Goal: Information Seeking & Learning: Learn about a topic

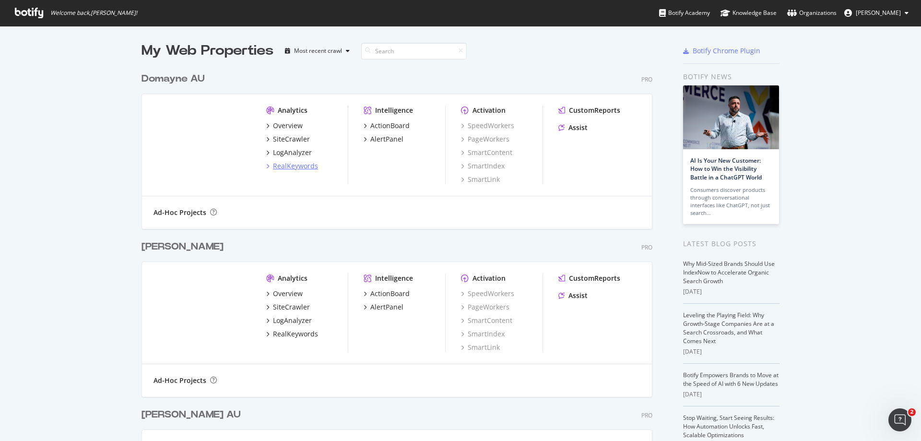
click at [300, 168] on div "RealKeywords" at bounding box center [295, 166] width 45 height 10
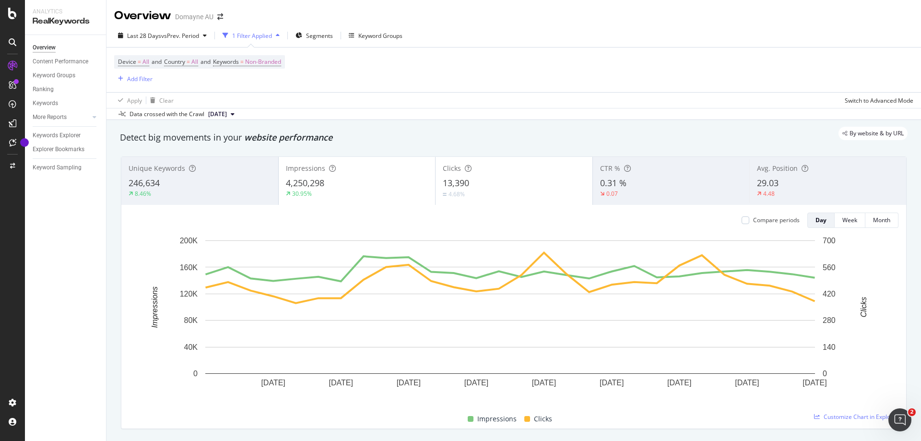
click at [227, 114] on span "2025 Aug. 3rd" at bounding box center [217, 114] width 19 height 9
click at [326, 82] on div "Device = All and Country = All and Keywords = Non-Branded Add Filter" at bounding box center [513, 69] width 799 height 45
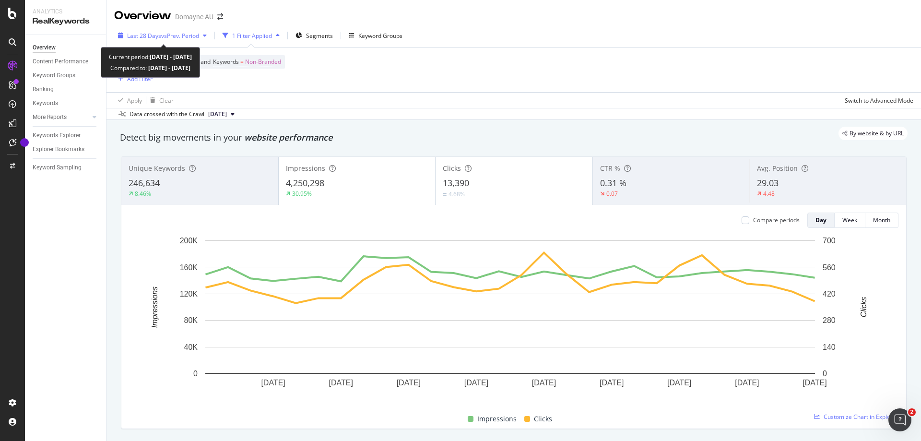
click at [198, 39] on span "vs Prev. Period" at bounding box center [180, 36] width 38 height 8
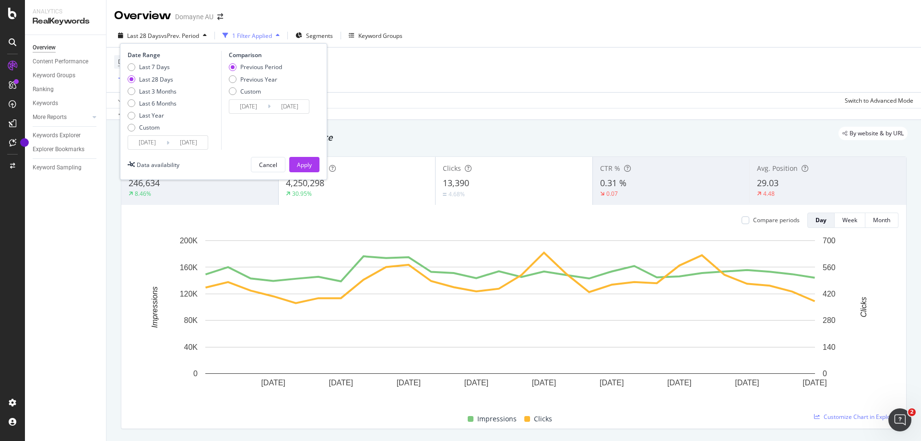
click at [152, 139] on input "2025/07/11" at bounding box center [147, 142] width 38 height 13
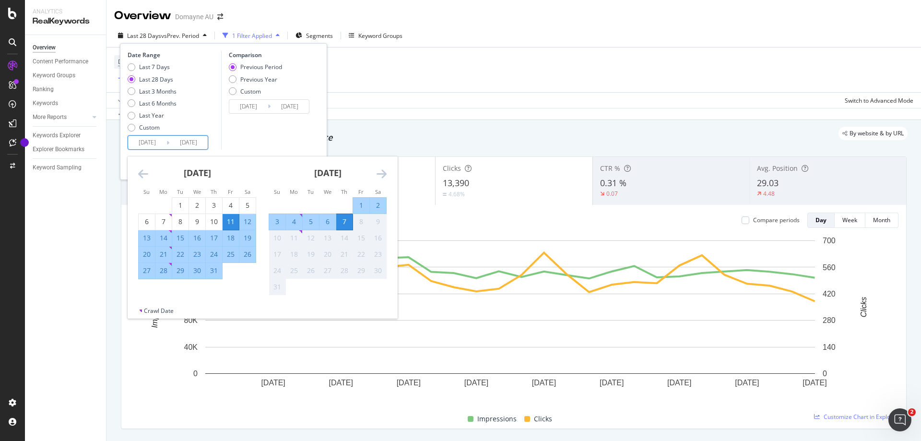
click at [144, 174] on icon "Move backward to switch to the previous month." at bounding box center [143, 174] width 10 height 12
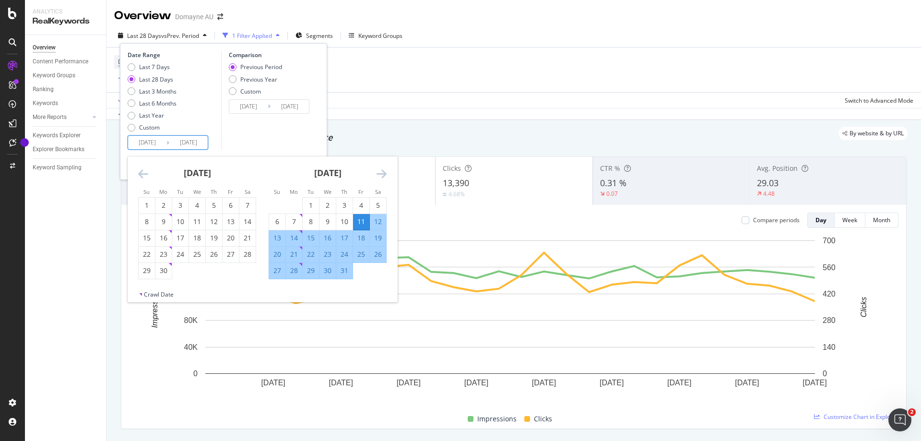
click at [145, 136] on input "2025/07/11" at bounding box center [147, 142] width 38 height 13
drag, startPoint x: 161, startPoint y: 142, endPoint x: 115, endPoint y: 130, distance: 47.5
click at [116, 140] on div "Overview Domayne AU Last 28 Days vs Prev. Period 1 Filter Applied Segments Keyw…" at bounding box center [513, 220] width 814 height 441
type input "2025/07/11"
type input "2023/05/25"
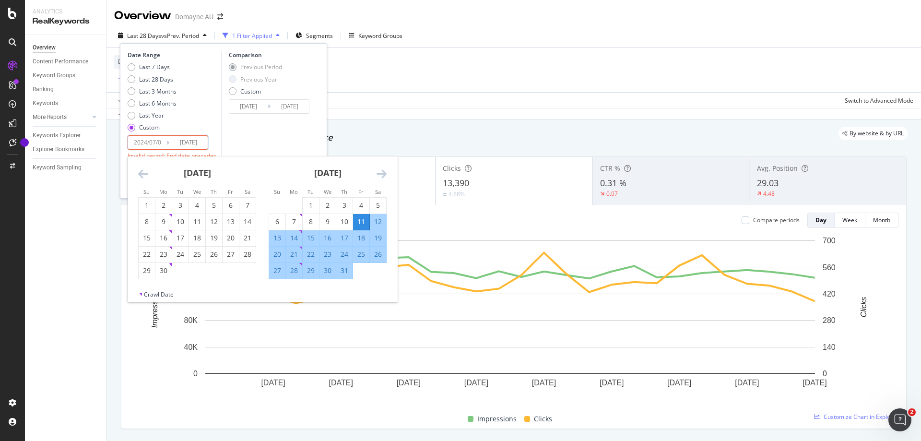
type input "2024/06/30"
type input "2024/07/01"
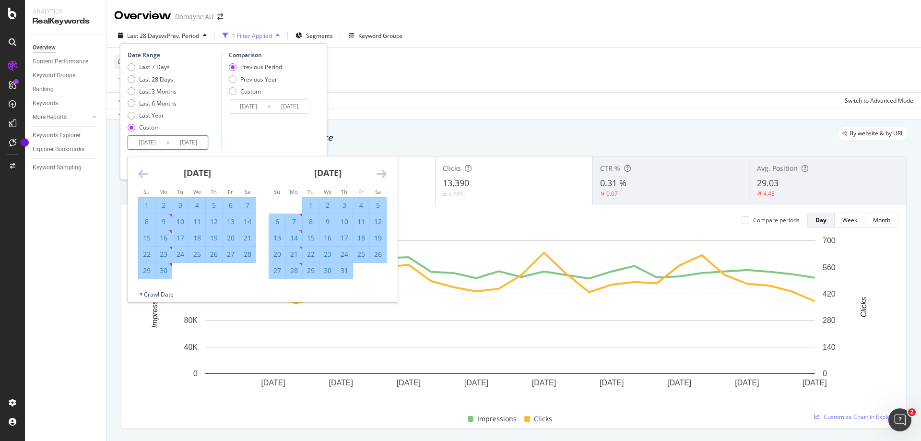
drag, startPoint x: 191, startPoint y: 142, endPoint x: 221, endPoint y: 143, distance: 30.2
click at [219, 143] on div "Date Range Last 7 Days Last 28 Days Last 3 Months Last 6 Months Last Year Custo…" at bounding box center [224, 100] width 192 height 99
type input "2025/08/07"
type input "2023/07/02"
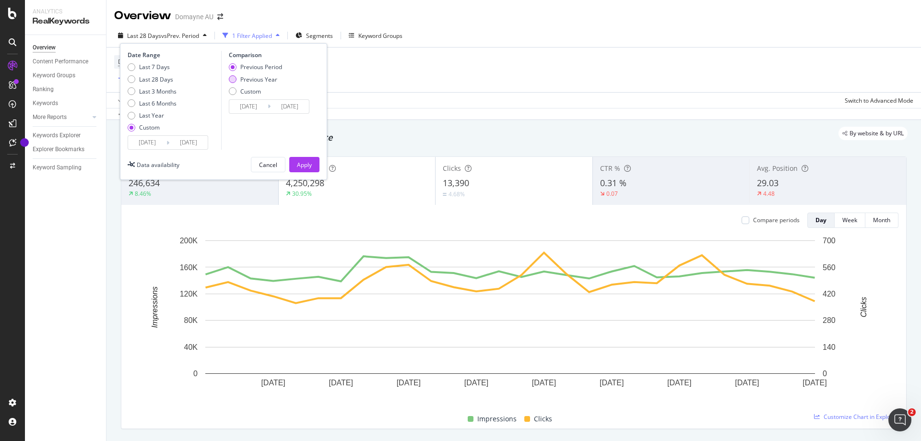
type input "2025/06/30"
click at [236, 80] on div "Previous Year" at bounding box center [233, 79] width 8 height 8
type input "2023/07/03"
type input "2024/07/01"
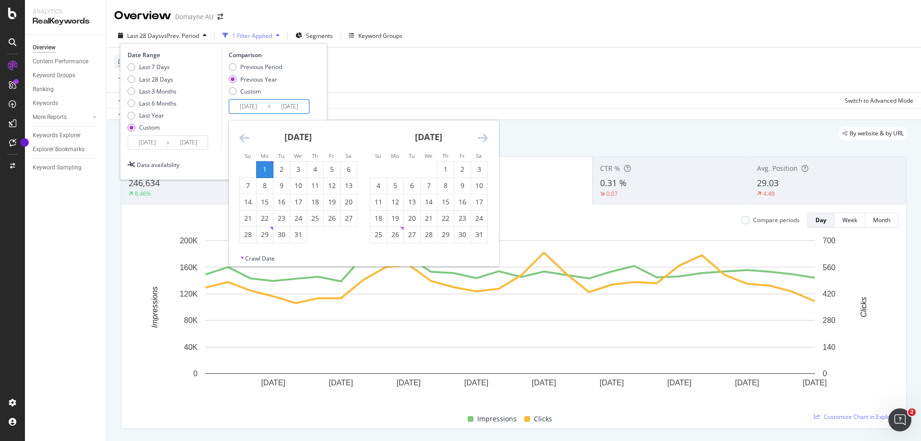
drag, startPoint x: 262, startPoint y: 106, endPoint x: 250, endPoint y: 106, distance: 11.5
click at [250, 106] on input "2023/07/03" at bounding box center [248, 106] width 38 height 13
drag, startPoint x: 260, startPoint y: 106, endPoint x: 253, endPoint y: 106, distance: 7.2
click at [253, 106] on input "2023/06/" at bounding box center [248, 106] width 38 height 13
type input "2023/07/01"
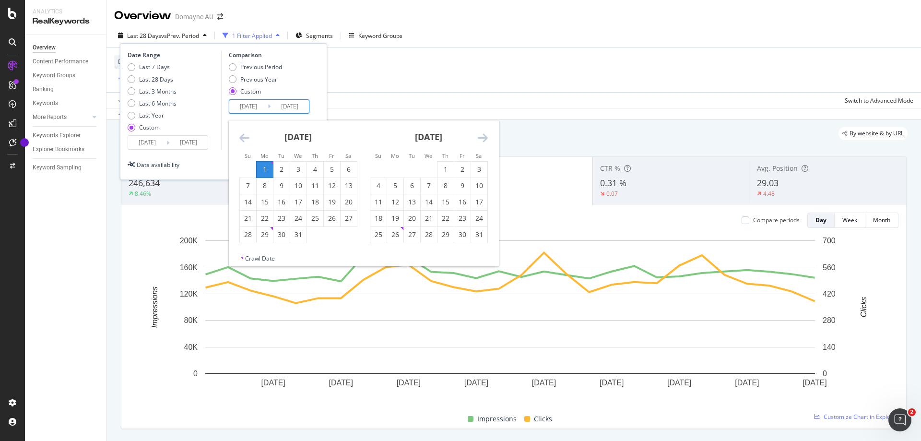
drag, startPoint x: 294, startPoint y: 105, endPoint x: 309, endPoint y: 105, distance: 15.8
click at [309, 105] on div "Comparison Previous Period Previous Year Custom 2023/07/01 Navigate forward to …" at bounding box center [266, 100] width 91 height 99
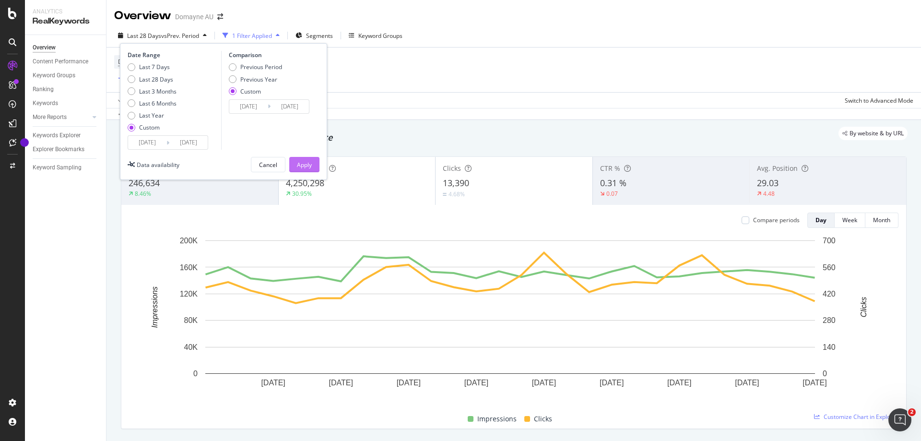
type input "2024/06/30"
click at [310, 161] on div "Apply" at bounding box center [304, 165] width 15 height 8
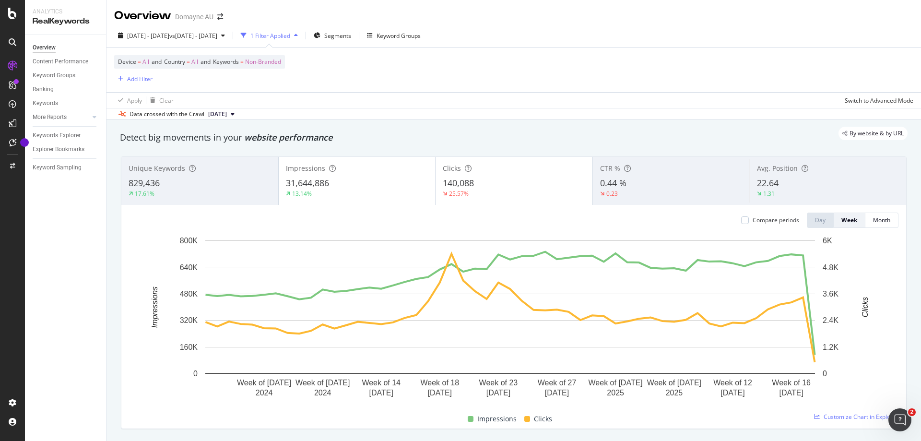
click at [473, 186] on div "140,088" at bounding box center [514, 183] width 142 height 12
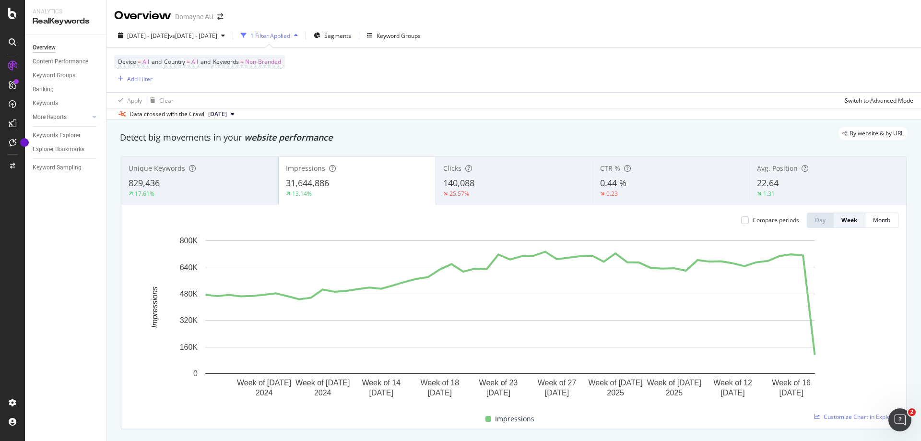
click at [494, 190] on div "25.57%" at bounding box center [514, 193] width 142 height 9
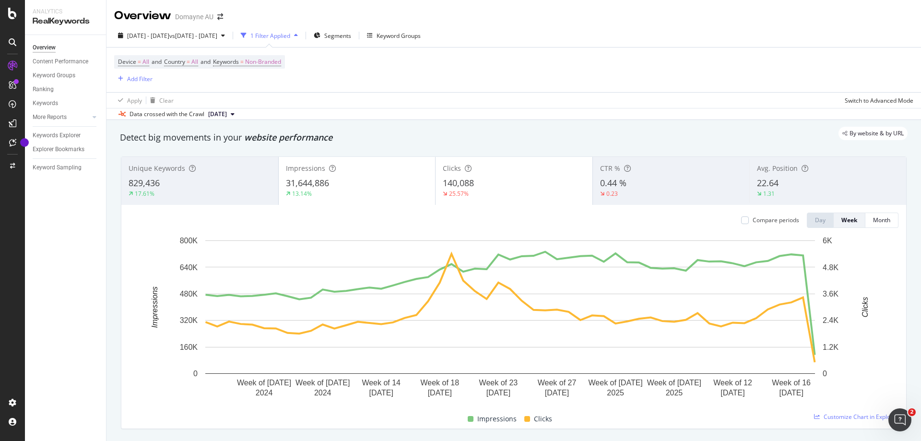
click at [391, 191] on div "13.14%" at bounding box center [357, 193] width 142 height 9
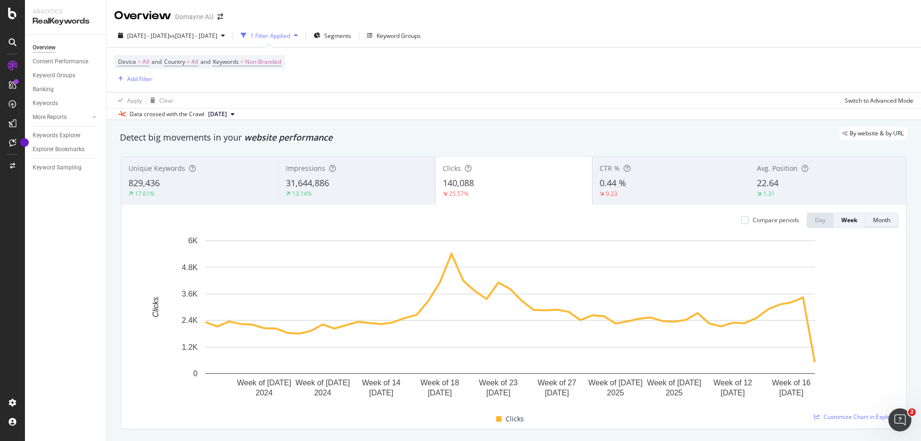
click at [876, 222] on div "Month" at bounding box center [881, 220] width 17 height 8
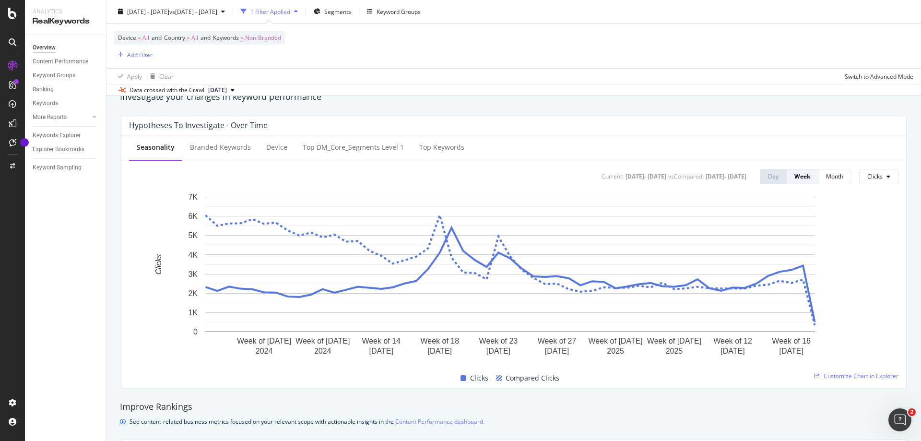
scroll to position [336, 0]
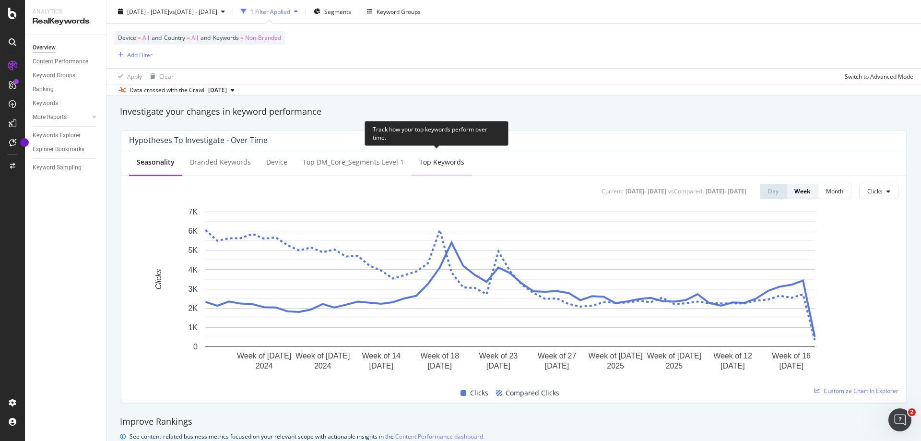
click at [436, 161] on div "Top Keywords" at bounding box center [441, 162] width 45 height 10
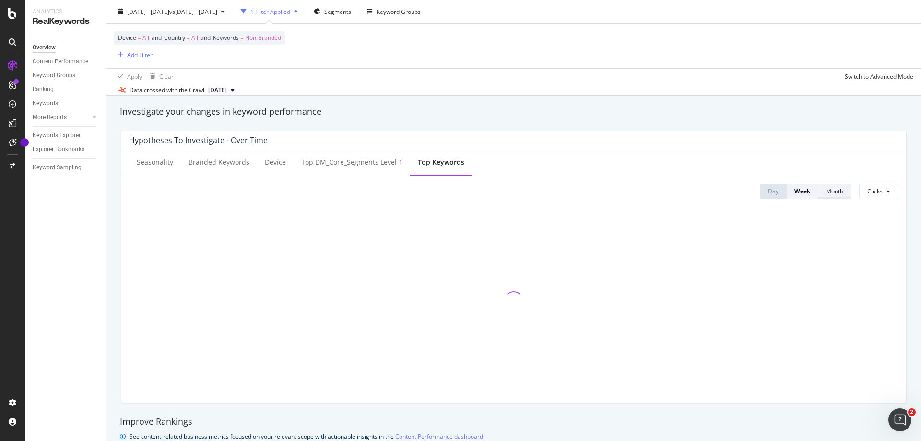
click at [837, 192] on button "Month" at bounding box center [834, 191] width 33 height 15
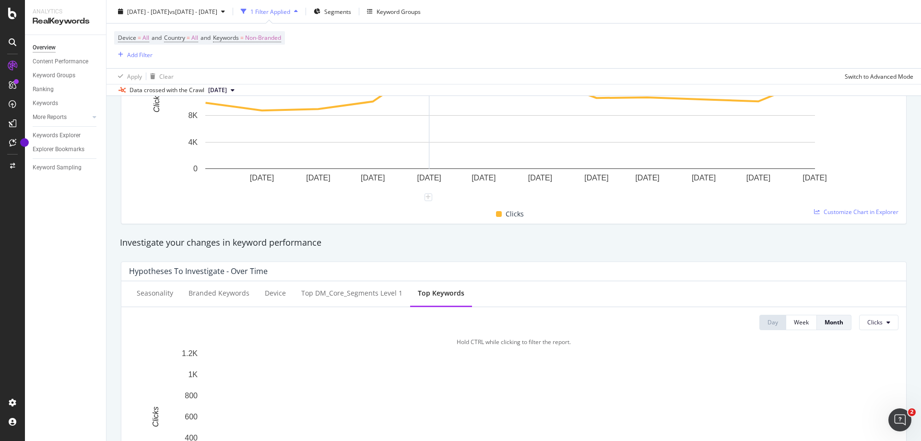
scroll to position [384, 0]
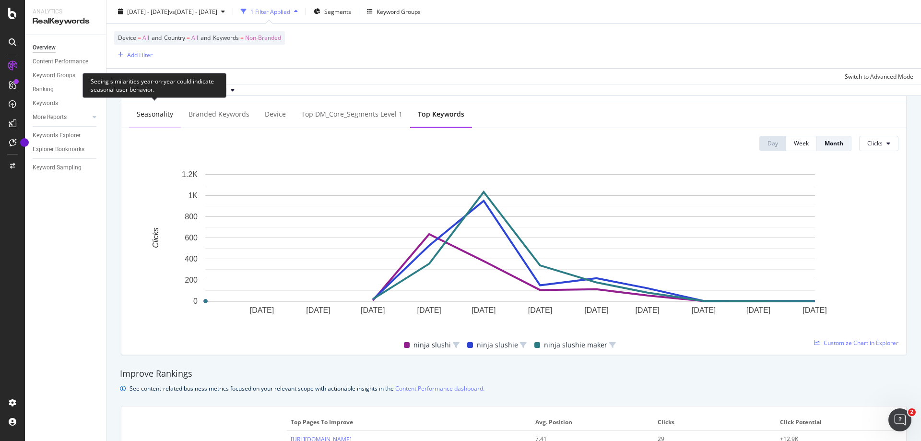
click at [165, 118] on div "Seasonality" at bounding box center [155, 114] width 36 height 10
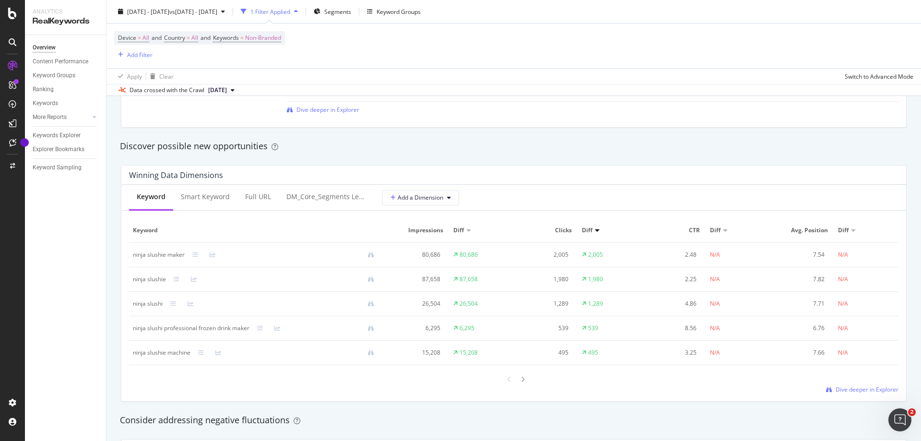
scroll to position [815, 0]
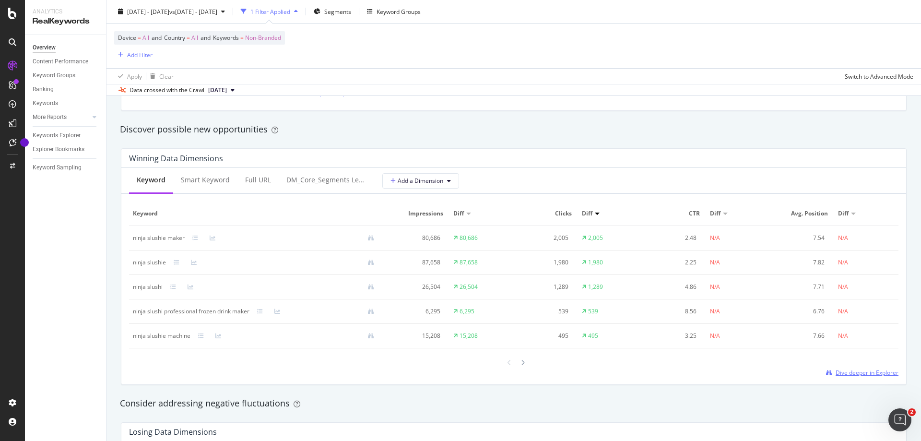
click at [849, 369] on span "Dive deeper in Explorer" at bounding box center [867, 372] width 63 height 8
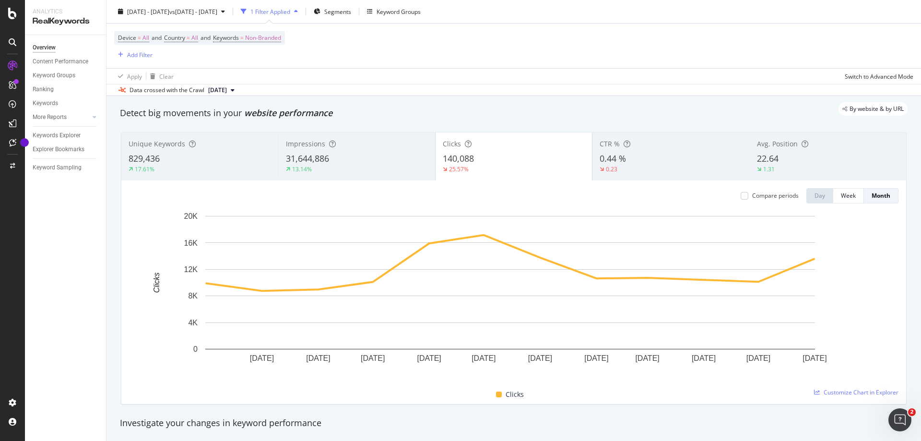
scroll to position [48, 0]
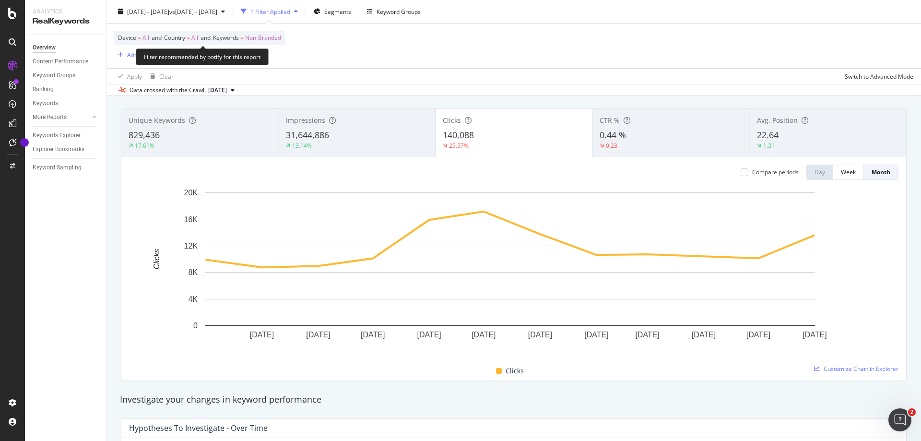
click at [269, 35] on span "Non-Branded" at bounding box center [263, 37] width 36 height 13
click at [261, 59] on span "Non-Branded" at bounding box center [247, 60] width 40 height 8
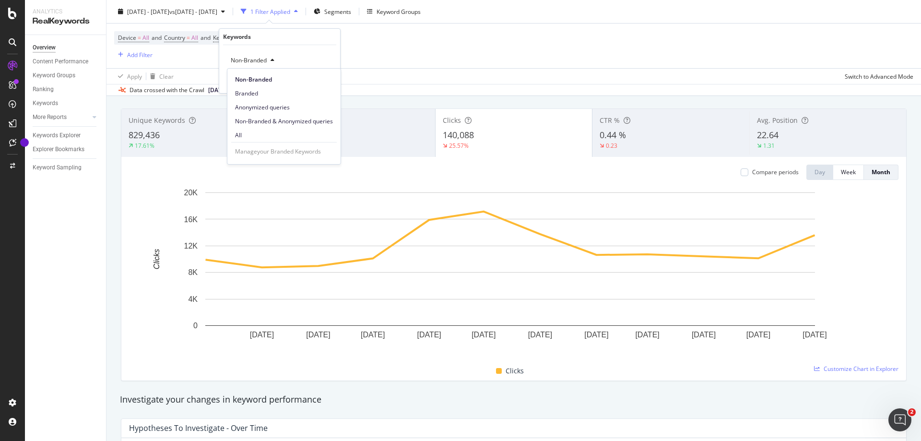
click at [251, 132] on span "All" at bounding box center [284, 135] width 98 height 9
click at [318, 79] on div "Apply" at bounding box center [325, 81] width 15 height 8
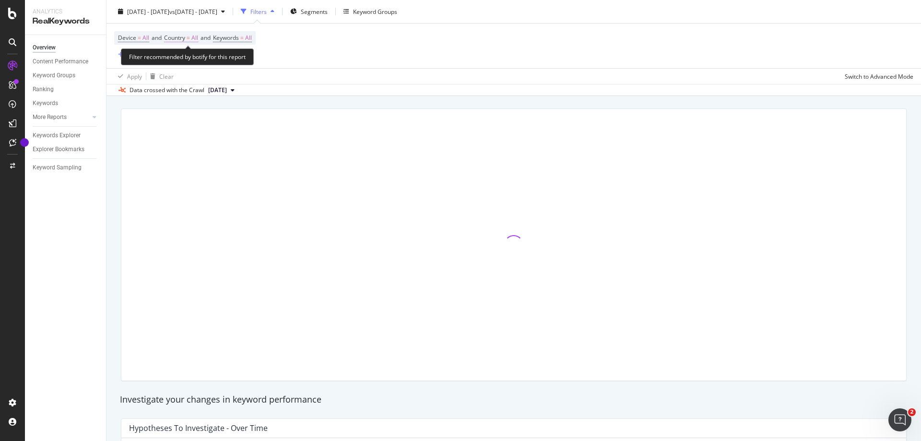
click at [194, 38] on span "Country = All" at bounding box center [181, 38] width 34 height 9
click at [188, 61] on icon at bounding box center [185, 61] width 7 height 6
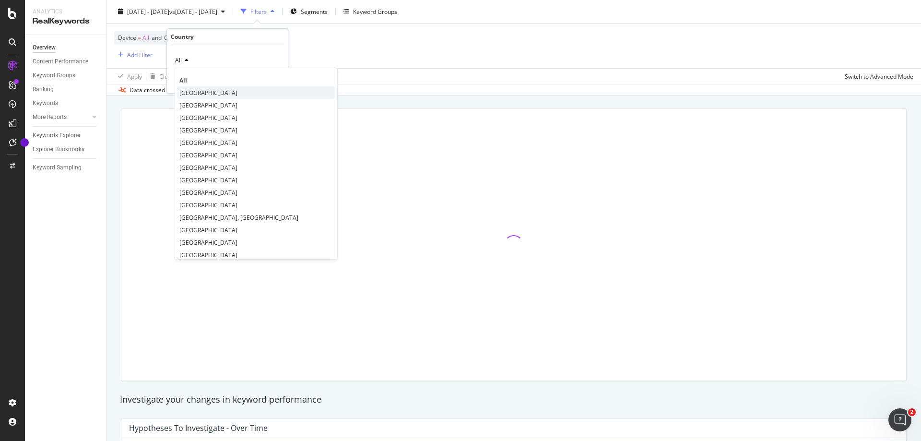
click at [195, 91] on span "[GEOGRAPHIC_DATA]" at bounding box center [208, 93] width 58 height 8
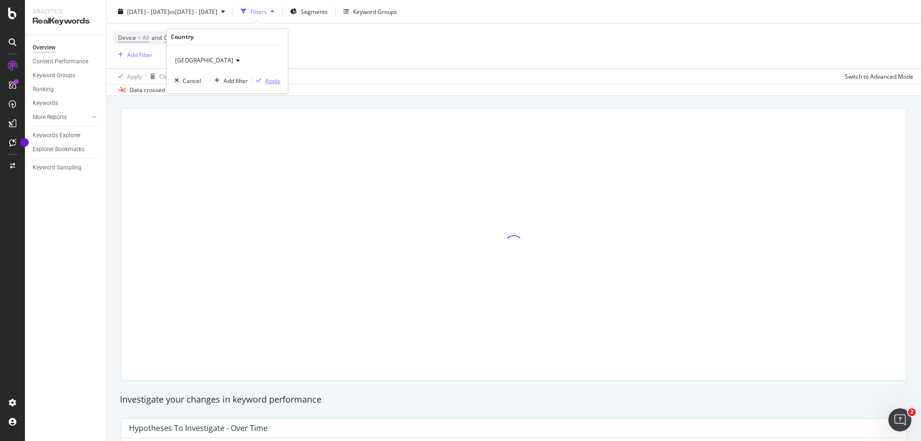
click at [266, 79] on div "Apply" at bounding box center [272, 81] width 15 height 8
click at [389, 50] on div "Device = All and Country = Australia and Keywords = All Add Filter" at bounding box center [513, 46] width 799 height 45
click at [145, 56] on div "Add Filter" at bounding box center [139, 54] width 25 height 8
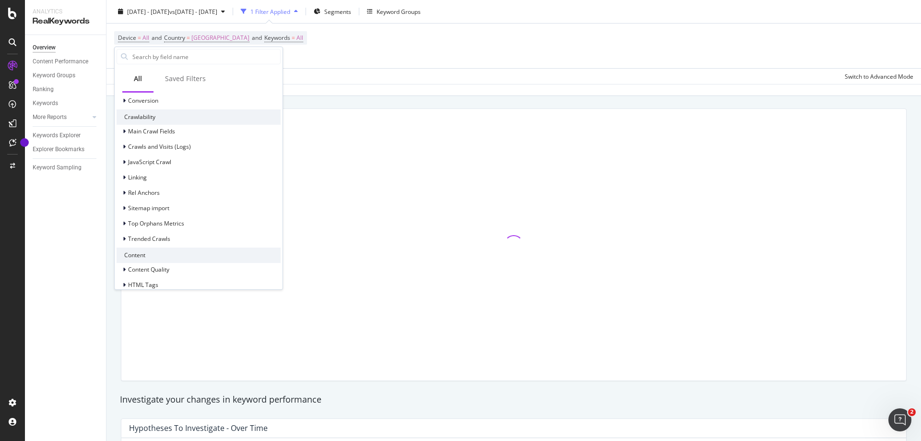
scroll to position [240, 0]
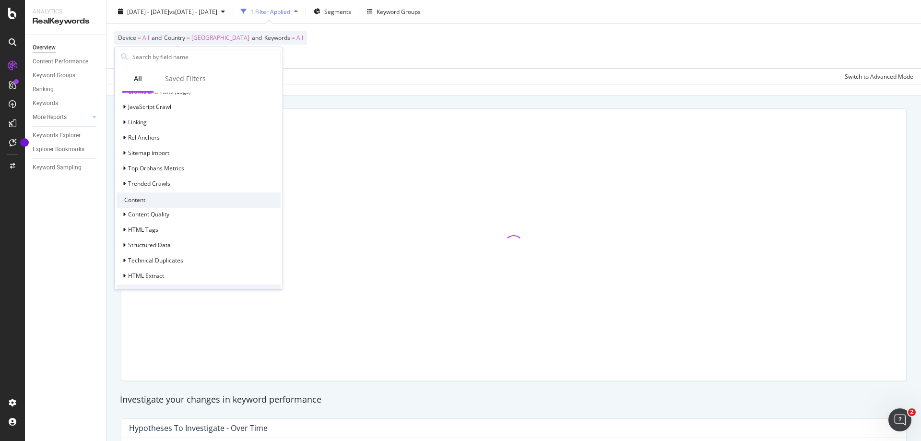
click at [363, 51] on div "Device = All and Country = Australia and Keywords = All Add Filter" at bounding box center [513, 46] width 799 height 45
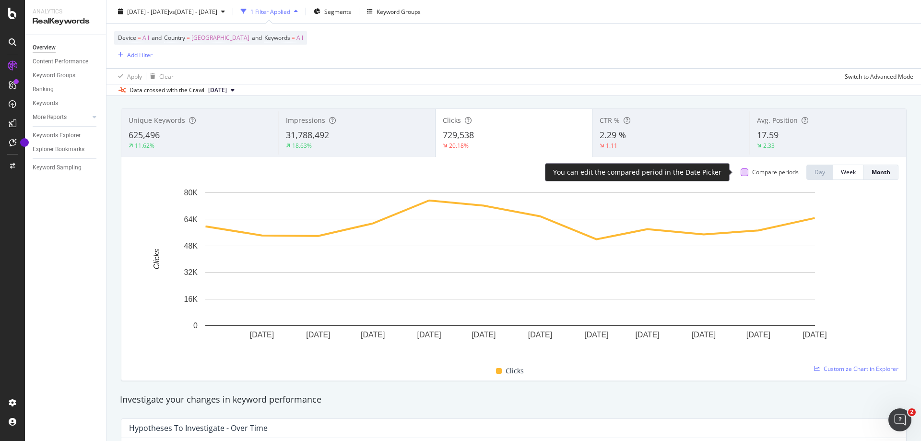
click at [741, 172] on div at bounding box center [745, 172] width 8 height 8
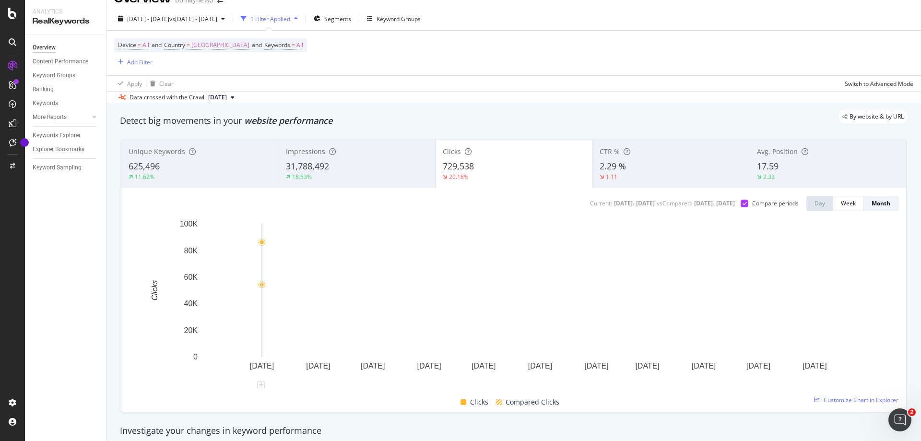
scroll to position [0, 0]
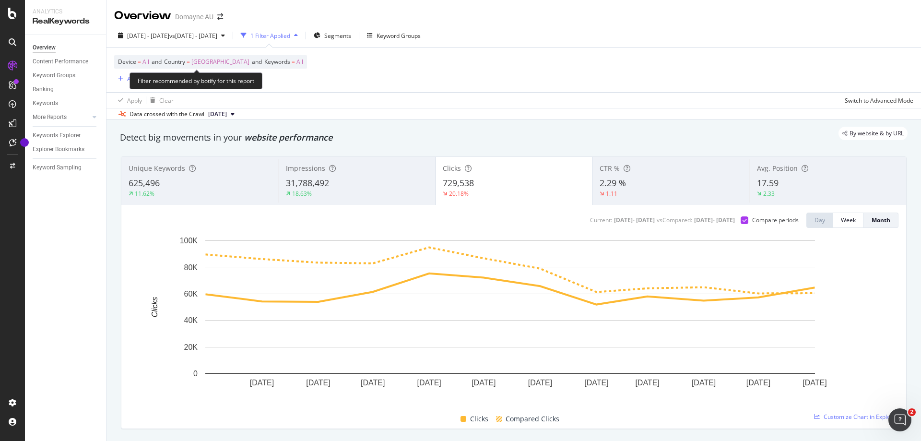
click at [296, 60] on span "All" at bounding box center [299, 61] width 7 height 13
click at [257, 84] on div "button" at bounding box center [261, 85] width 12 height 6
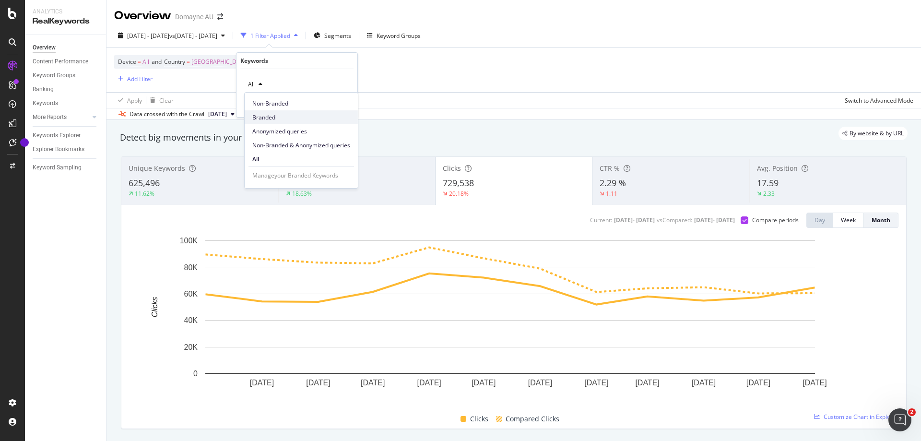
click at [267, 116] on span "Branded" at bounding box center [301, 117] width 98 height 9
click at [330, 106] on icon "button" at bounding box center [328, 105] width 5 height 6
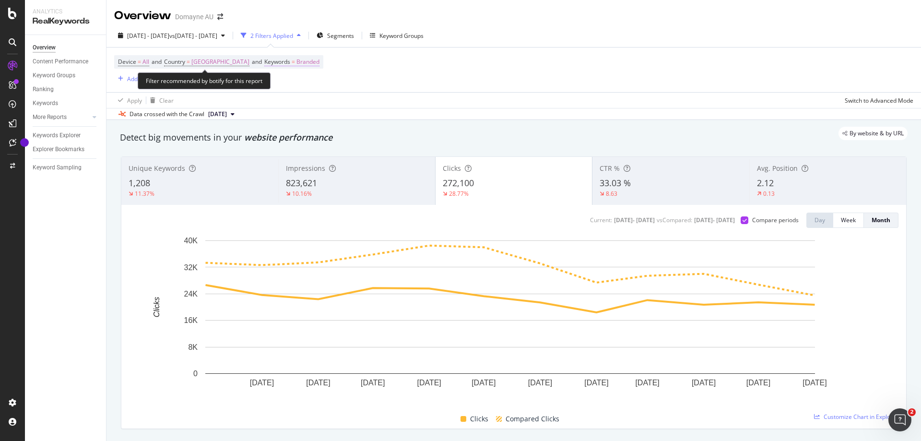
click at [296, 64] on span "Branded" at bounding box center [307, 61] width 23 height 13
click at [276, 83] on icon "button" at bounding box center [277, 85] width 4 height 6
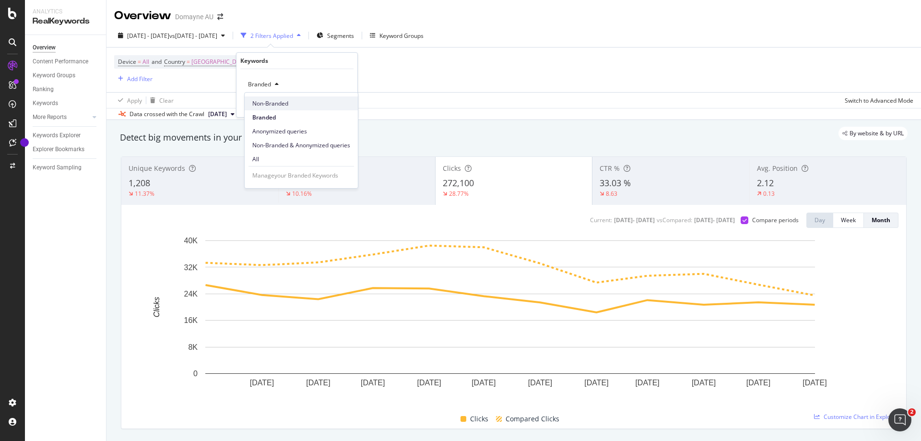
click at [276, 105] on span "Non-Branded" at bounding box center [301, 103] width 98 height 9
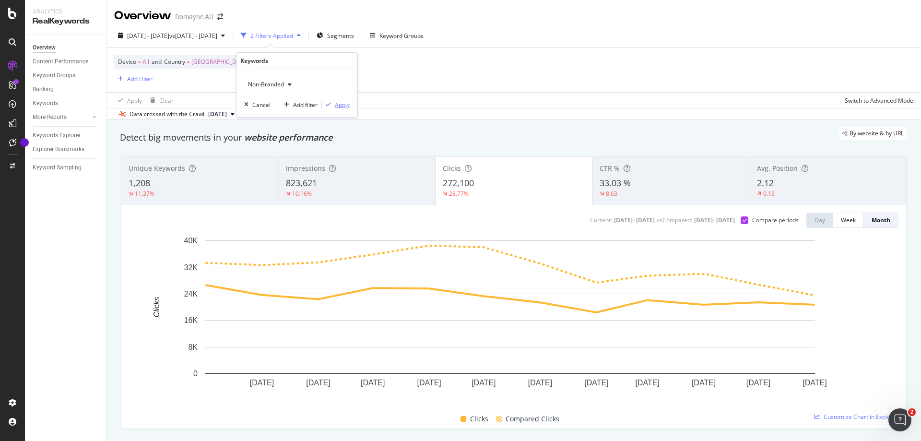
click at [333, 103] on div "button" at bounding box center [328, 105] width 13 height 6
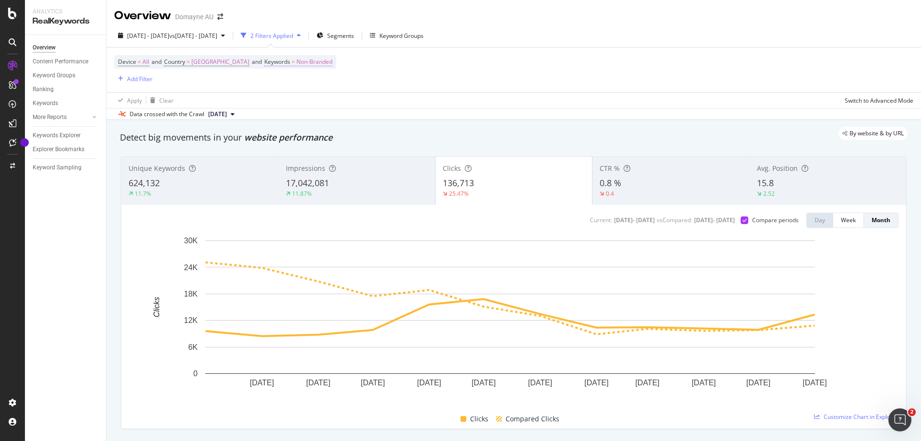
click at [296, 62] on span "Non-Branded" at bounding box center [314, 61] width 36 height 13
click at [287, 81] on div "Non-Branded" at bounding box center [269, 84] width 51 height 14
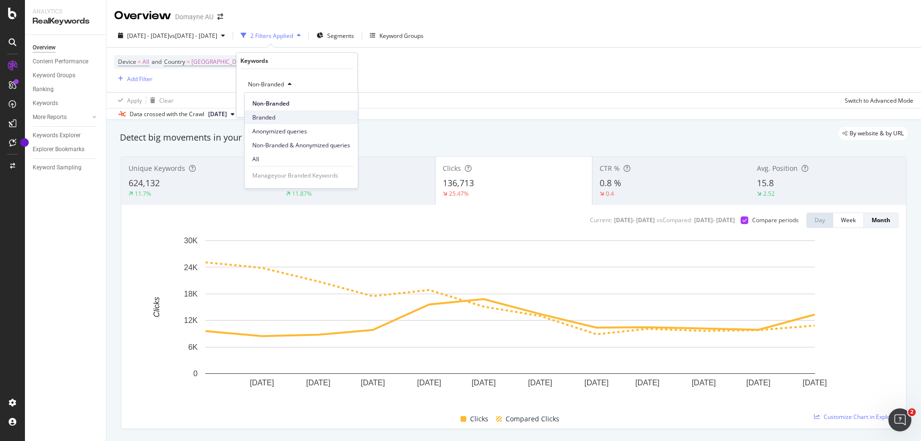
click at [281, 119] on span "Branded" at bounding box center [301, 117] width 98 height 9
click at [344, 106] on div "Apply" at bounding box center [342, 105] width 15 height 8
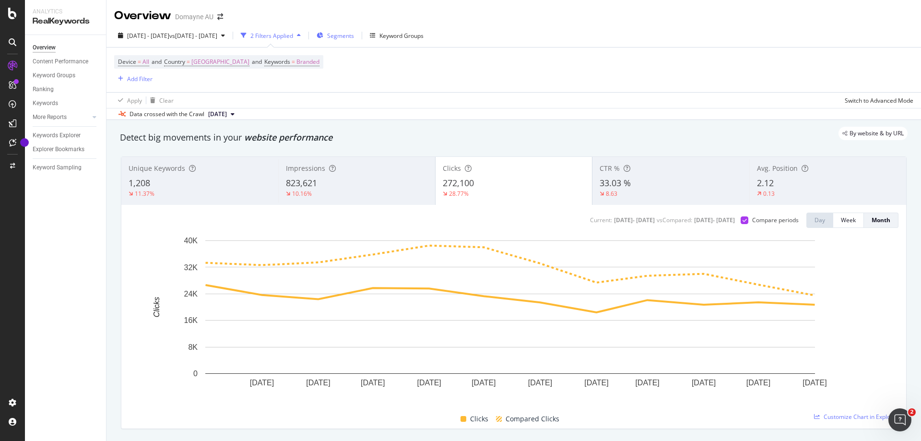
click at [354, 35] on span "Segments" at bounding box center [340, 36] width 27 height 8
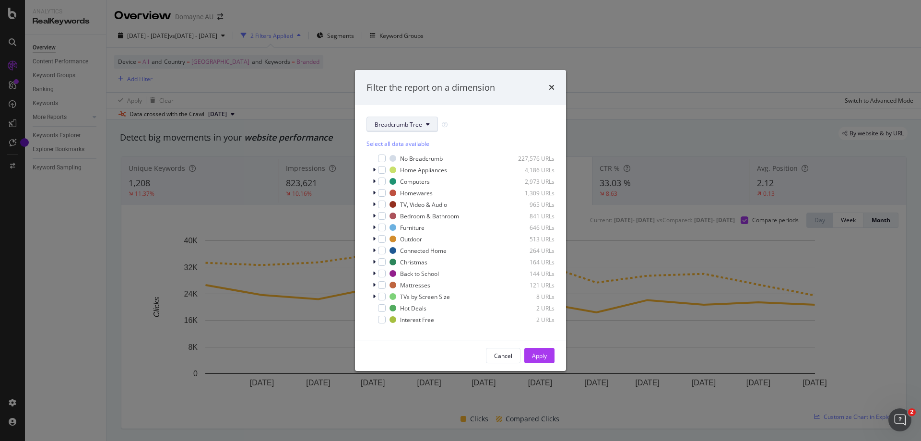
click at [406, 124] on span "Breadcrumb Tree" at bounding box center [398, 124] width 47 height 8
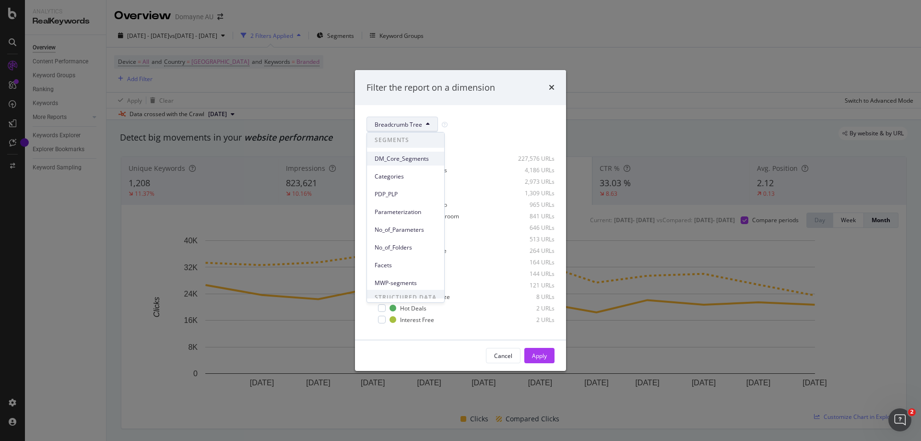
click at [399, 162] on span "DM_Core_Segments" at bounding box center [406, 158] width 62 height 9
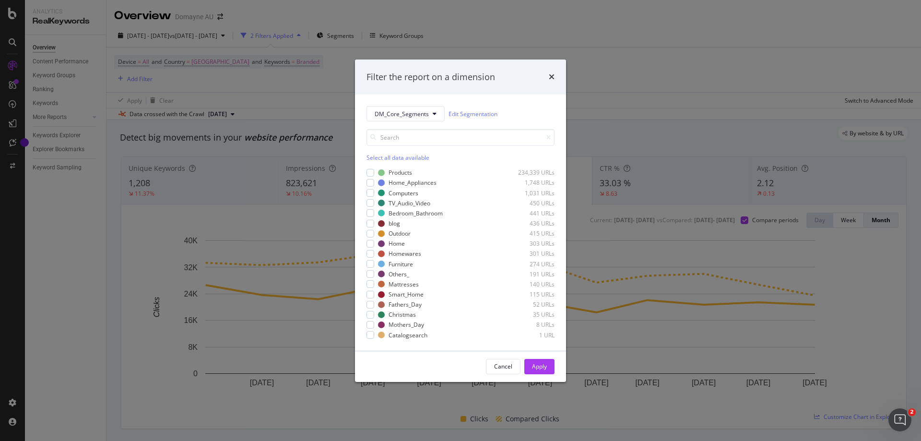
click at [389, 157] on div "Select all data available" at bounding box center [460, 157] width 188 height 8
click at [369, 183] on icon "modal" at bounding box center [370, 182] width 4 height 5
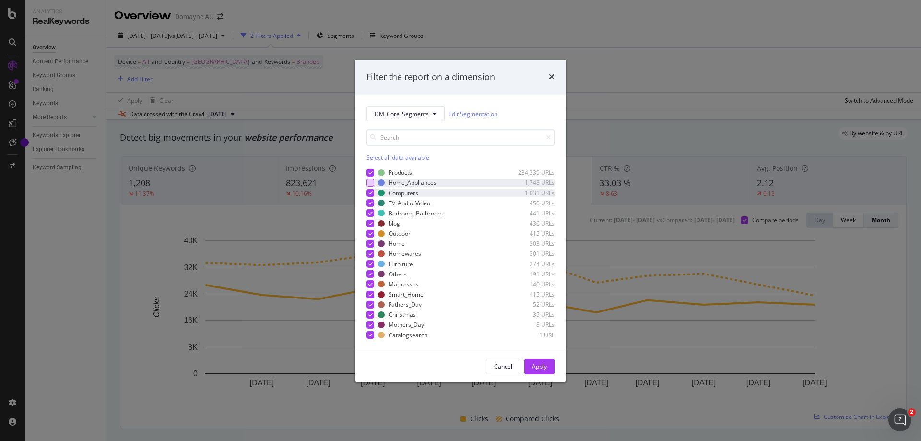
click at [370, 189] on div "modal" at bounding box center [370, 193] width 8 height 8
click at [372, 201] on icon "modal" at bounding box center [370, 203] width 4 height 5
click at [368, 224] on icon "modal" at bounding box center [370, 223] width 4 height 5
click at [372, 172] on icon "modal" at bounding box center [370, 172] width 4 height 5
click at [371, 273] on icon "modal" at bounding box center [370, 273] width 4 height 5
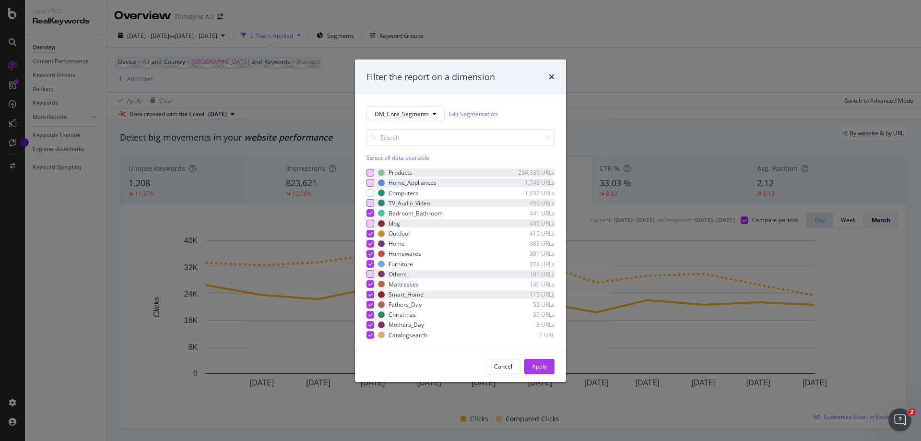
click at [371, 293] on icon "modal" at bounding box center [370, 294] width 4 height 5
click at [540, 363] on div "Apply" at bounding box center [539, 366] width 15 height 8
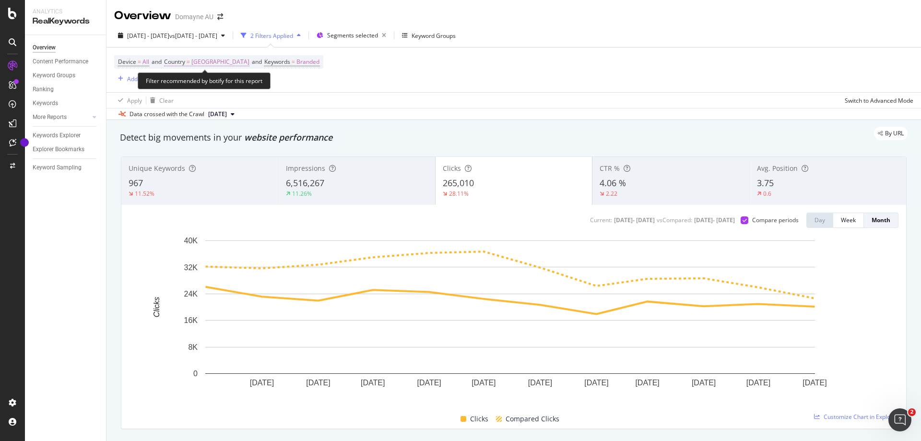
click at [205, 61] on span "[GEOGRAPHIC_DATA]" at bounding box center [220, 61] width 58 height 13
click at [233, 82] on icon at bounding box center [236, 85] width 7 height 6
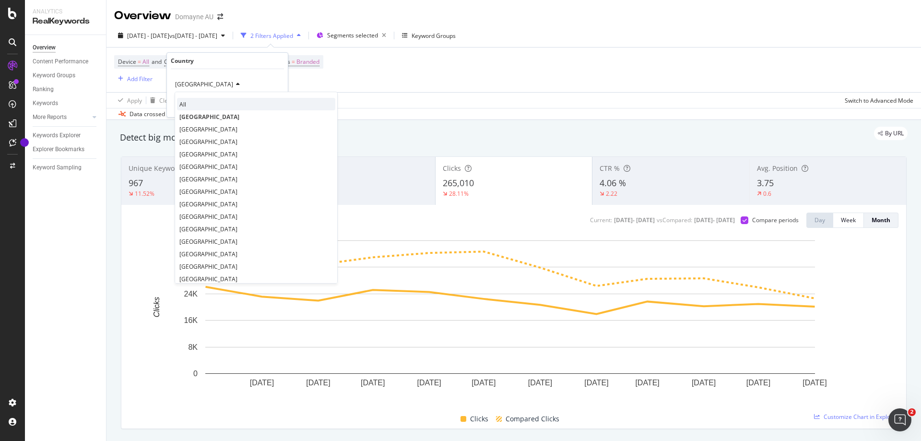
click at [197, 102] on div "All" at bounding box center [256, 104] width 158 height 12
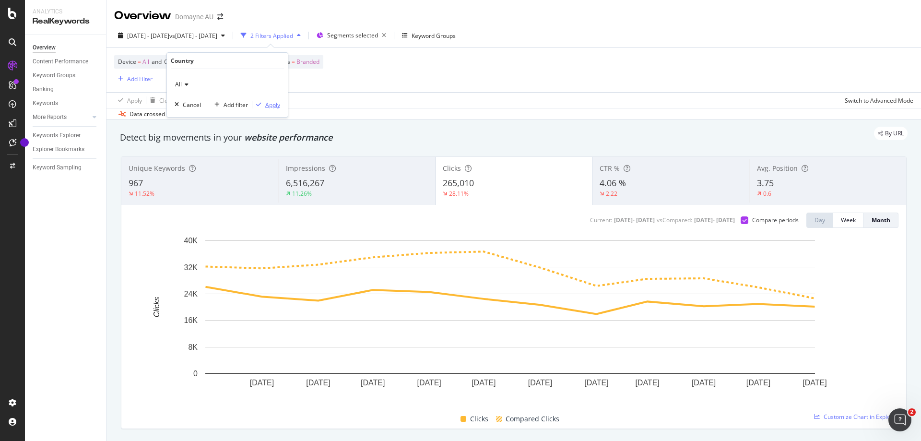
click at [275, 106] on div "Apply" at bounding box center [272, 105] width 15 height 8
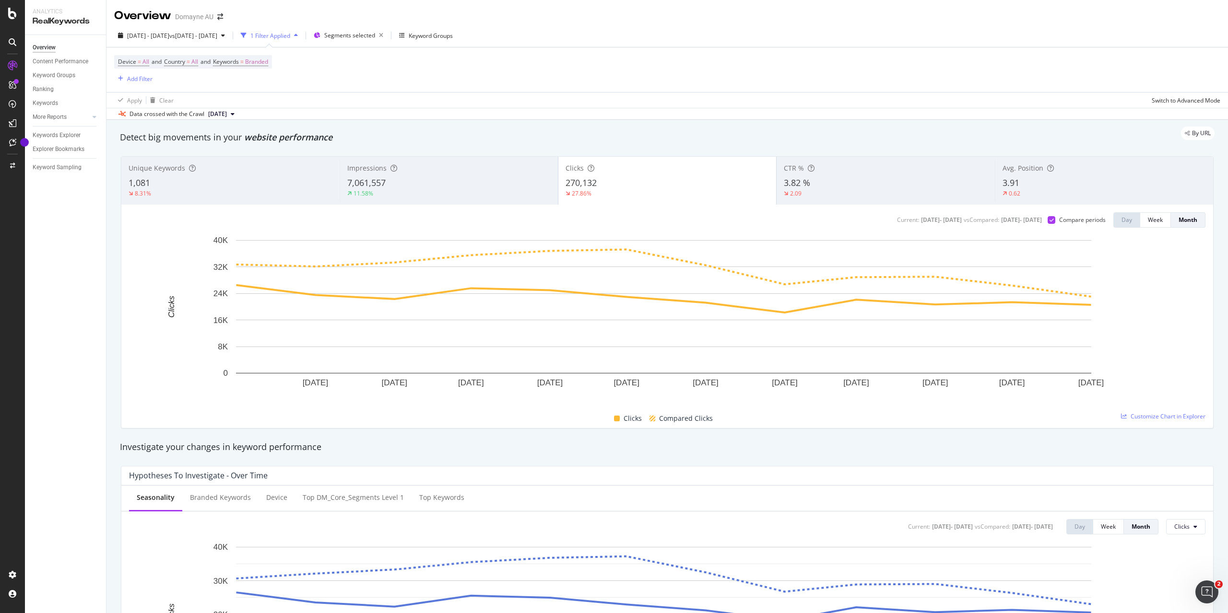
click at [290, 32] on div "1 Filter Applied" at bounding box center [270, 36] width 40 height 8
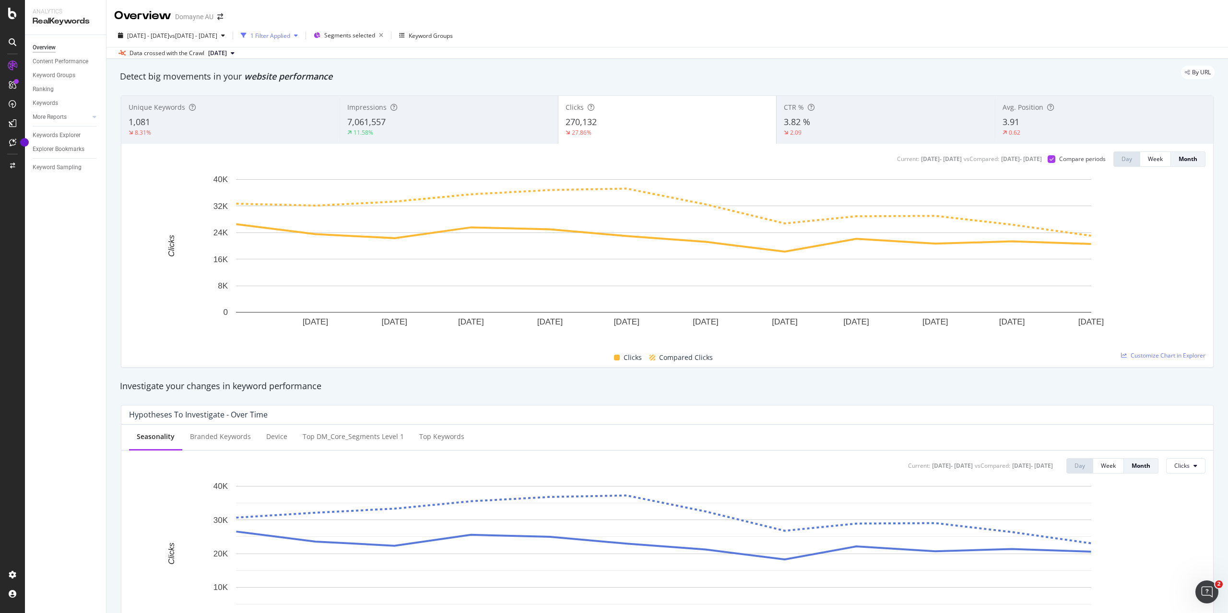
click at [302, 31] on div "1 Filter Applied" at bounding box center [269, 35] width 65 height 14
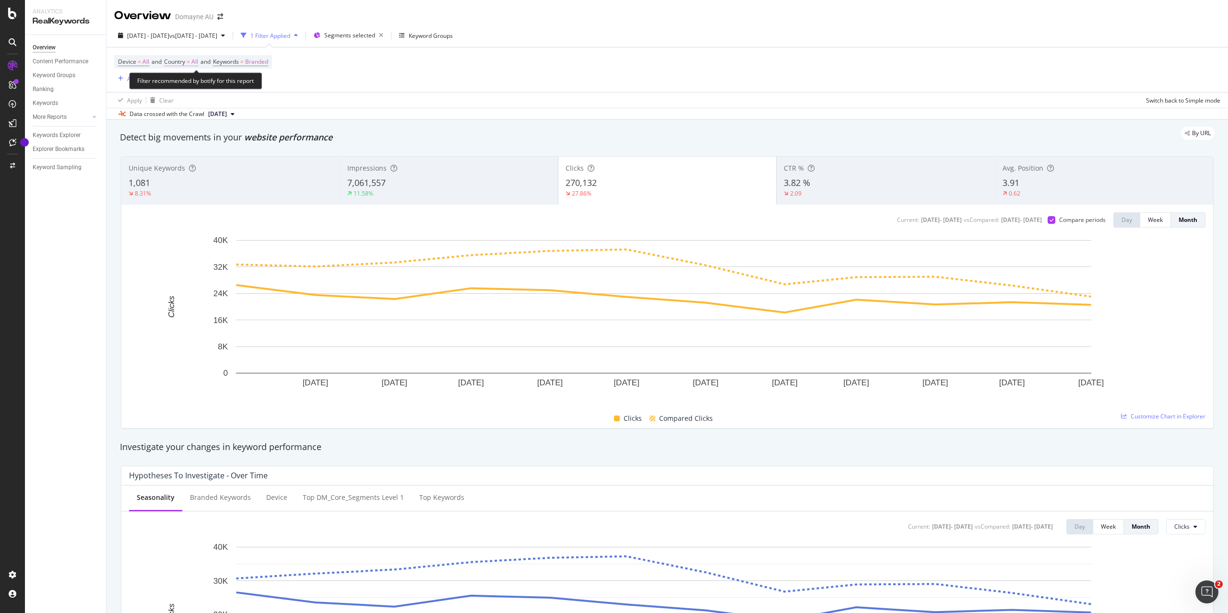
click at [198, 62] on span "All" at bounding box center [194, 61] width 7 height 13
click at [189, 80] on div "All" at bounding box center [228, 84] width 106 height 15
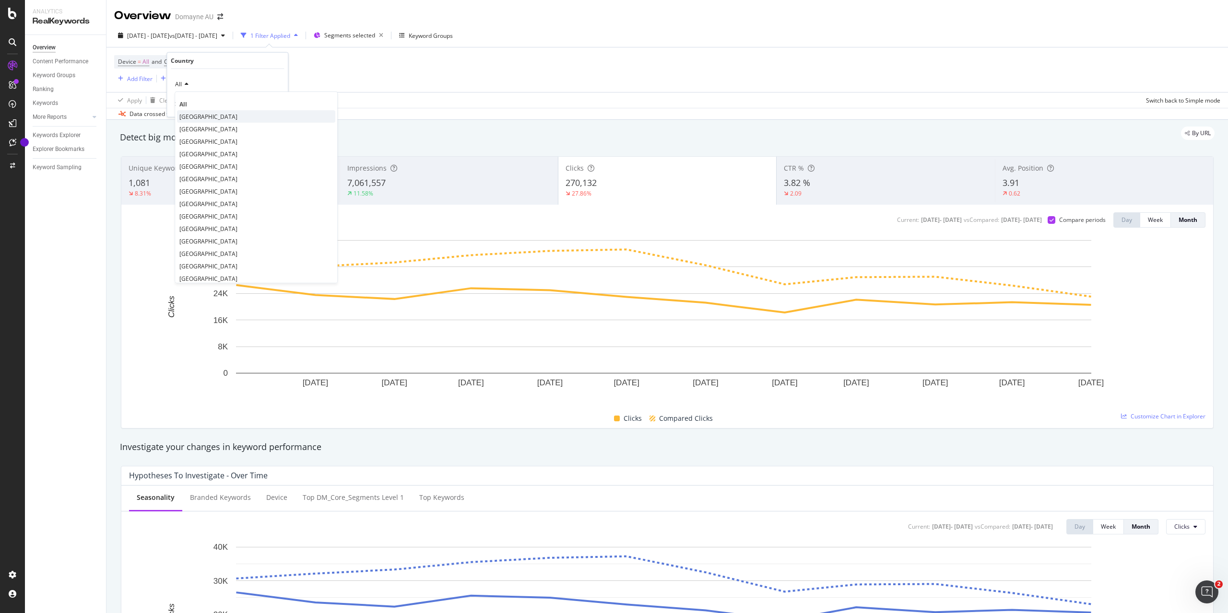
click at [200, 120] on div "[GEOGRAPHIC_DATA]" at bounding box center [256, 116] width 158 height 12
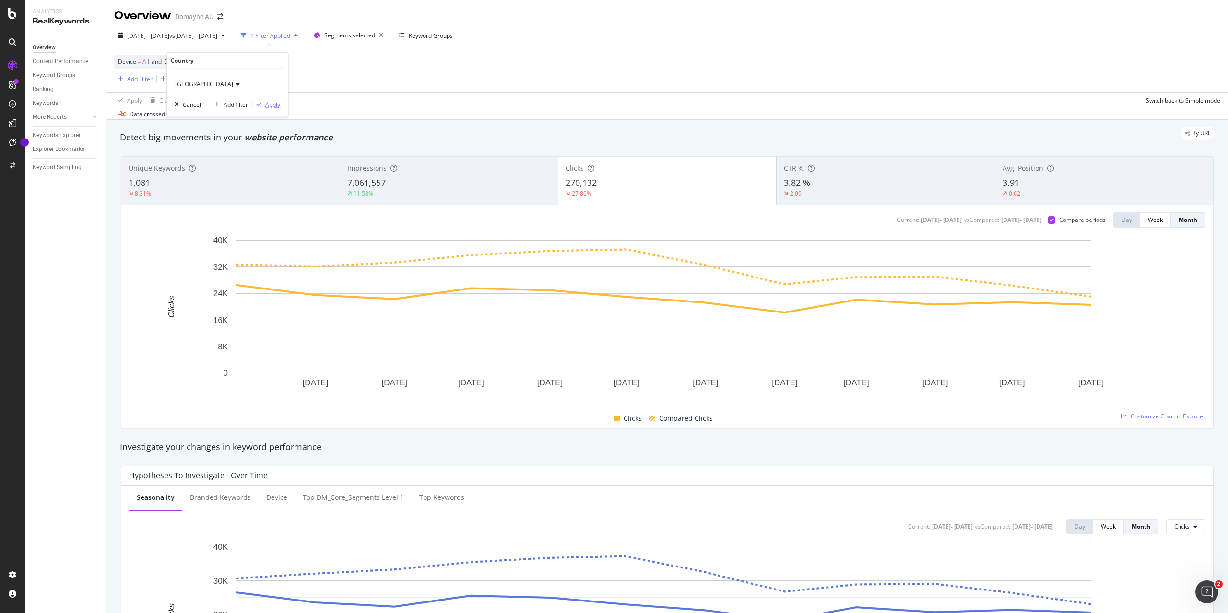
click at [275, 102] on div "Apply" at bounding box center [272, 104] width 15 height 8
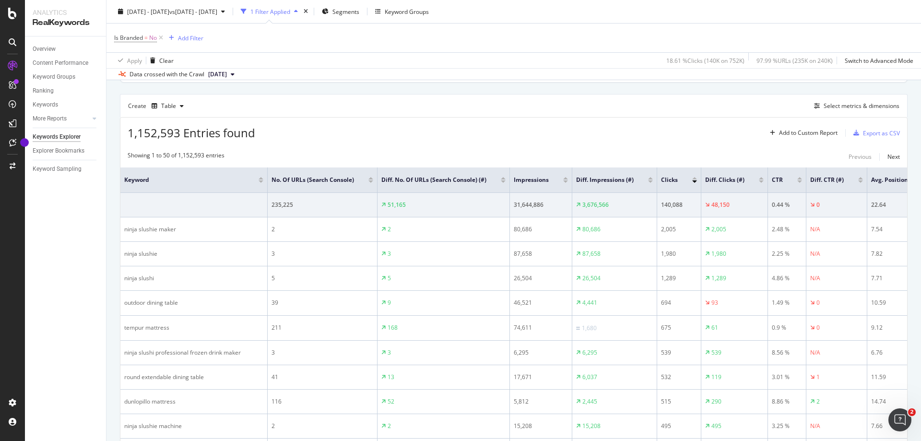
scroll to position [96, 0]
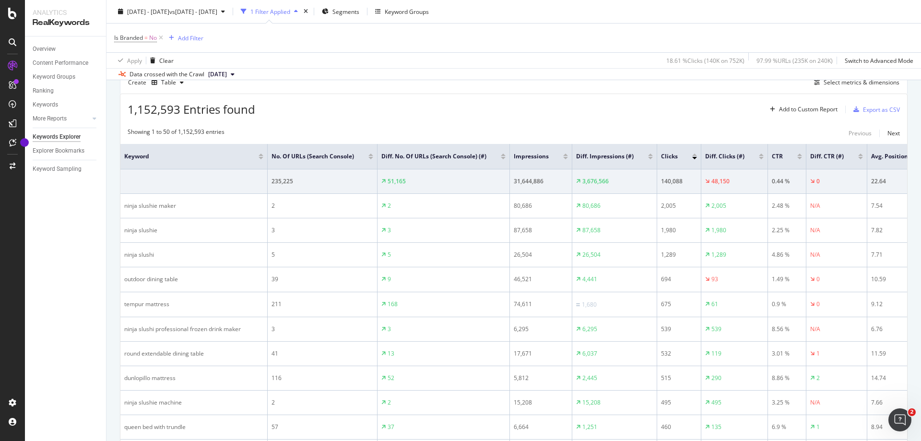
click at [648, 158] on div at bounding box center [650, 158] width 5 height 2
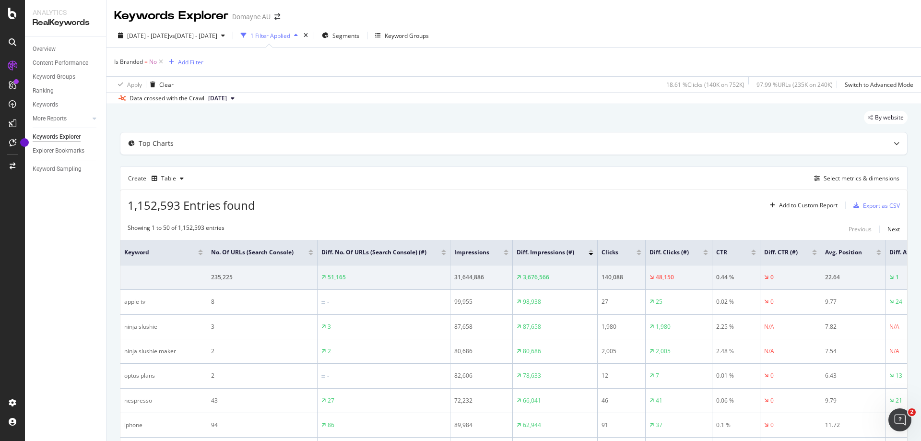
click at [706, 255] on div at bounding box center [705, 254] width 5 height 2
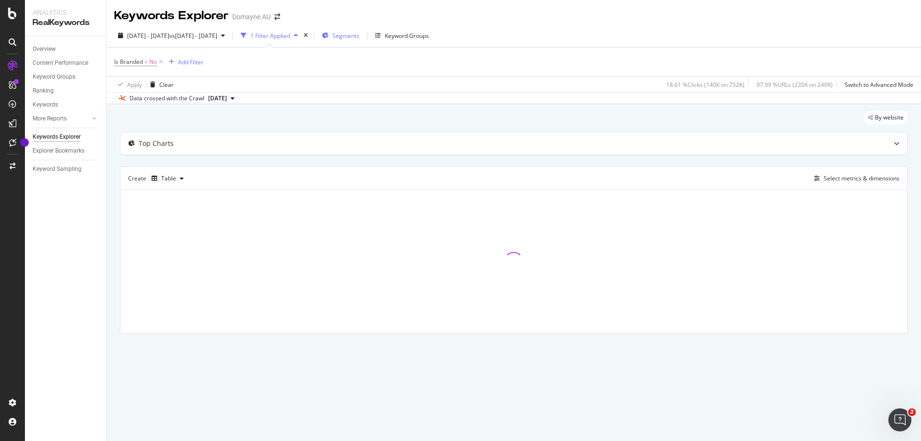
click at [359, 32] on span "Segments" at bounding box center [345, 36] width 27 height 8
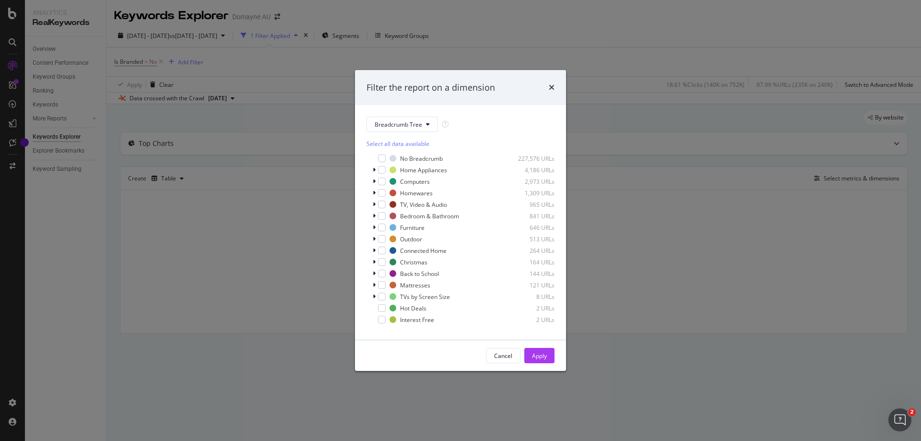
click at [383, 145] on div "Select all data available" at bounding box center [460, 144] width 188 height 8
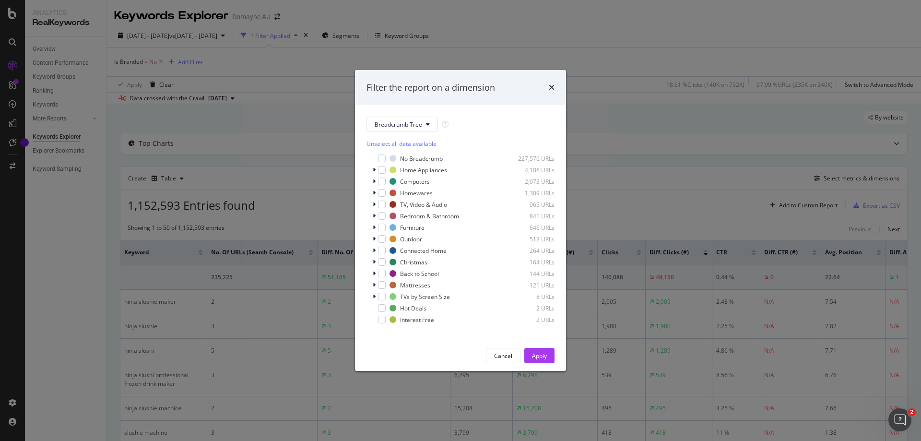
click at [383, 145] on div "Unselect all data available" at bounding box center [460, 144] width 188 height 8
click at [383, 145] on div "Select all data available" at bounding box center [460, 144] width 188 height 8
click at [383, 145] on div "Unselect all data available" at bounding box center [460, 144] width 188 height 8
click at [510, 354] on div "Cancel" at bounding box center [503, 356] width 18 height 8
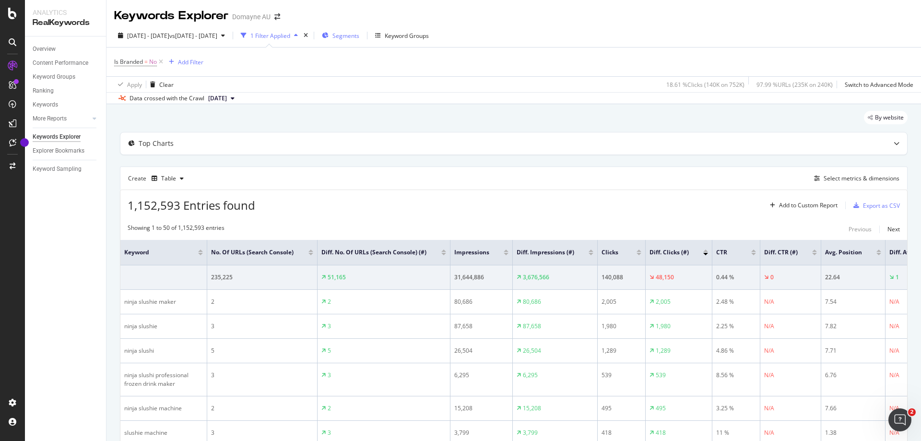
click at [359, 34] on span "Segments" at bounding box center [345, 36] width 27 height 8
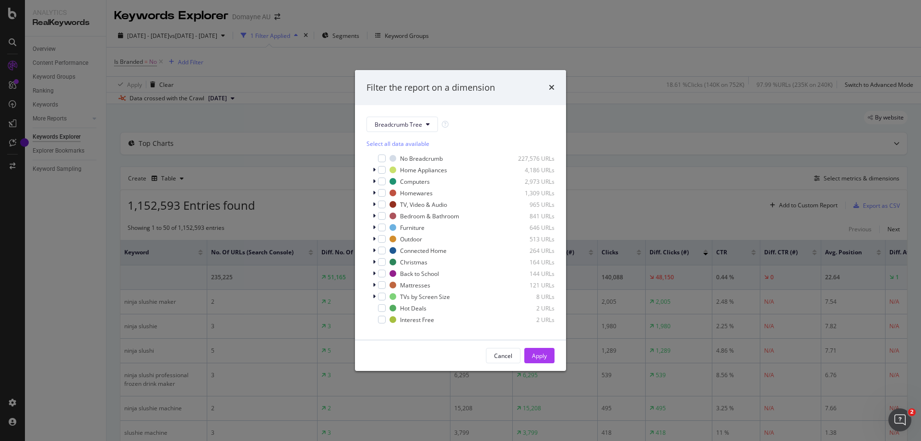
click at [391, 143] on div "Select all data available" at bounding box center [460, 144] width 188 height 8
click at [391, 143] on div "Unselect all data available" at bounding box center [460, 144] width 188 height 8
click at [395, 121] on span "Breadcrumb Tree" at bounding box center [398, 124] width 47 height 8
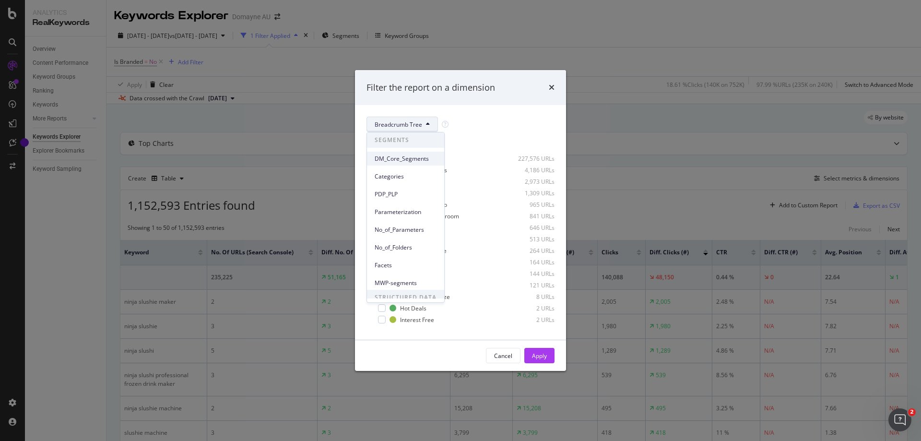
click at [412, 161] on span "DM_Core_Segments" at bounding box center [406, 158] width 62 height 9
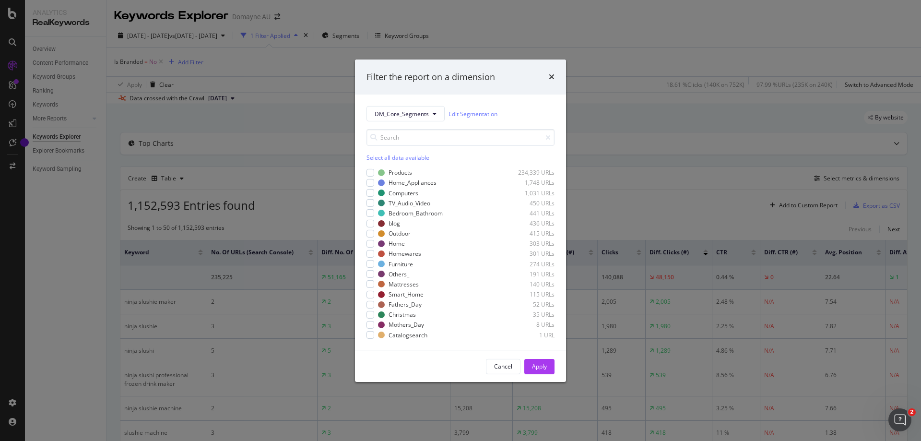
click at [387, 158] on div "Select all data available" at bounding box center [460, 157] width 188 height 8
click at [370, 171] on icon "modal" at bounding box center [370, 172] width 4 height 5
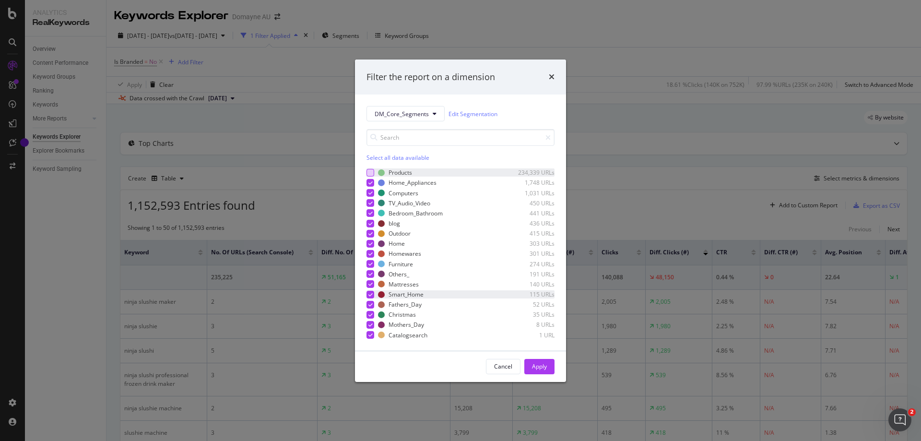
click at [372, 295] on icon "modal" at bounding box center [370, 294] width 4 height 5
click at [367, 181] on div "modal" at bounding box center [370, 183] width 8 height 8
click at [370, 194] on icon "modal" at bounding box center [370, 192] width 4 height 5
click at [371, 201] on icon "modal" at bounding box center [370, 203] width 4 height 5
click at [369, 224] on icon "modal" at bounding box center [370, 223] width 4 height 5
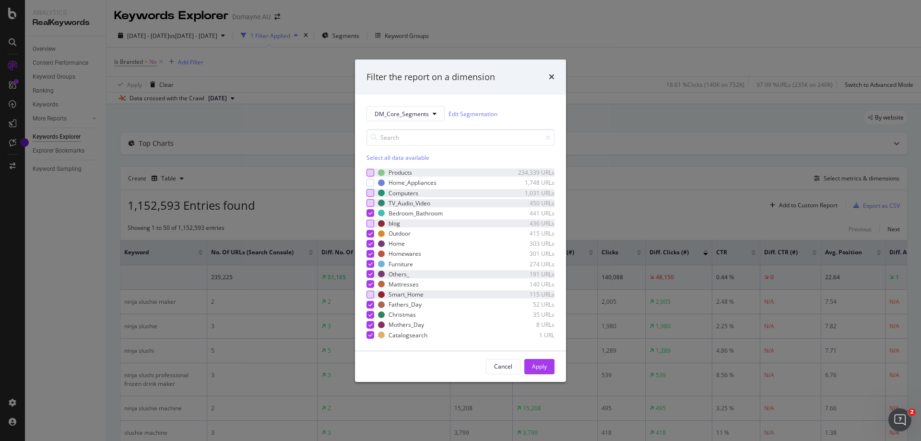
click at [370, 273] on icon "modal" at bounding box center [370, 273] width 4 height 5
click at [534, 364] on div "Apply" at bounding box center [539, 366] width 15 height 8
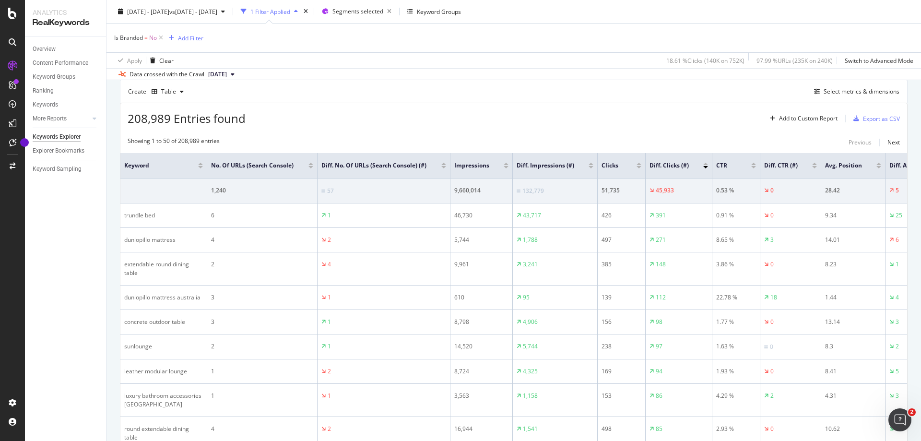
scroll to position [96, 0]
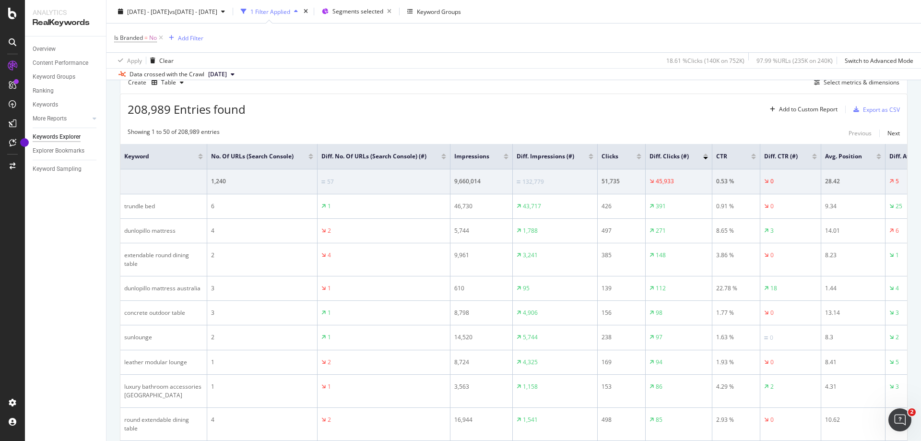
click at [639, 156] on div at bounding box center [639, 154] width 5 height 2
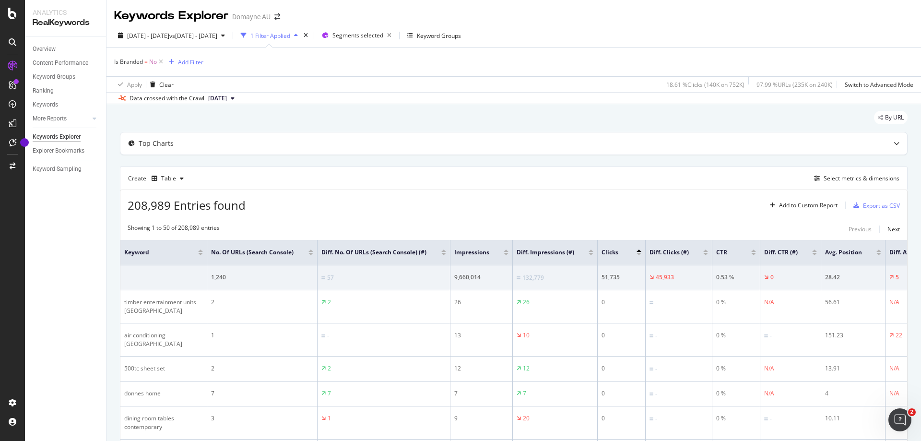
click at [638, 255] on div at bounding box center [639, 254] width 5 height 2
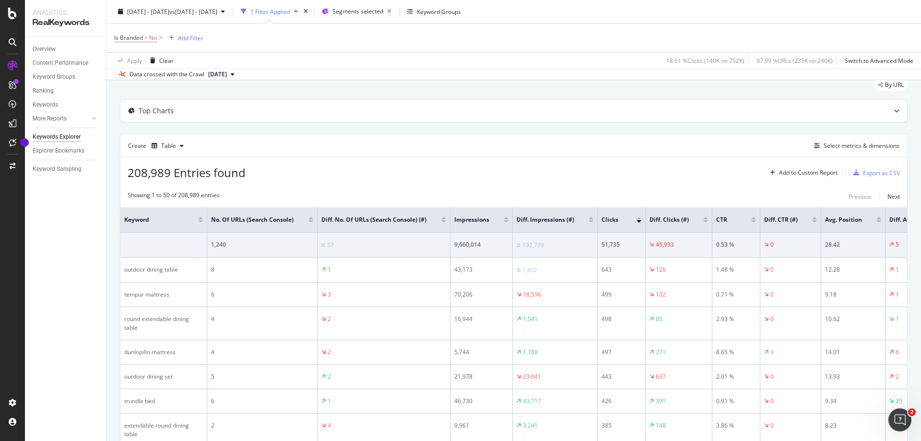
scroll to position [48, 0]
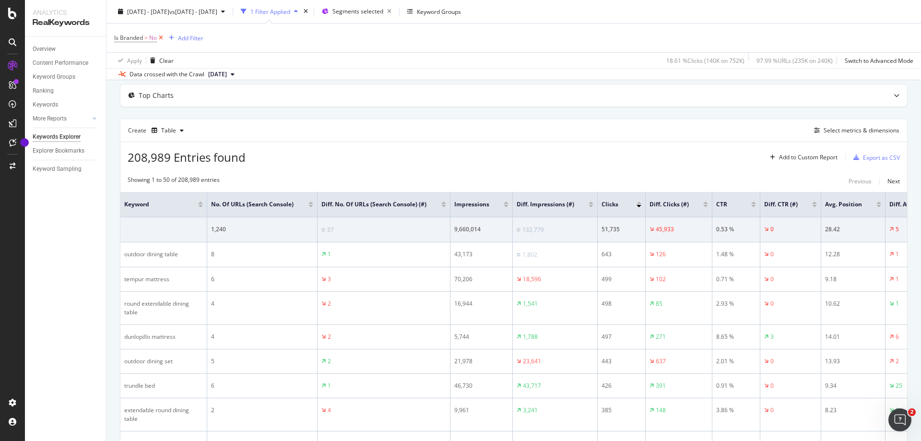
click at [162, 37] on icon at bounding box center [161, 38] width 8 height 10
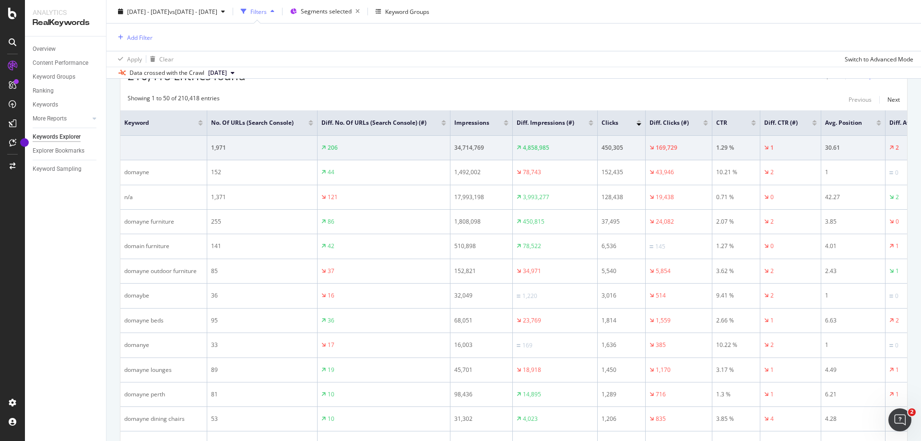
scroll to position [144, 0]
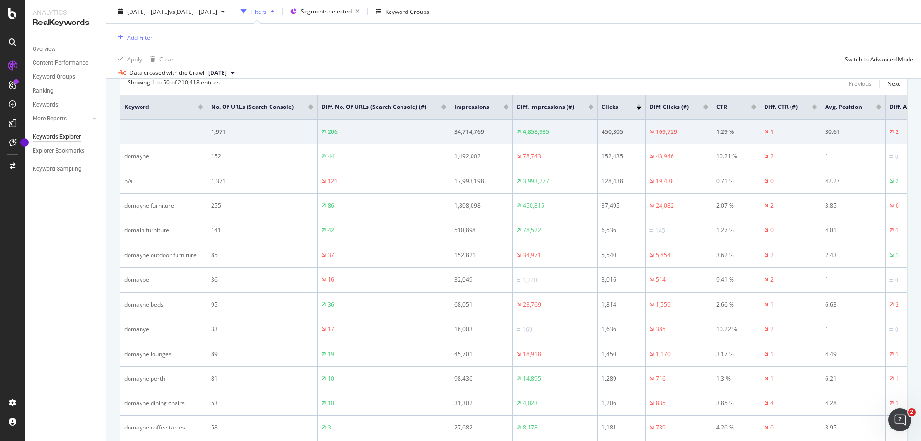
click at [705, 110] on div at bounding box center [705, 108] width 5 height 2
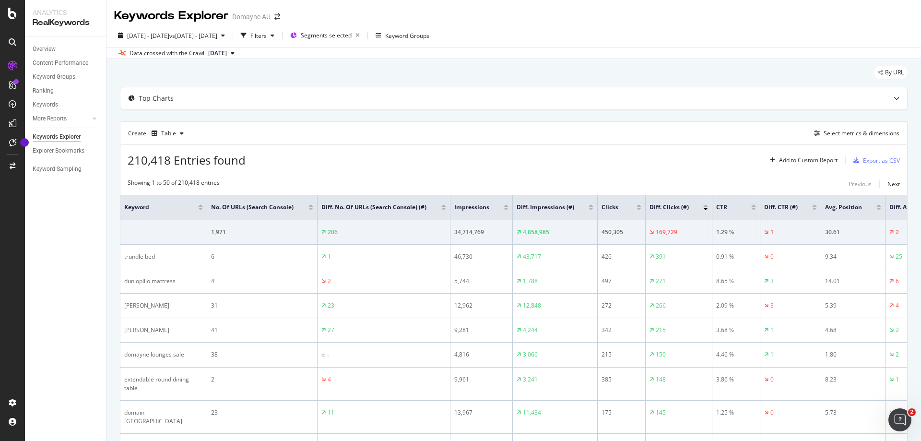
click at [706, 210] on div at bounding box center [705, 209] width 5 height 2
click at [705, 207] on div at bounding box center [705, 205] width 5 height 2
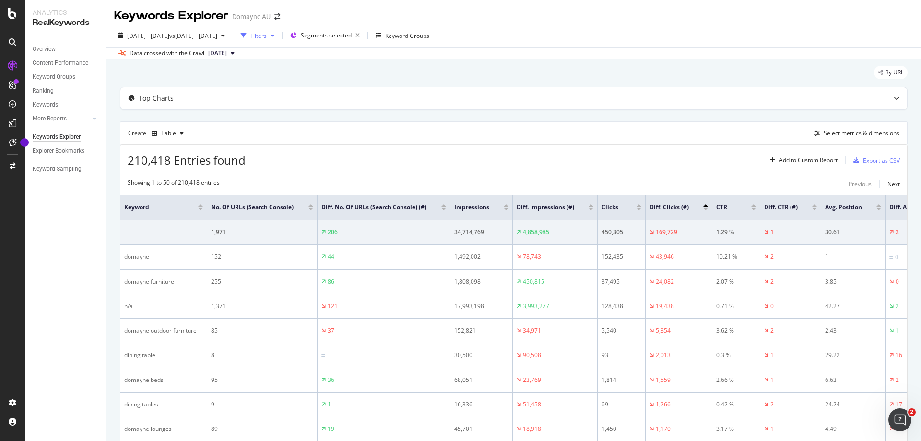
click at [278, 31] on div "Filters" at bounding box center [257, 35] width 41 height 14
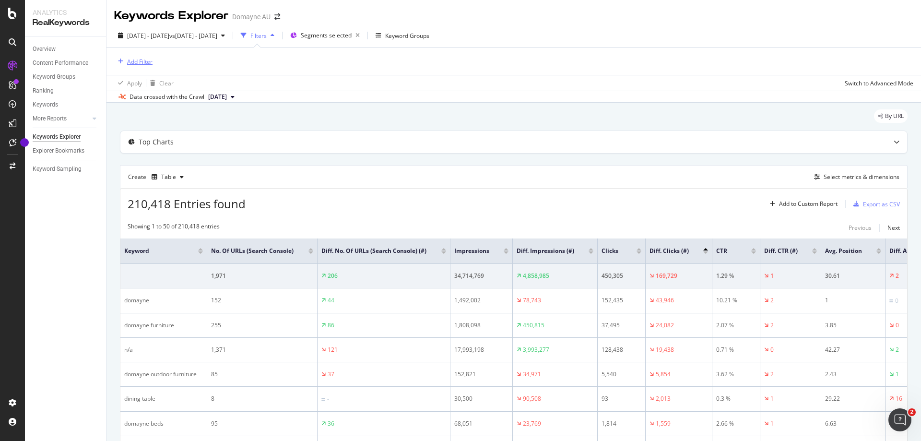
click at [141, 62] on div "Add Filter" at bounding box center [139, 62] width 25 height 8
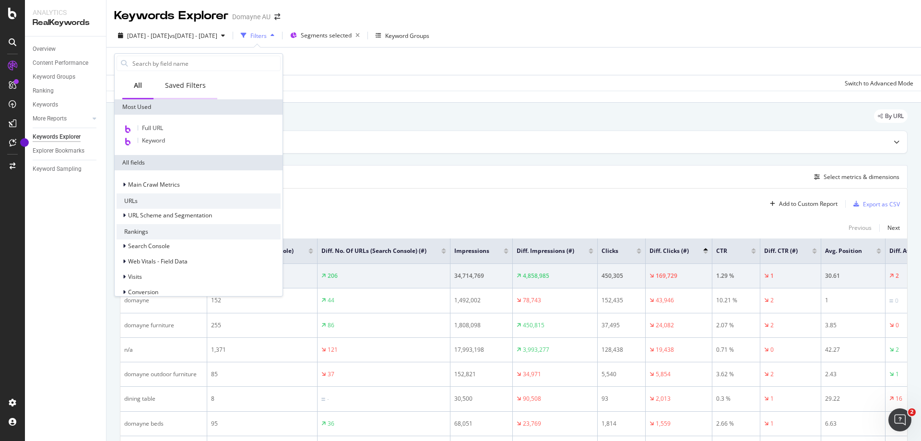
click at [171, 81] on div "Saved Filters" at bounding box center [185, 86] width 41 height 10
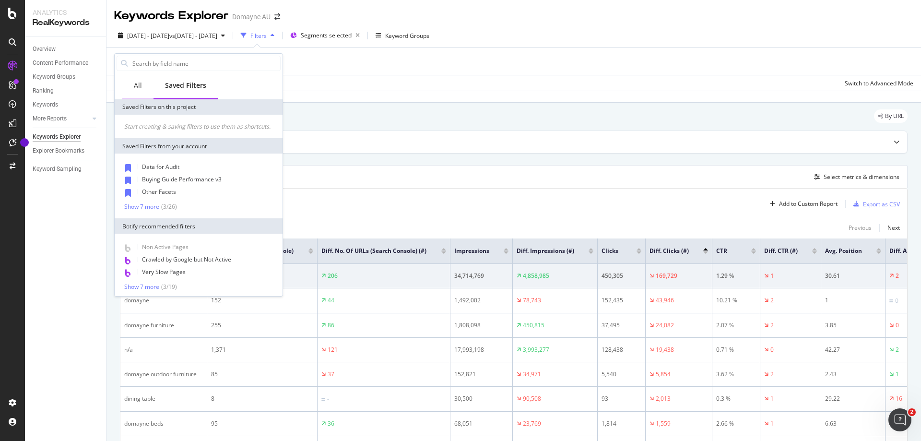
click at [142, 81] on div "All" at bounding box center [137, 86] width 31 height 26
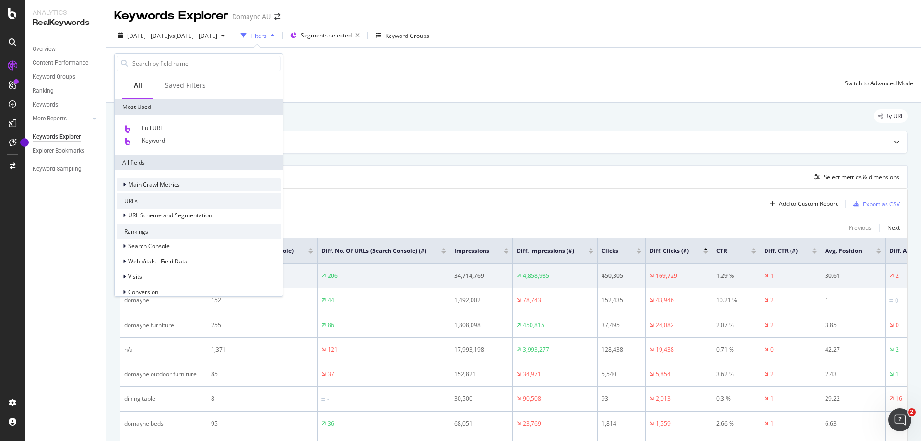
click at [125, 183] on icon at bounding box center [124, 185] width 3 height 6
click at [125, 183] on icon at bounding box center [124, 185] width 4 height 6
click at [125, 214] on icon at bounding box center [124, 215] width 3 height 6
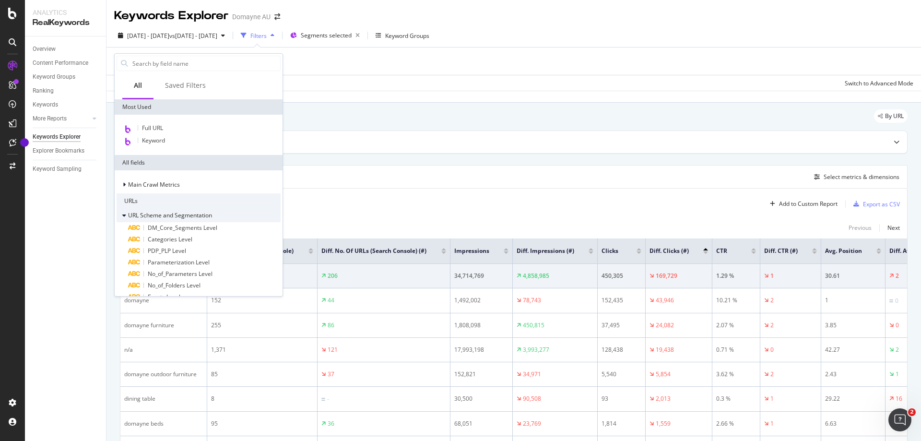
click at [125, 214] on icon at bounding box center [124, 215] width 4 height 6
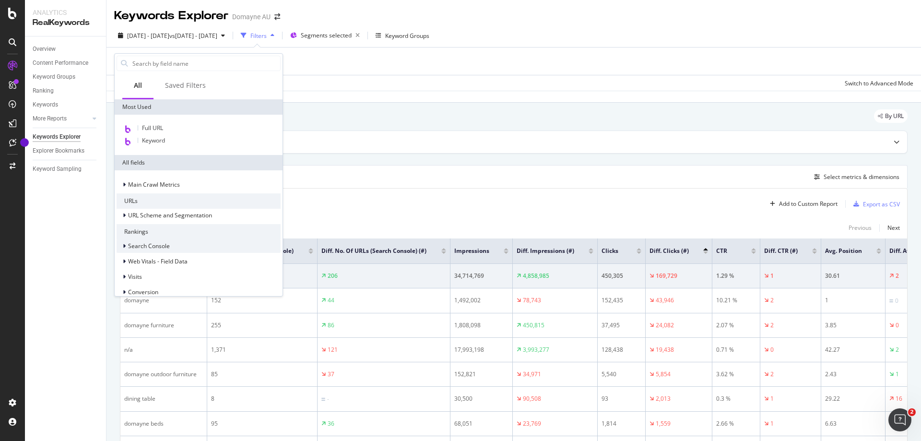
click at [124, 244] on icon at bounding box center [124, 246] width 3 height 6
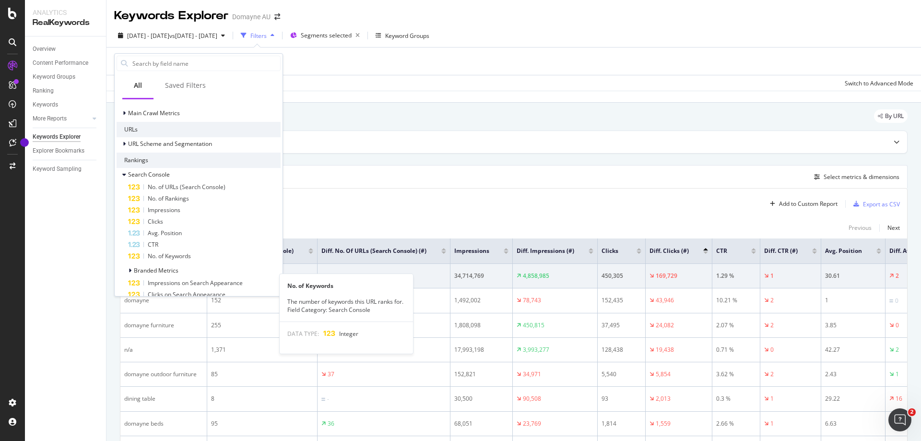
scroll to position [48, 0]
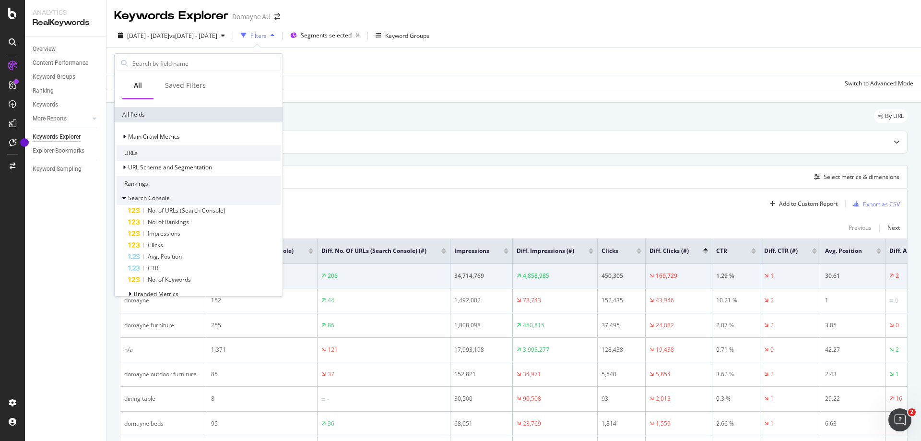
click at [124, 201] on icon at bounding box center [124, 198] width 4 height 6
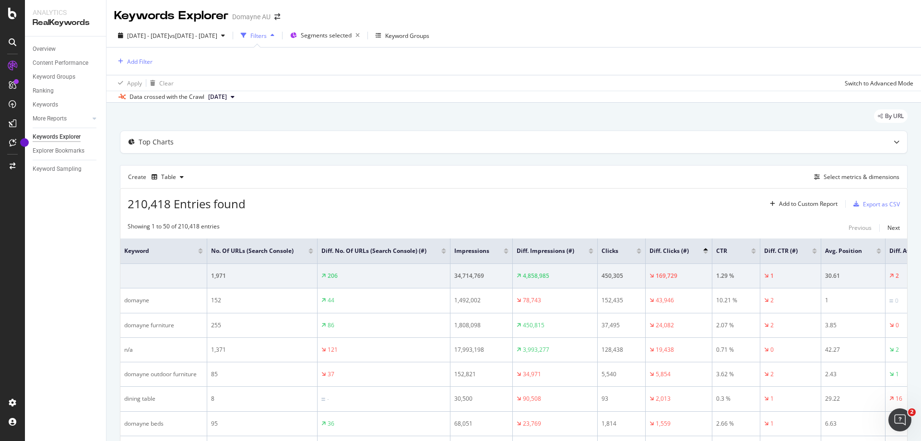
click at [336, 100] on div "Data crossed with the Crawl 2025 Jun. 29th" at bounding box center [513, 97] width 814 height 12
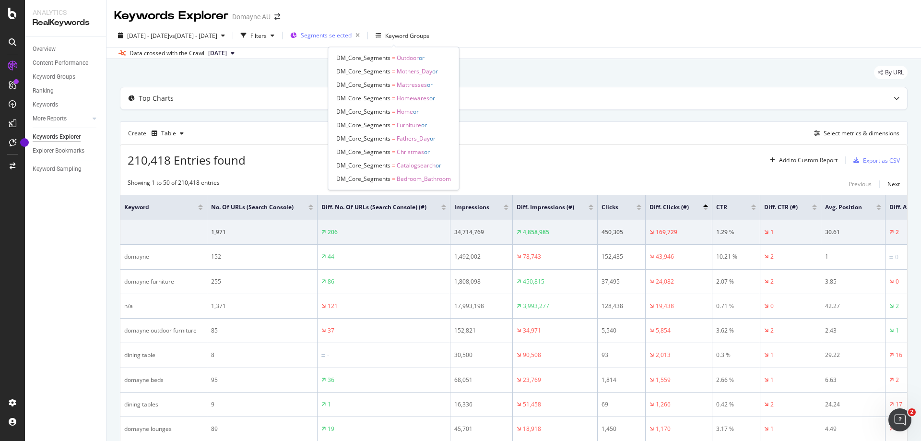
click at [352, 32] on span "Segments selected" at bounding box center [326, 35] width 51 height 8
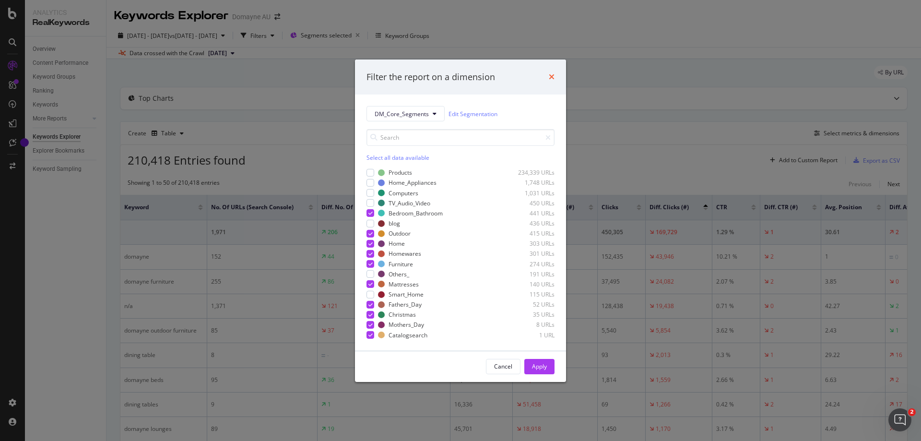
click at [552, 79] on icon "times" at bounding box center [552, 77] width 6 height 8
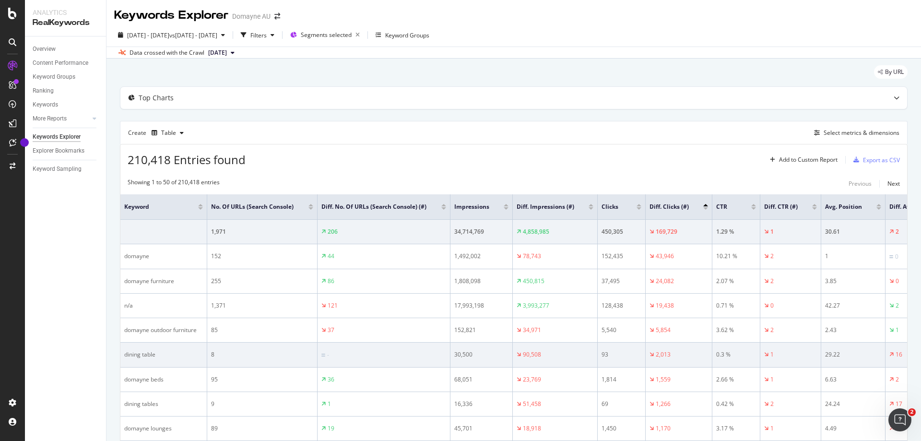
scroll to position [0, 0]
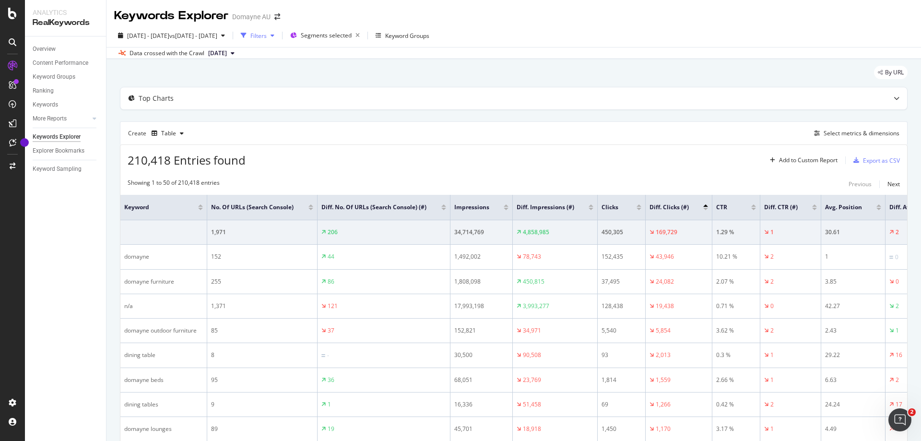
click at [267, 32] on div "Filters" at bounding box center [258, 36] width 16 height 8
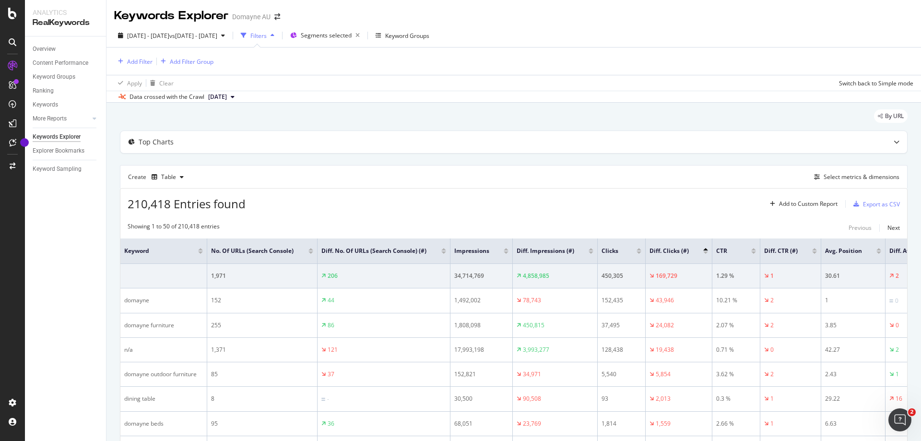
click at [267, 32] on div "Filters" at bounding box center [258, 36] width 16 height 8
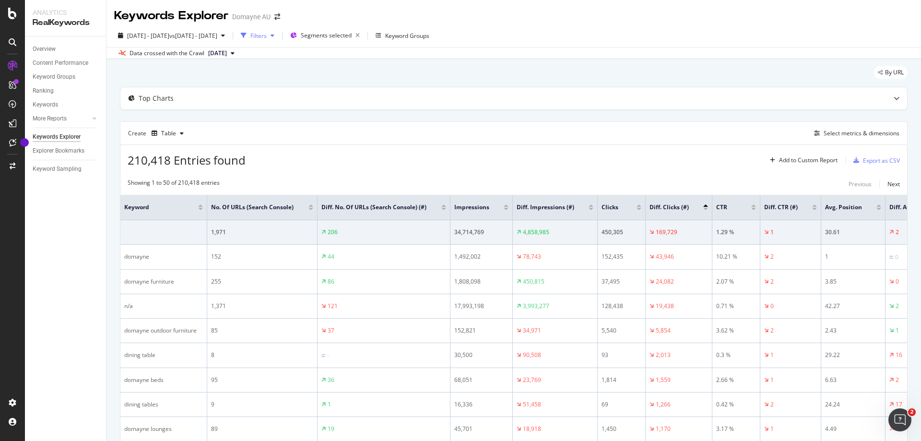
click at [267, 39] on div "Filters" at bounding box center [258, 36] width 16 height 8
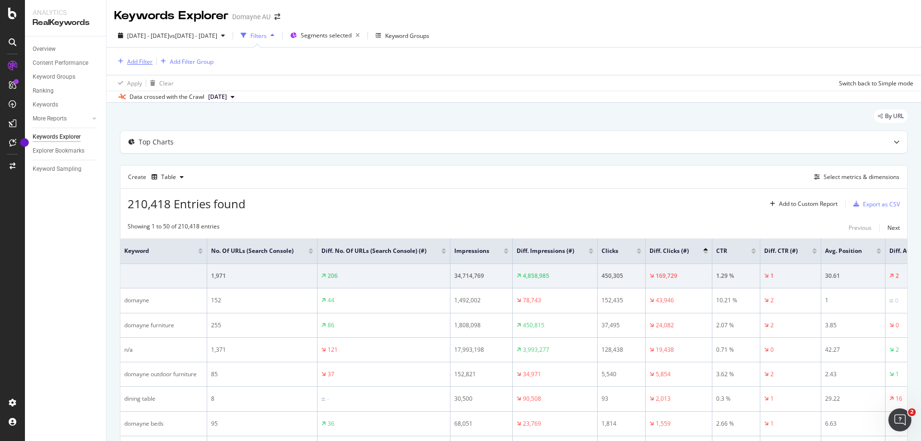
click at [124, 60] on div "button" at bounding box center [120, 62] width 13 height 6
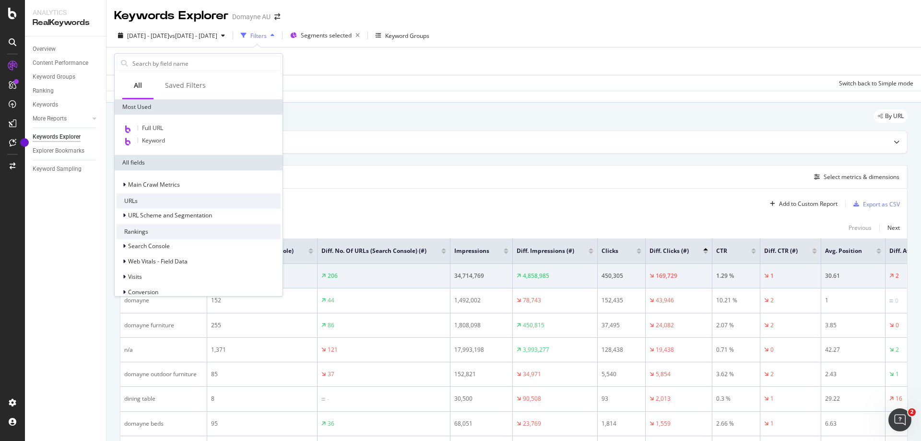
click at [347, 64] on div "Add Filter Add Filter Group" at bounding box center [513, 60] width 799 height 27
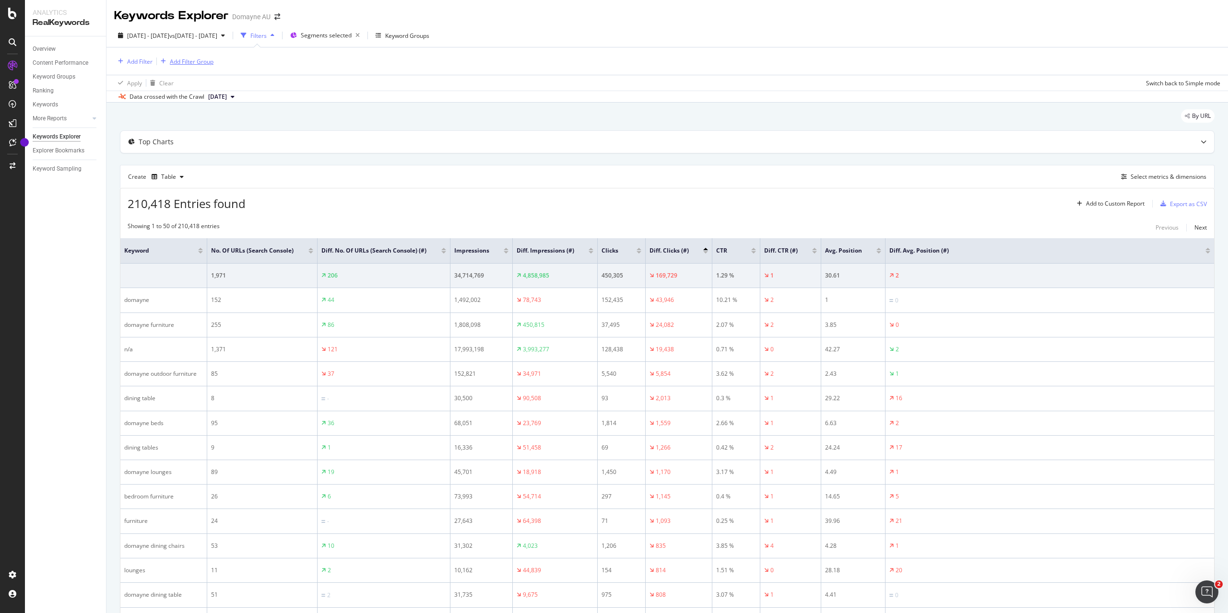
click at [185, 61] on div "Add Filter Group" at bounding box center [192, 62] width 44 height 8
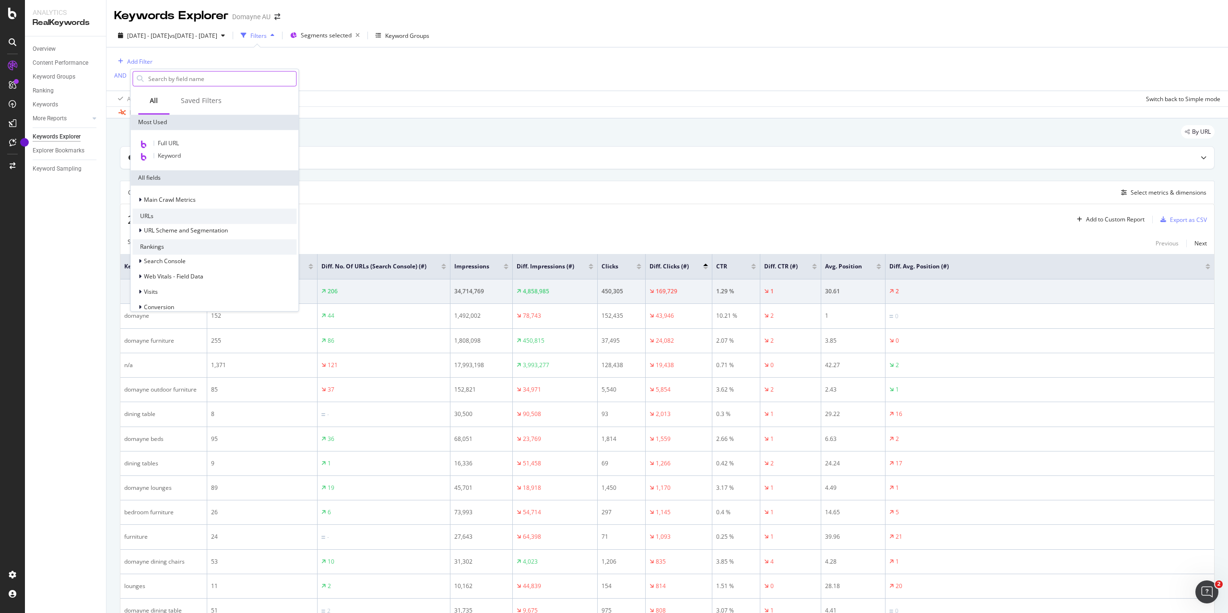
click at [246, 80] on input "text" at bounding box center [221, 78] width 149 height 14
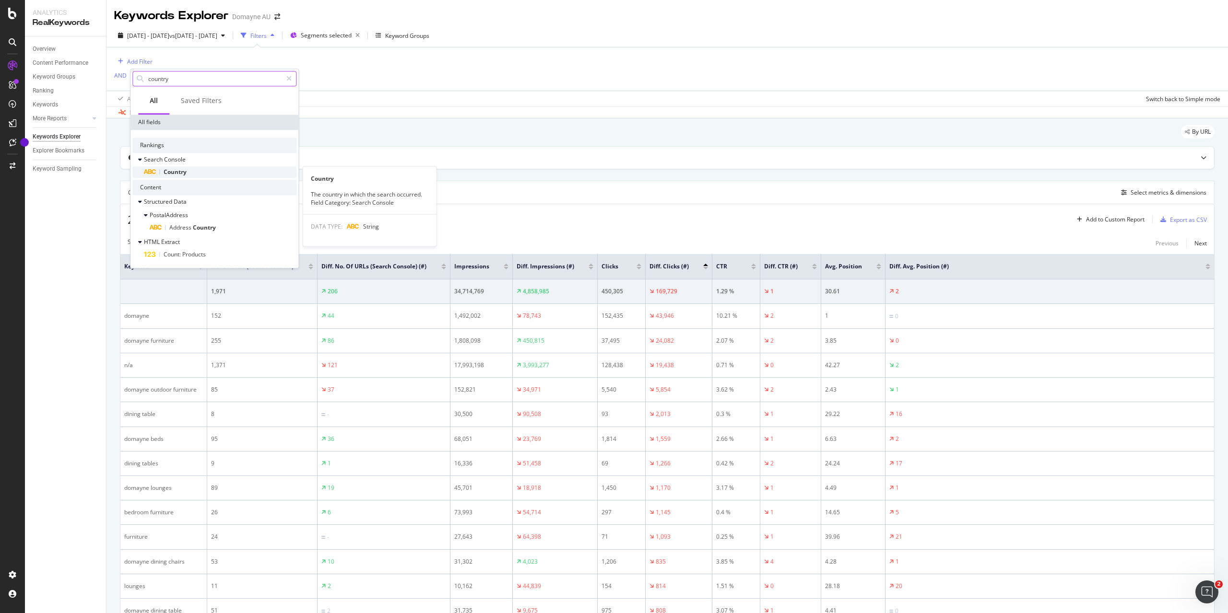
type input "country"
click at [225, 174] on div "Country" at bounding box center [220, 172] width 153 height 12
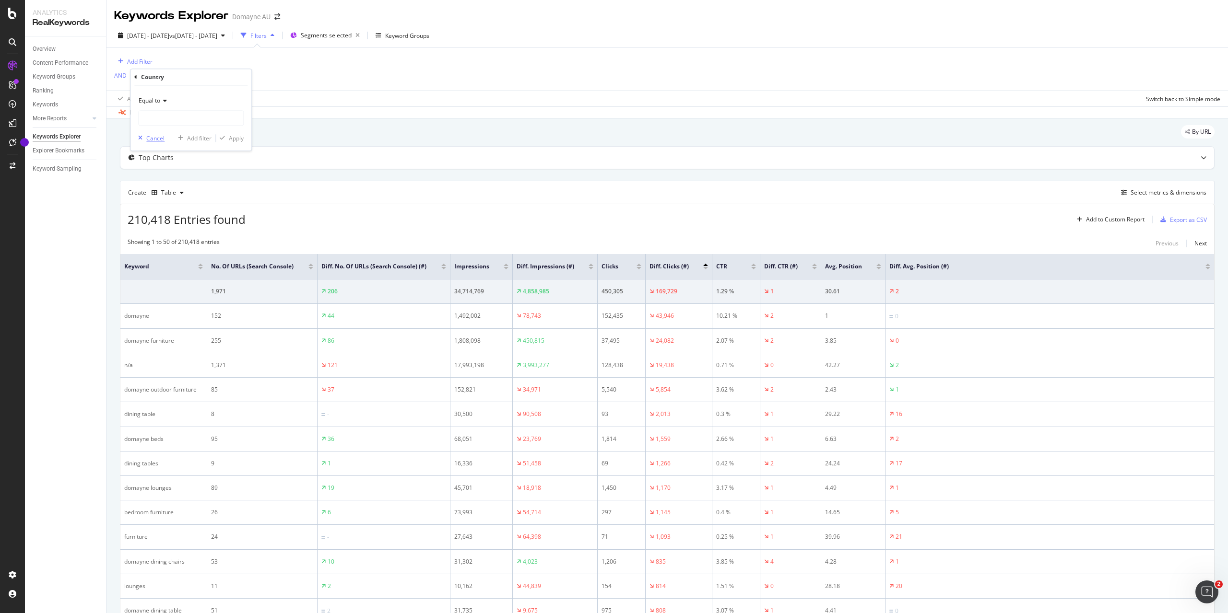
click at [159, 139] on div "Cancel" at bounding box center [155, 138] width 18 height 8
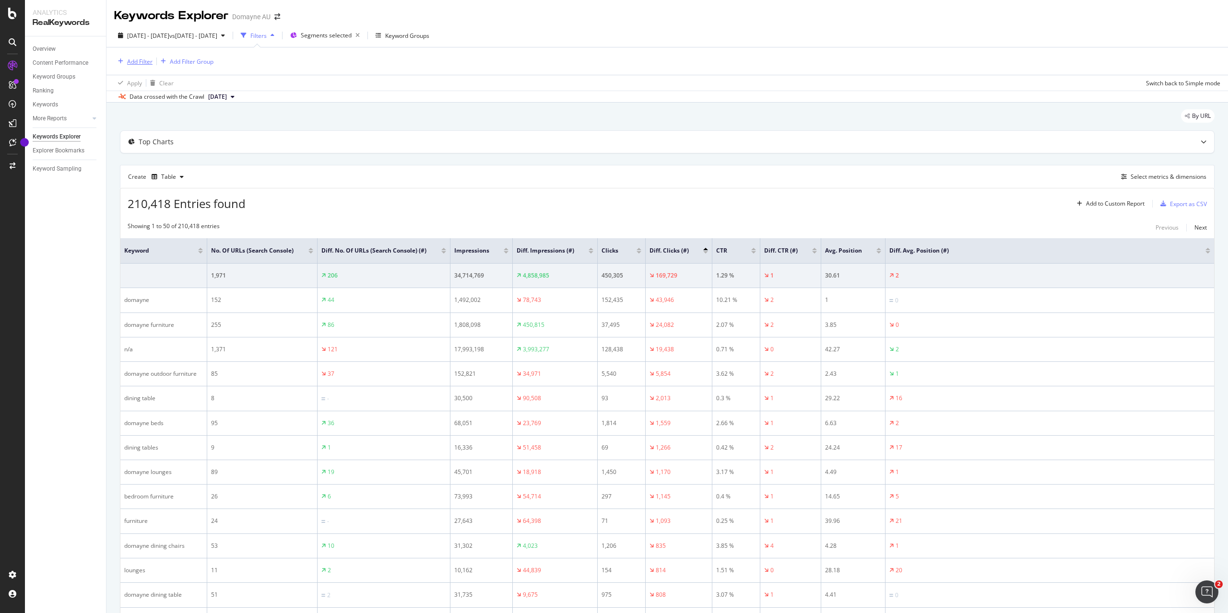
click at [130, 57] on div "Add Filter" at bounding box center [133, 61] width 38 height 11
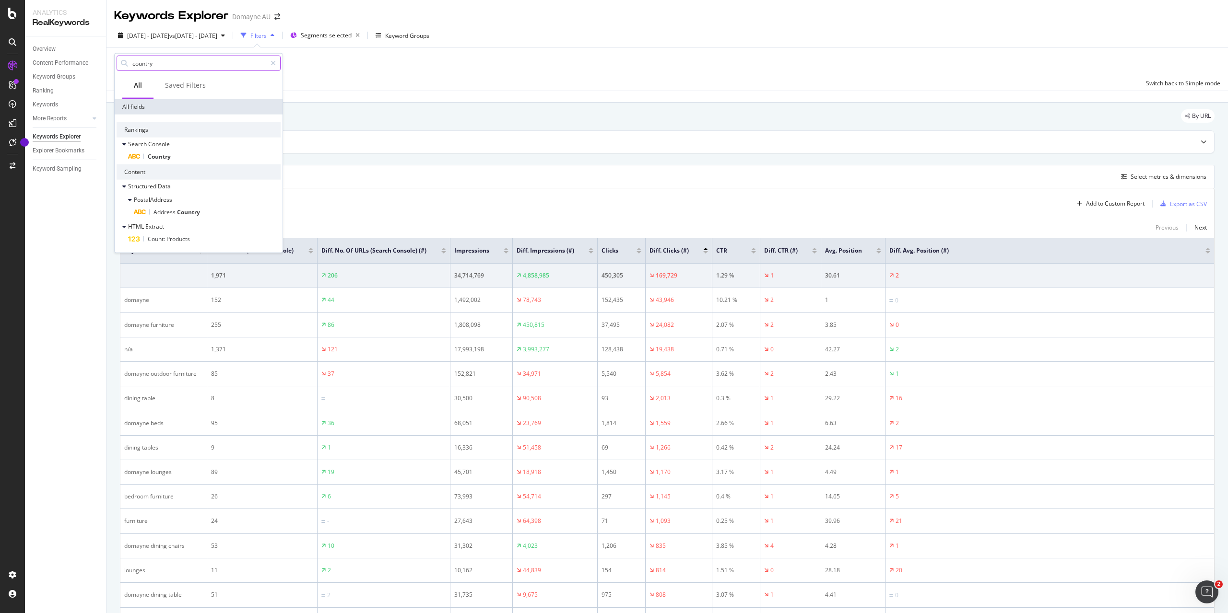
click at [277, 65] on div at bounding box center [273, 63] width 14 height 15
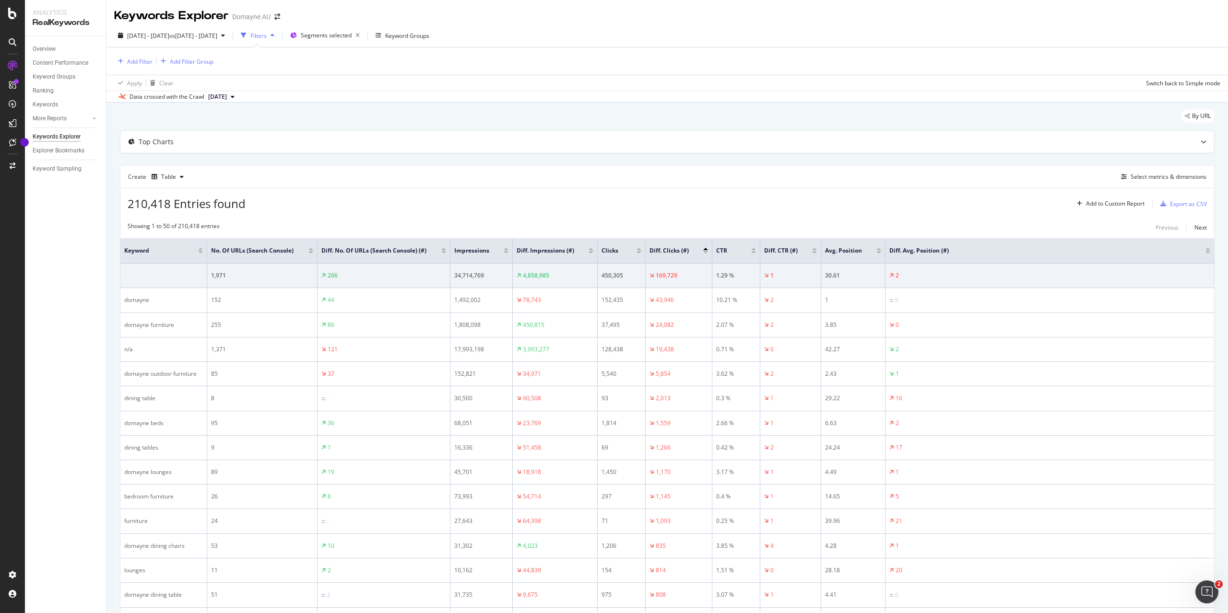
click at [344, 55] on div "Add Filter Add Filter Group" at bounding box center [667, 60] width 1106 height 27
click at [267, 35] on div "Filters" at bounding box center [258, 36] width 16 height 8
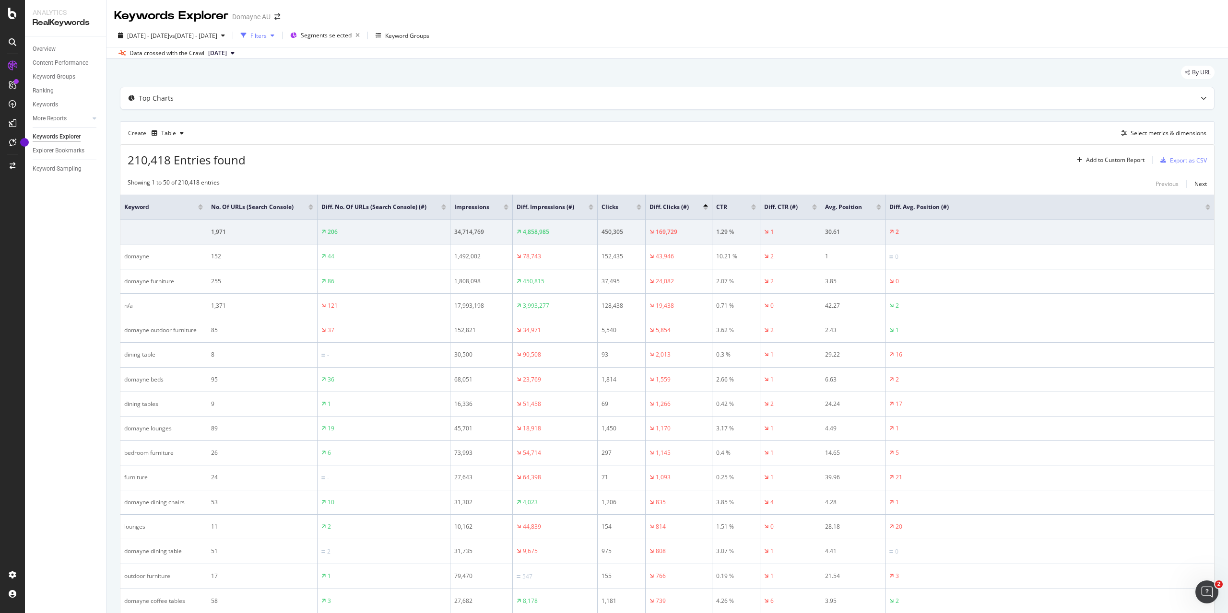
click at [267, 35] on div "Filters" at bounding box center [258, 36] width 16 height 8
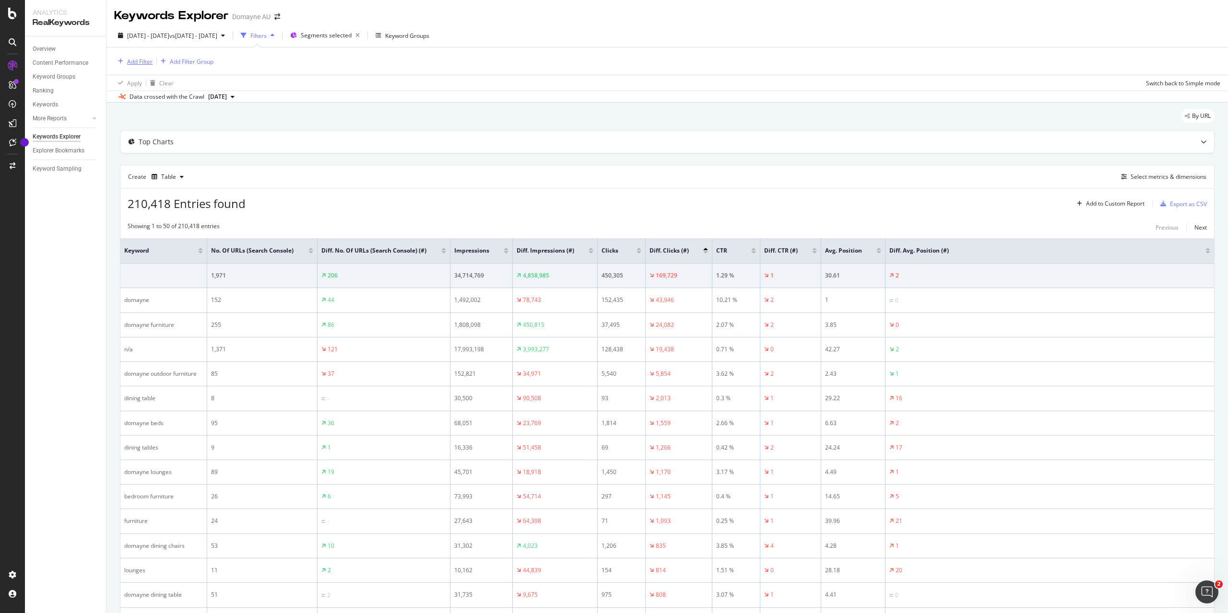
click at [138, 61] on div "Add Filter" at bounding box center [139, 62] width 25 height 8
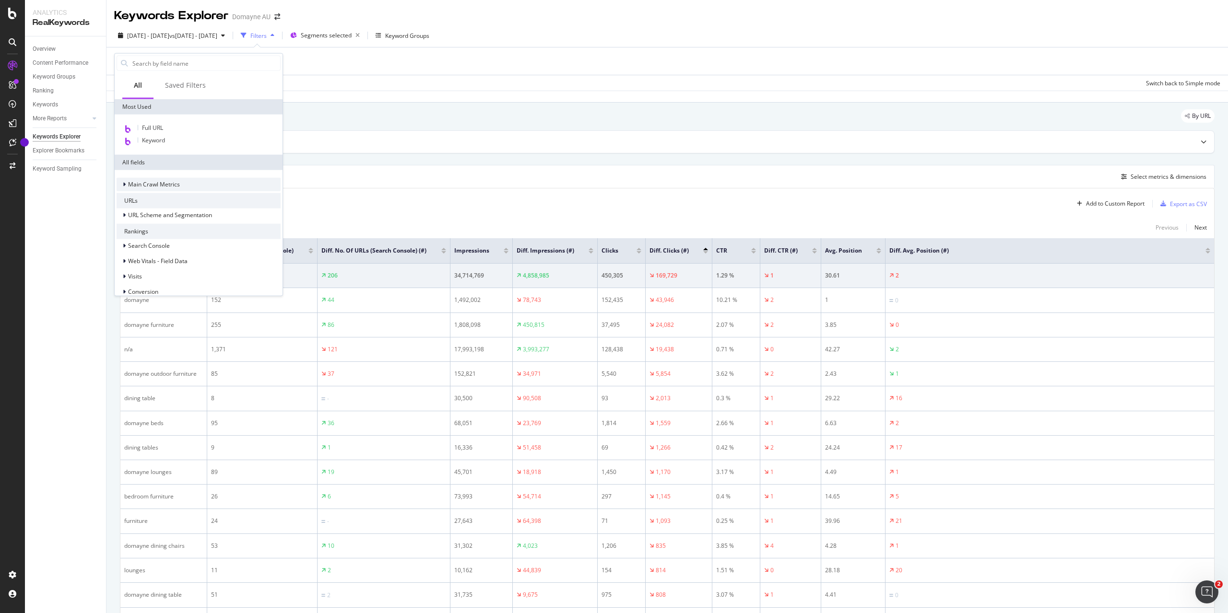
click at [158, 187] on span "Main Crawl Metrics" at bounding box center [154, 184] width 52 height 8
click at [159, 186] on span "Main Crawl Metrics" at bounding box center [154, 184] width 52 height 8
click at [164, 214] on span "URL Scheme and Segmentation" at bounding box center [170, 215] width 84 height 8
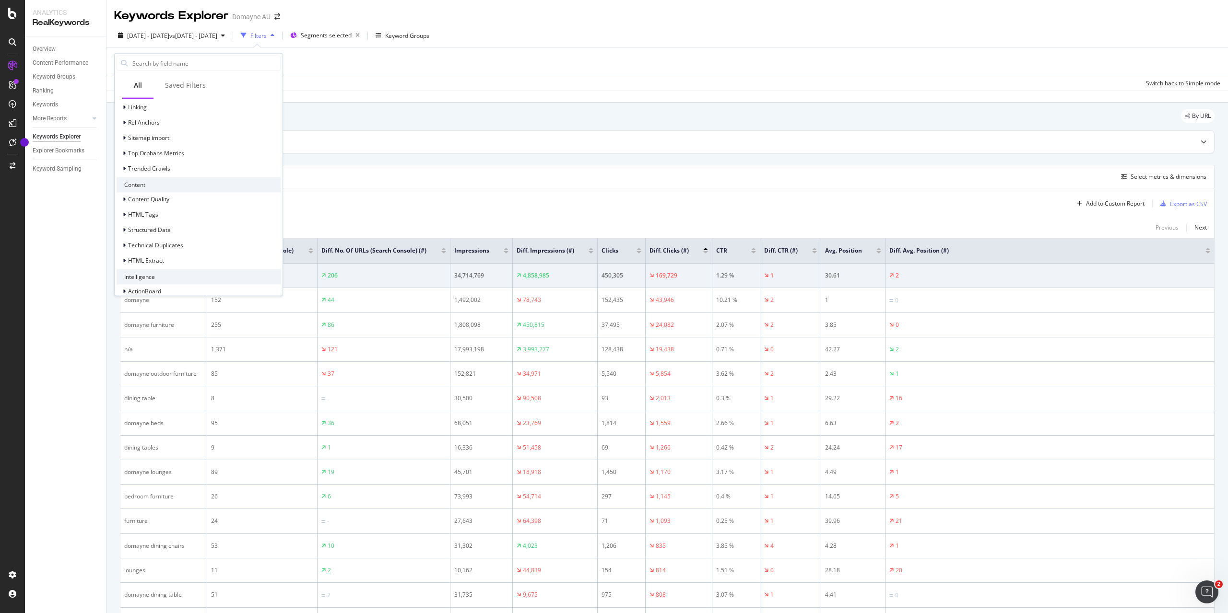
scroll to position [271, 0]
click at [329, 72] on div "Add Filter Add Filter Group" at bounding box center [667, 60] width 1106 height 27
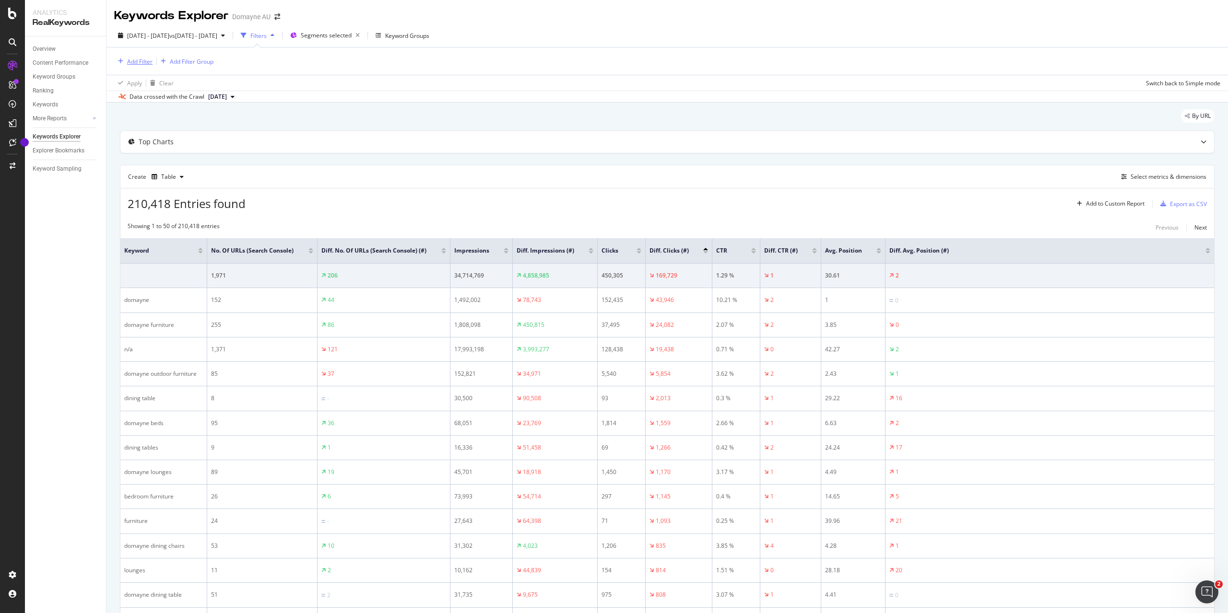
click at [143, 62] on div "Add Filter" at bounding box center [139, 62] width 25 height 8
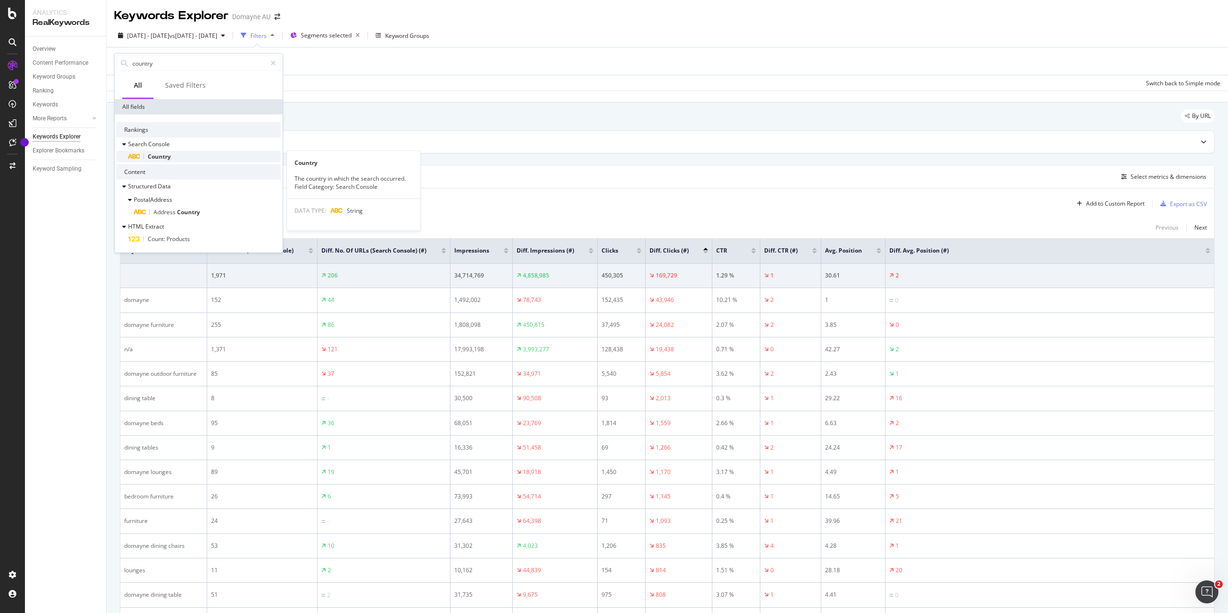
type input "country"
click at [168, 159] on span "Country" at bounding box center [159, 157] width 23 height 8
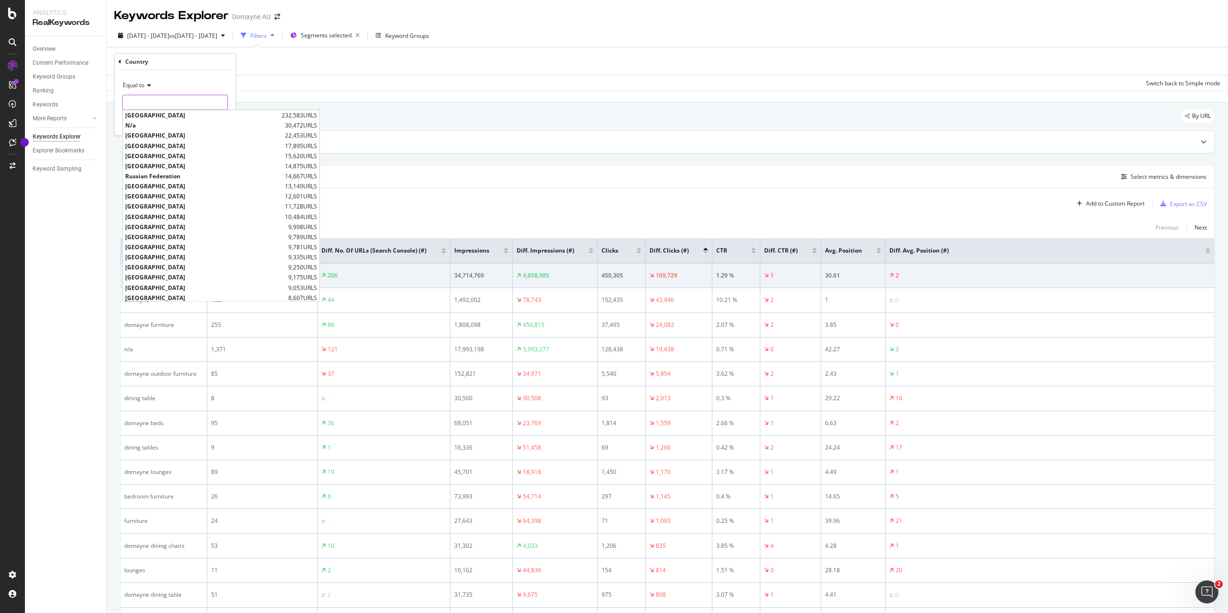
click at [156, 105] on input "text" at bounding box center [175, 102] width 105 height 15
click at [153, 114] on span "[GEOGRAPHIC_DATA]" at bounding box center [202, 115] width 154 height 8
type input "[GEOGRAPHIC_DATA]"
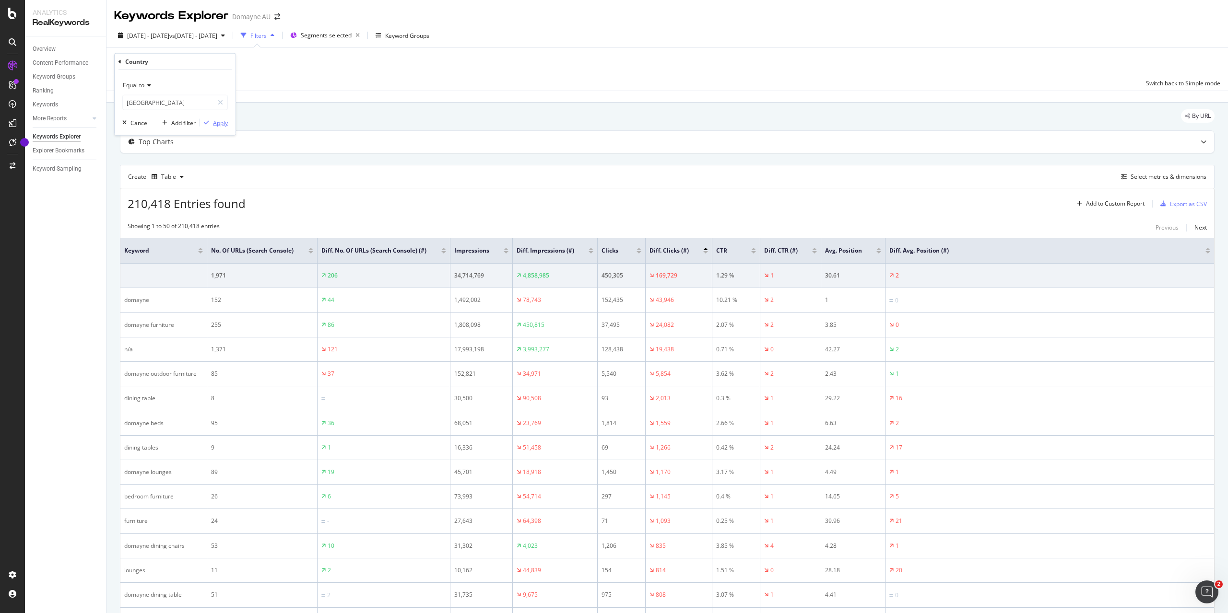
click at [216, 123] on div "Apply" at bounding box center [220, 122] width 15 height 8
click at [920, 201] on div "Export as CSV" at bounding box center [1188, 205] width 37 height 8
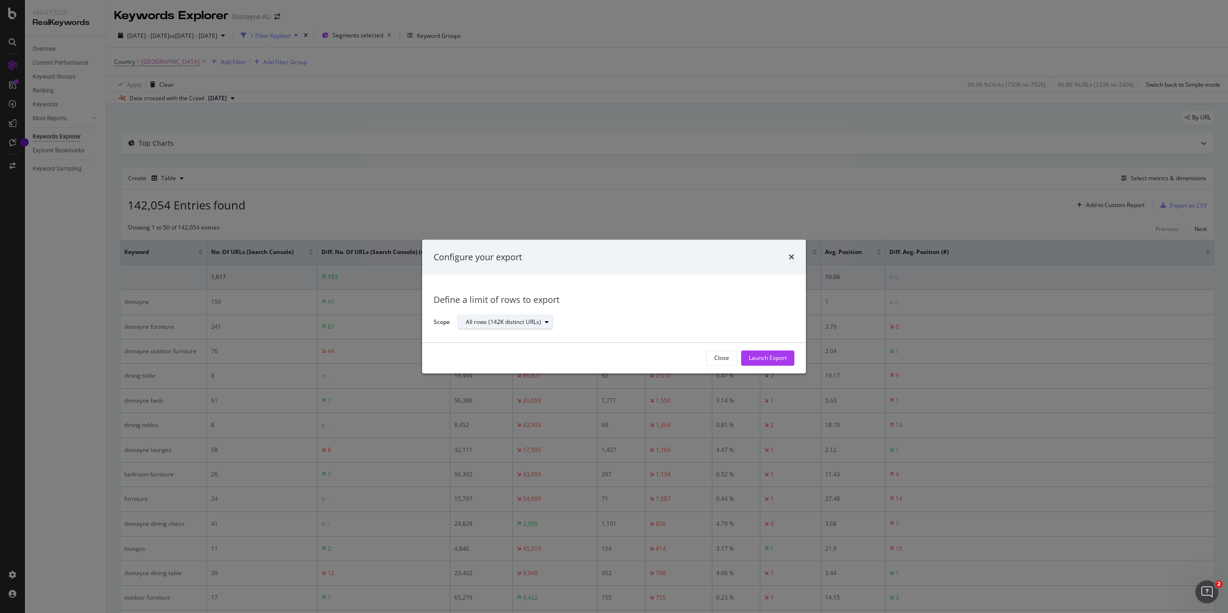
click at [523, 320] on div "All rows (142K distinct URLs)" at bounding box center [503, 323] width 75 height 6
click at [526, 340] on div "All rows (142K distinct URLs)" at bounding box center [510, 339] width 81 height 8
click at [604, 318] on div "All rows (142K distinct URLs)" at bounding box center [622, 322] width 329 height 17
click at [509, 320] on div "All rows (142K distinct URLs)" at bounding box center [503, 323] width 75 height 6
click at [502, 353] on div "Define a limit" at bounding box center [487, 355] width 35 height 8
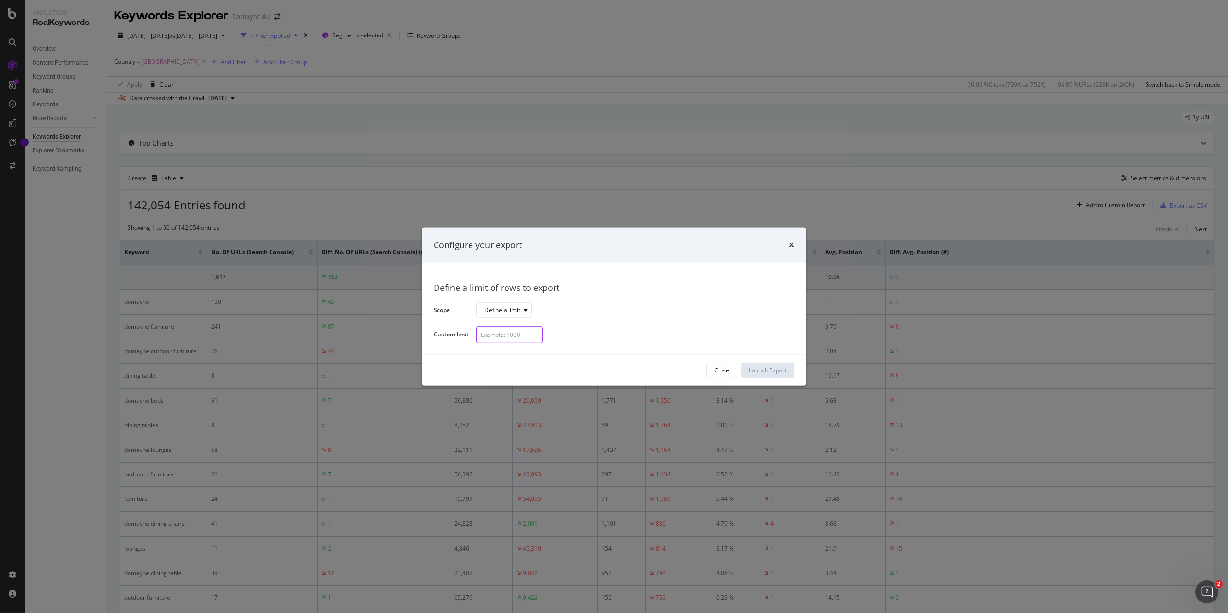
click at [512, 338] on input "modal" at bounding box center [509, 335] width 66 height 17
click at [523, 317] on div "Define a limit" at bounding box center [507, 310] width 47 height 13
click at [560, 306] on div "Define a limit" at bounding box center [631, 310] width 310 height 17
click at [512, 334] on input "modal" at bounding box center [509, 335] width 66 height 17
click at [794, 244] on div "Configure your export" at bounding box center [614, 244] width 384 height 35
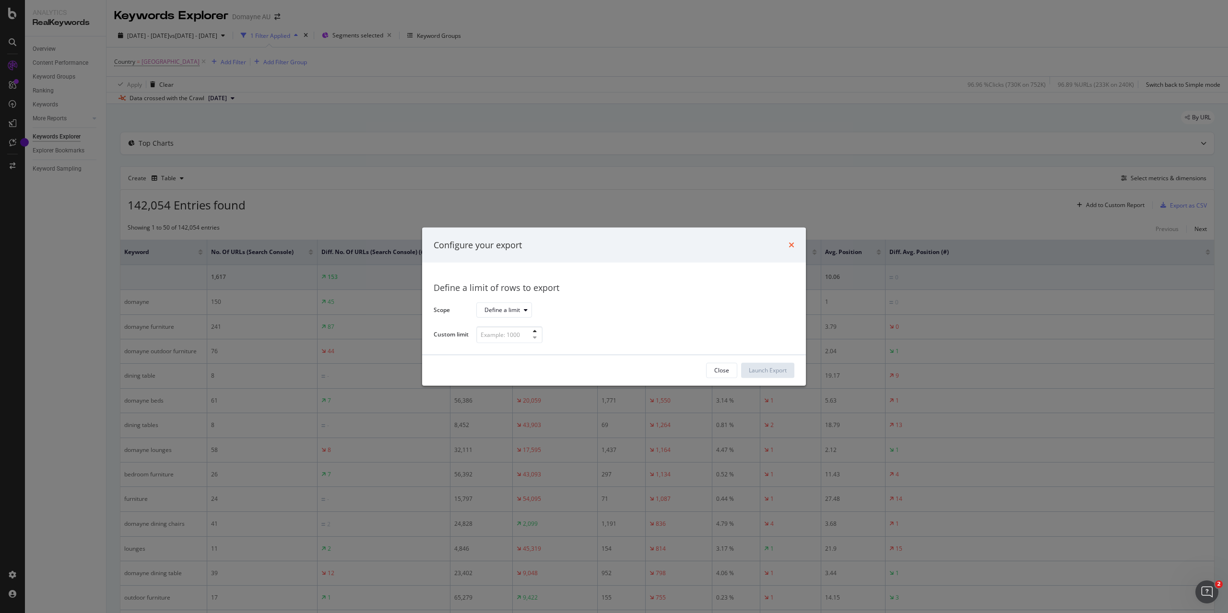
click at [793, 244] on icon "times" at bounding box center [792, 245] width 6 height 8
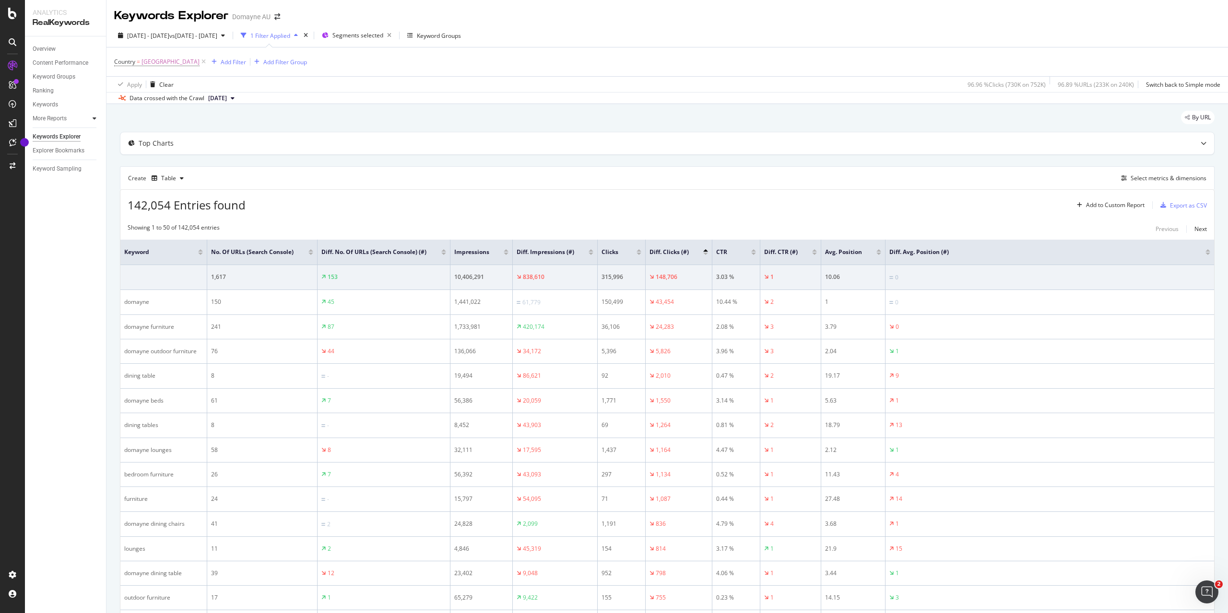
click at [93, 118] on icon at bounding box center [95, 119] width 4 height 6
click at [59, 64] on div "Content Performance" at bounding box center [61, 63] width 56 height 10
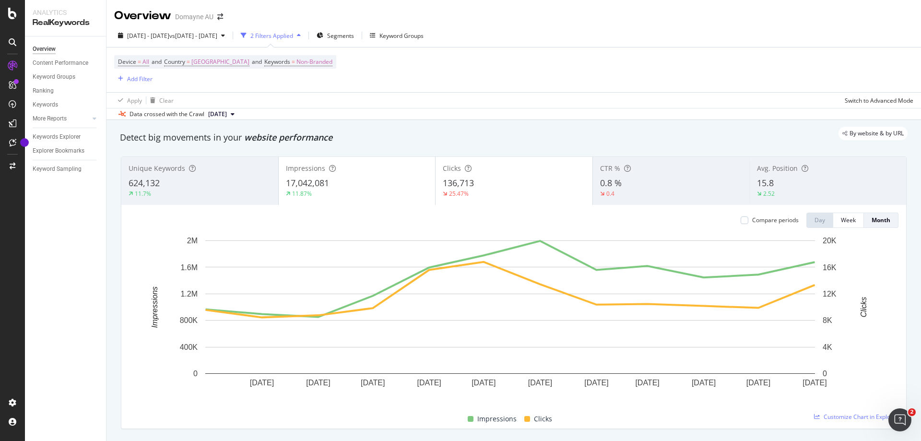
scroll to position [48, 0]
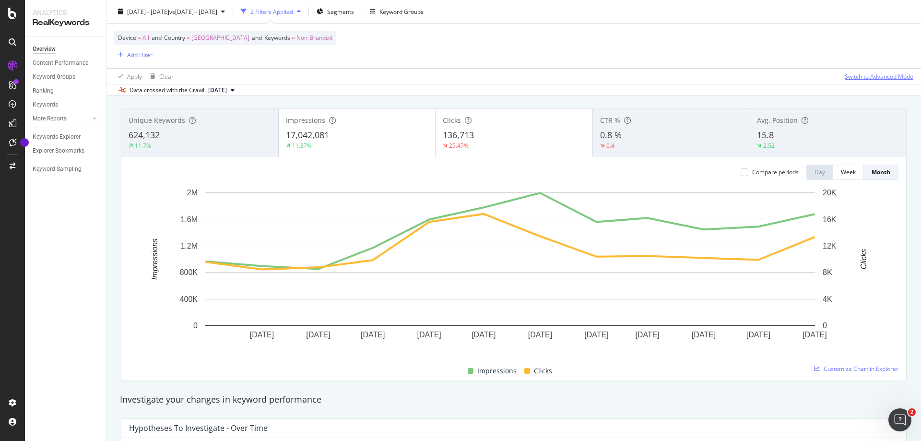
click at [862, 77] on div "Switch to Advanced Mode" at bounding box center [879, 76] width 69 height 8
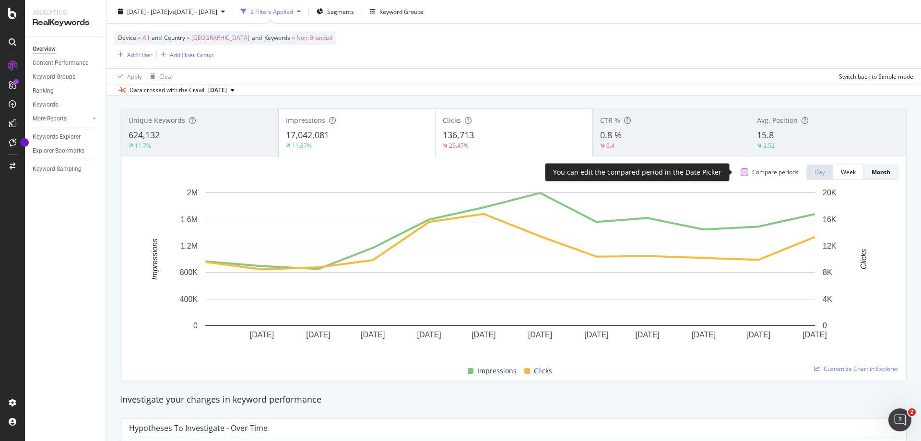
click at [741, 174] on div at bounding box center [745, 172] width 8 height 8
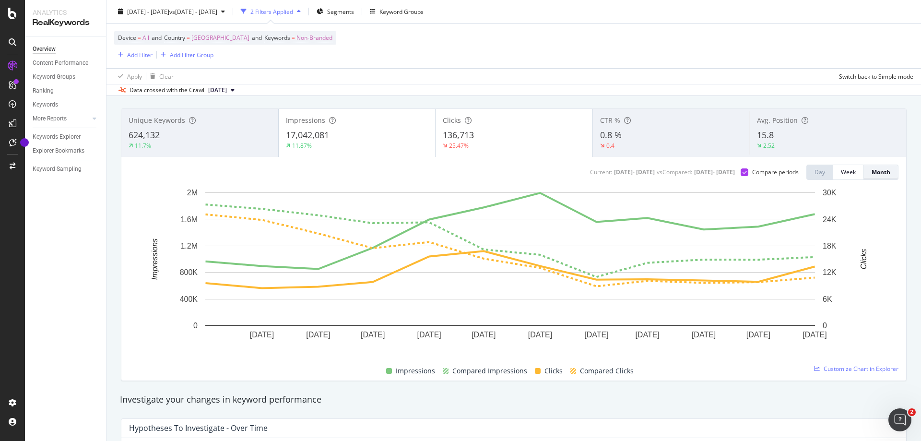
click at [873, 176] on div "Month" at bounding box center [881, 172] width 19 height 8
click at [377, 138] on div "17,042,081" at bounding box center [357, 135] width 142 height 12
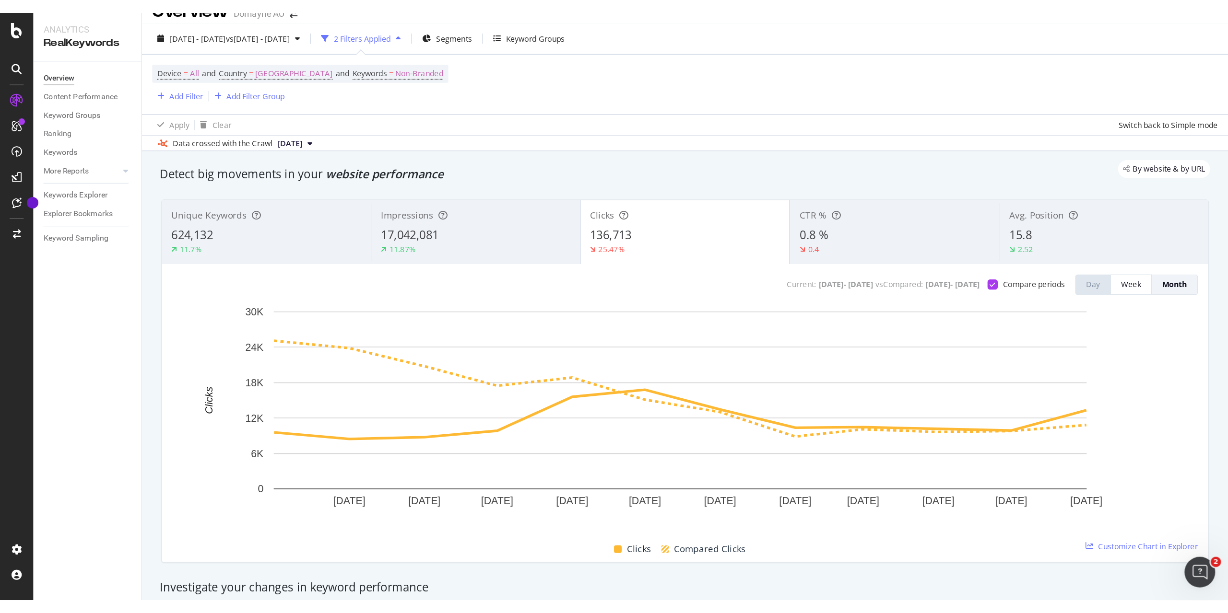
scroll to position [0, 0]
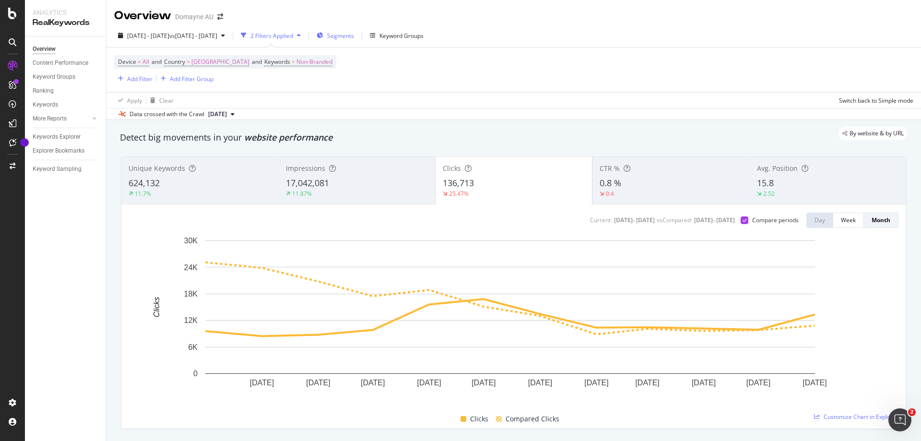
click at [354, 33] on span "Segments" at bounding box center [340, 36] width 27 height 8
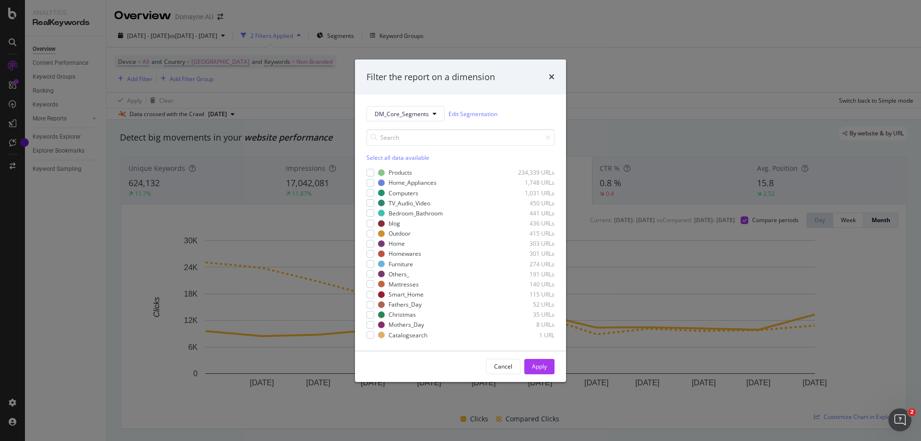
click at [399, 159] on div "Select all data available" at bounding box center [460, 157] width 188 height 8
click at [369, 171] on icon "modal" at bounding box center [370, 172] width 4 height 5
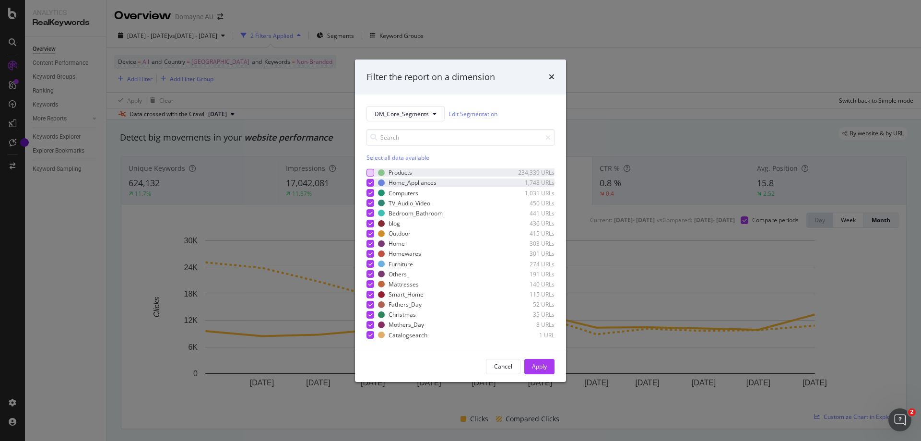
click at [368, 182] on icon "modal" at bounding box center [370, 182] width 4 height 5
click at [369, 194] on icon "modal" at bounding box center [370, 192] width 4 height 5
click at [371, 202] on icon "modal" at bounding box center [370, 203] width 4 height 5
click at [369, 224] on icon "modal" at bounding box center [370, 223] width 4 height 5
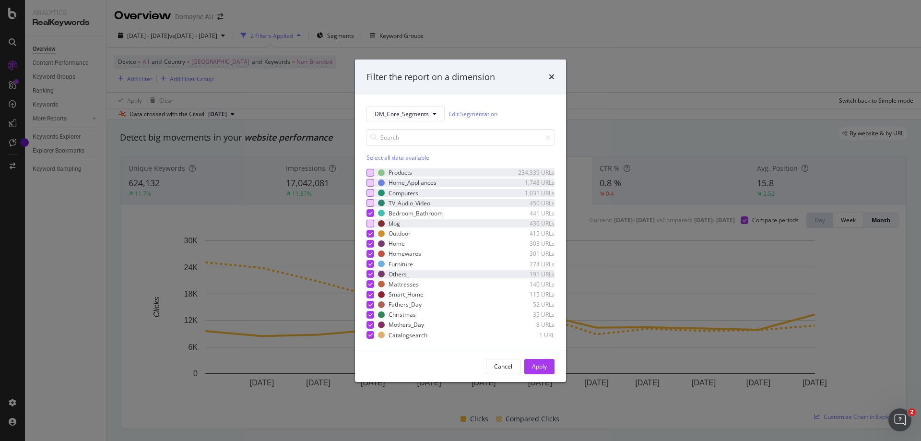
click at [369, 274] on icon "modal" at bounding box center [370, 273] width 4 height 5
click at [371, 295] on icon "modal" at bounding box center [370, 294] width 4 height 5
click at [541, 368] on div "Apply" at bounding box center [539, 366] width 15 height 8
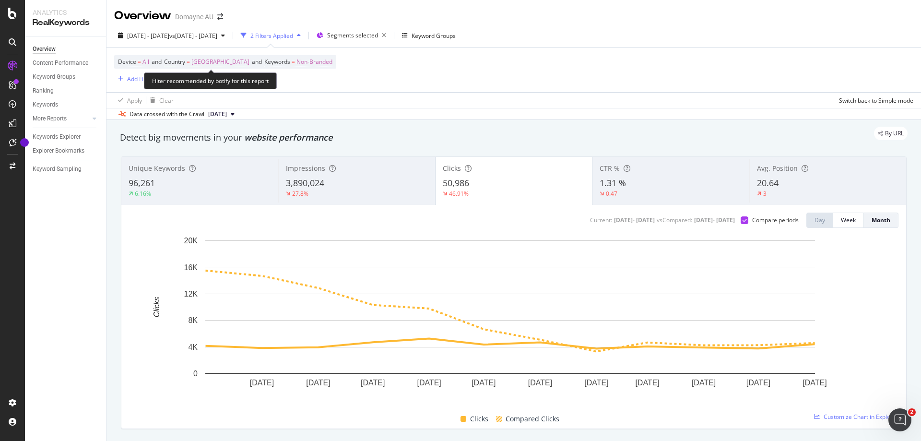
click at [204, 59] on span "[GEOGRAPHIC_DATA]" at bounding box center [220, 61] width 58 height 13
click at [233, 82] on icon at bounding box center [236, 85] width 7 height 6
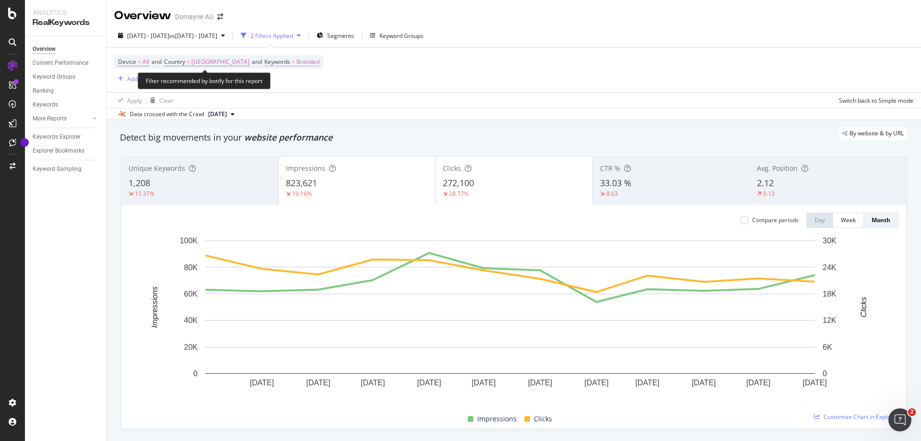
click at [296, 60] on span "Branded" at bounding box center [307, 61] width 23 height 13
click at [278, 83] on icon "button" at bounding box center [277, 85] width 4 height 6
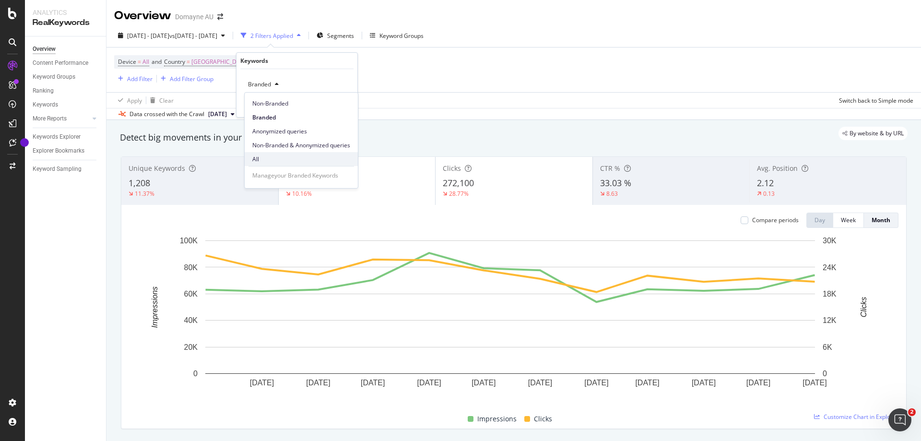
click at [271, 155] on span "All" at bounding box center [301, 159] width 98 height 9
click at [335, 102] on div "Apply" at bounding box center [342, 105] width 15 height 8
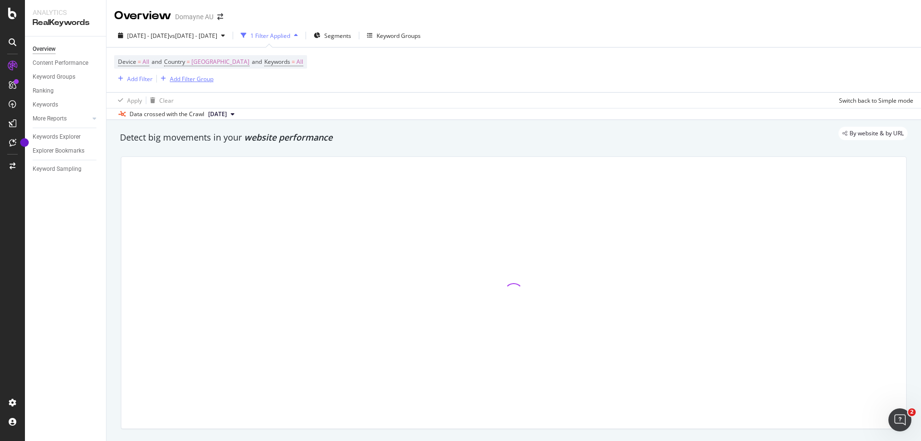
click at [185, 76] on div "Add Filter Group" at bounding box center [192, 79] width 44 height 8
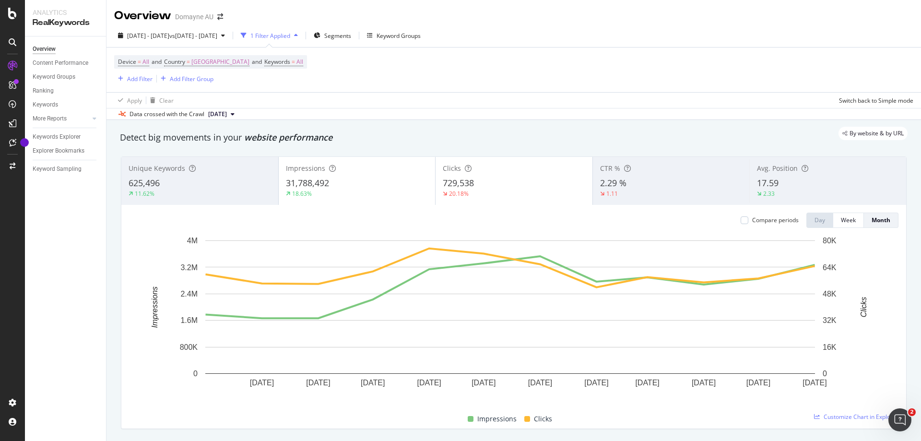
click at [273, 77] on div "Device = All and Country = Australia and Keywords = All Add Filter Add Filter G…" at bounding box center [210, 69] width 193 height 29
click at [139, 73] on div "Add Filter" at bounding box center [133, 78] width 38 height 11
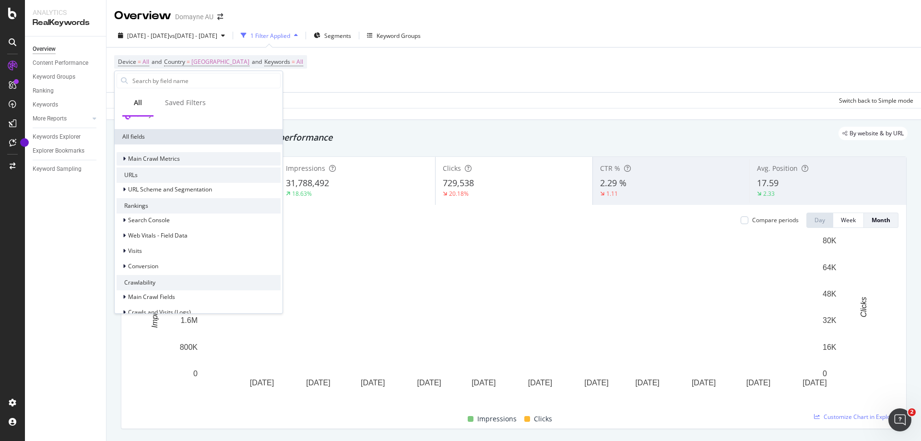
scroll to position [32, 0]
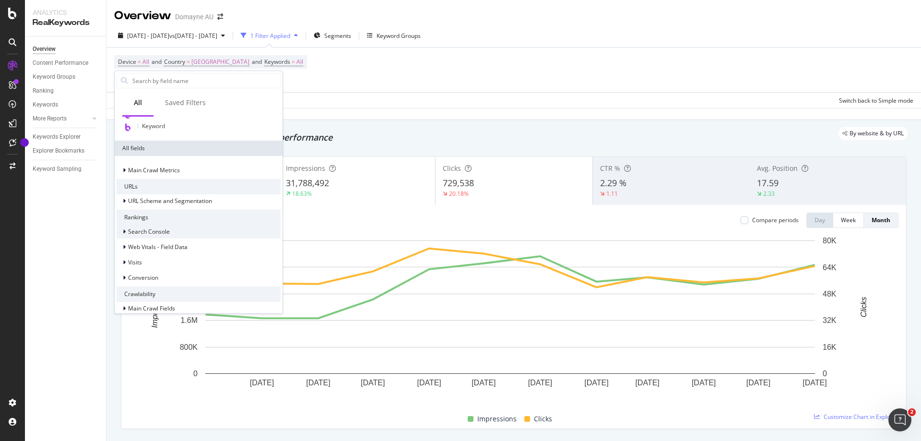
click at [156, 231] on span "Search Console" at bounding box center [149, 231] width 42 height 8
click at [164, 229] on span "Search Console" at bounding box center [149, 231] width 42 height 8
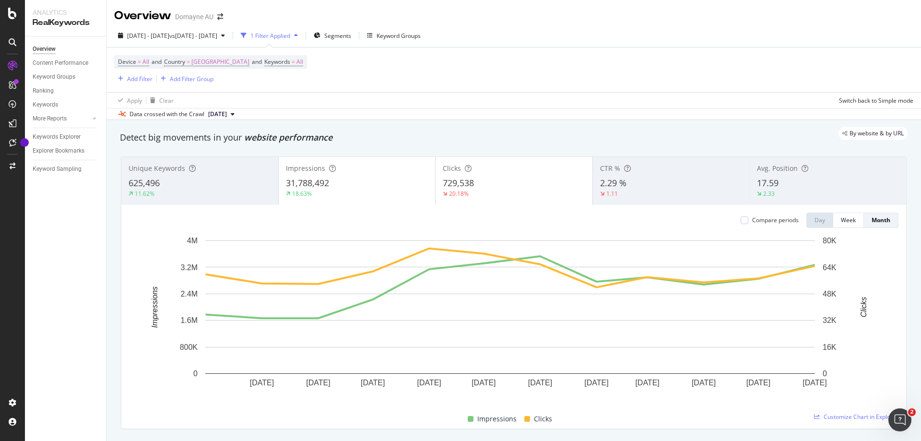
click at [373, 70] on div "Device = All and Country = Australia and Keywords = All Add Filter Add Filter G…" at bounding box center [513, 69] width 799 height 45
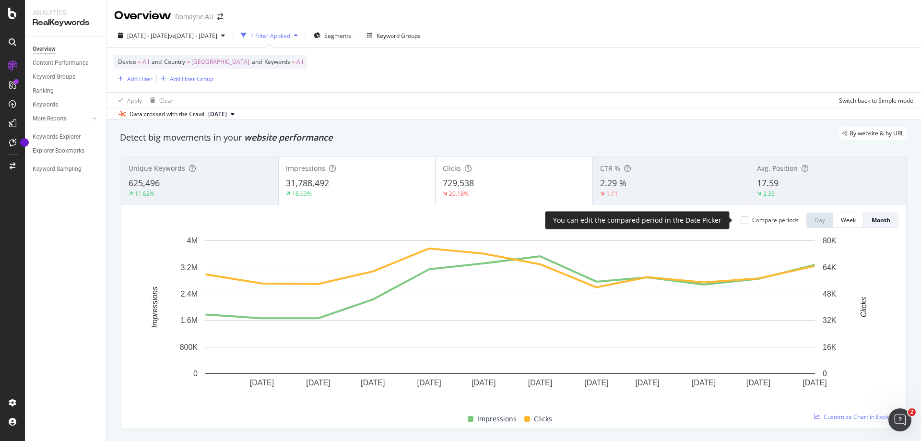
click at [741, 224] on div "Compare periods" at bounding box center [770, 220] width 58 height 8
click at [741, 220] on div at bounding box center [745, 220] width 8 height 8
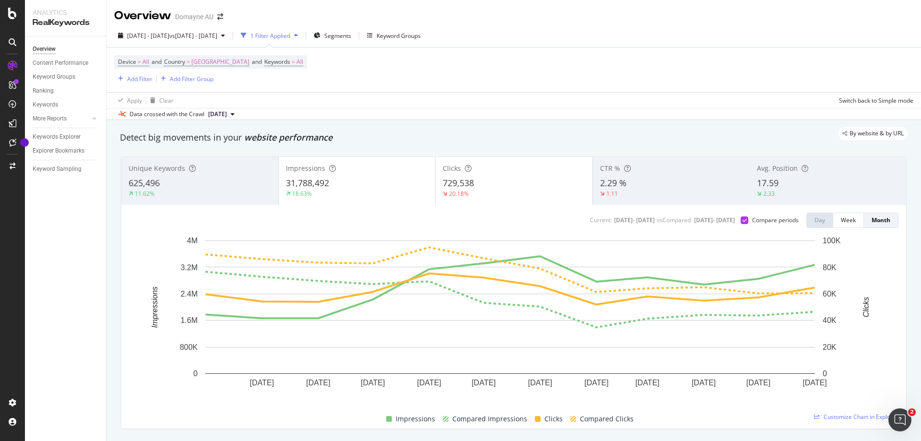
click at [370, 184] on div "31,788,492" at bounding box center [357, 183] width 142 height 12
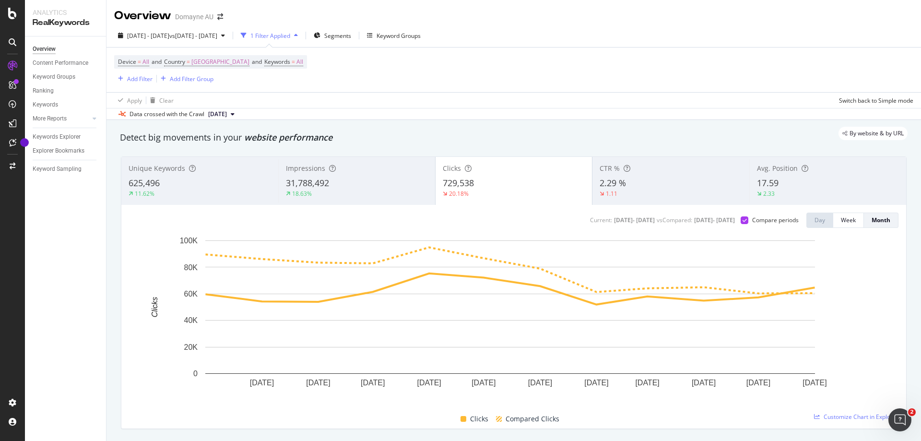
click at [290, 35] on div "1 Filter Applied" at bounding box center [270, 36] width 40 height 8
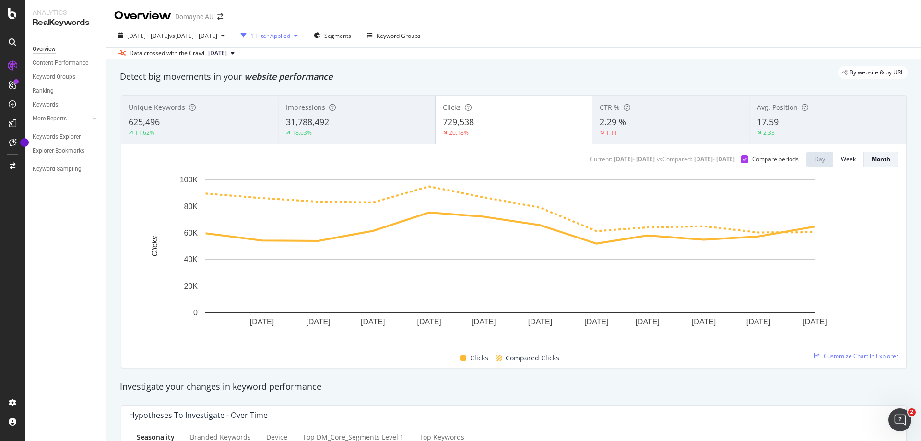
click at [290, 35] on div "1 Filter Applied" at bounding box center [270, 36] width 40 height 8
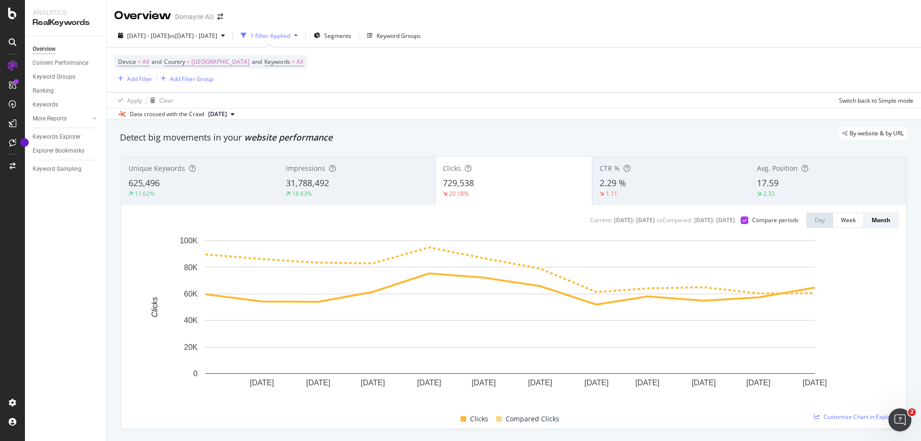
click at [290, 35] on div "1 Filter Applied" at bounding box center [270, 36] width 40 height 8
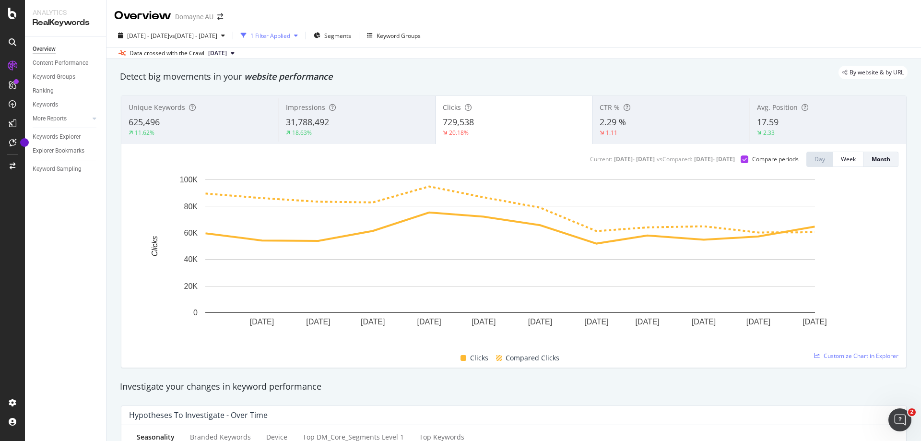
click at [290, 35] on div "1 Filter Applied" at bounding box center [270, 36] width 40 height 8
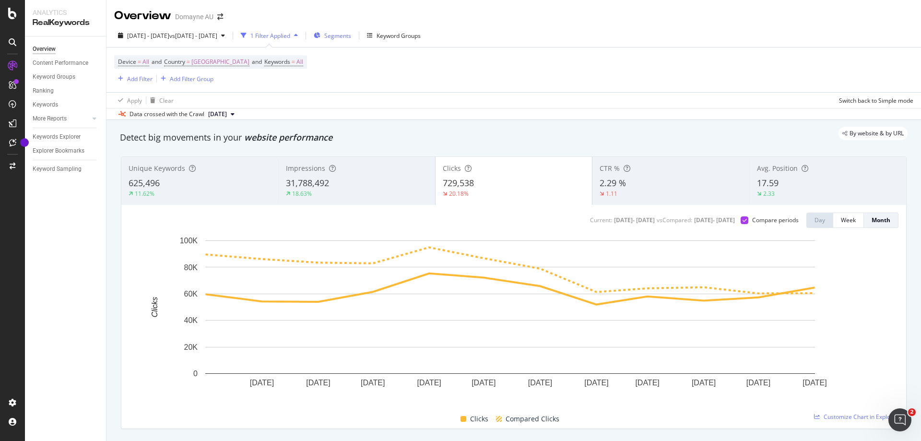
click at [351, 33] on span "Segments" at bounding box center [337, 36] width 27 height 8
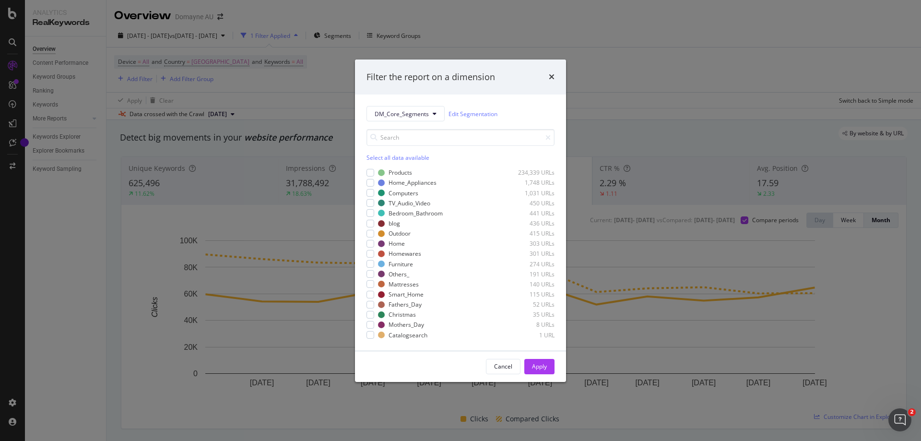
click at [385, 160] on div "Select all data available" at bounding box center [460, 157] width 188 height 8
click at [368, 172] on icon "modal" at bounding box center [370, 172] width 4 height 5
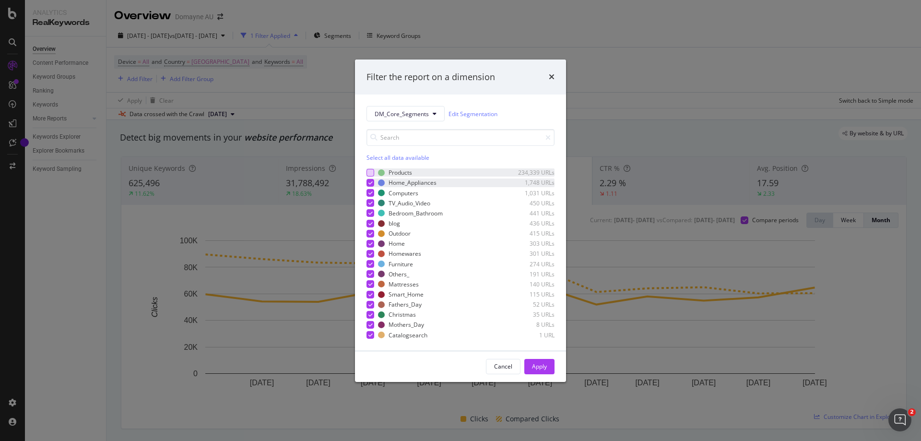
click at [370, 186] on div "modal" at bounding box center [370, 183] width 8 height 8
click at [370, 194] on icon "modal" at bounding box center [370, 192] width 4 height 5
click at [370, 205] on icon "modal" at bounding box center [370, 203] width 4 height 5
click at [372, 222] on icon "modal" at bounding box center [370, 223] width 4 height 5
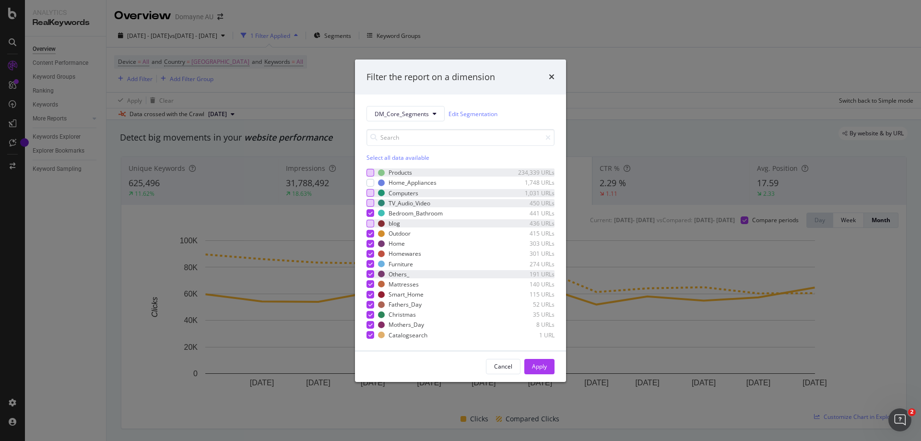
click at [371, 276] on icon "modal" at bounding box center [370, 273] width 4 height 5
click at [371, 292] on icon "modal" at bounding box center [370, 294] width 4 height 5
click at [533, 364] on div "Apply" at bounding box center [539, 366] width 15 height 8
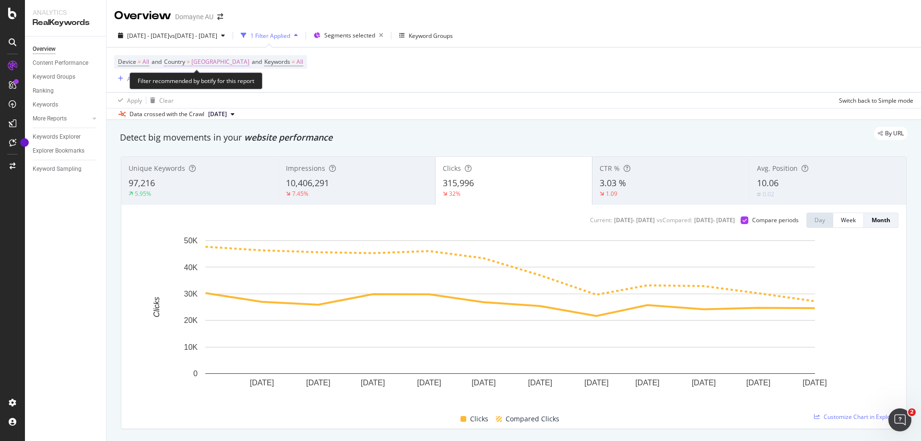
click at [205, 61] on span "[GEOGRAPHIC_DATA]" at bounding box center [220, 61] width 58 height 13
click at [203, 88] on div "[GEOGRAPHIC_DATA]" at bounding box center [228, 84] width 106 height 15
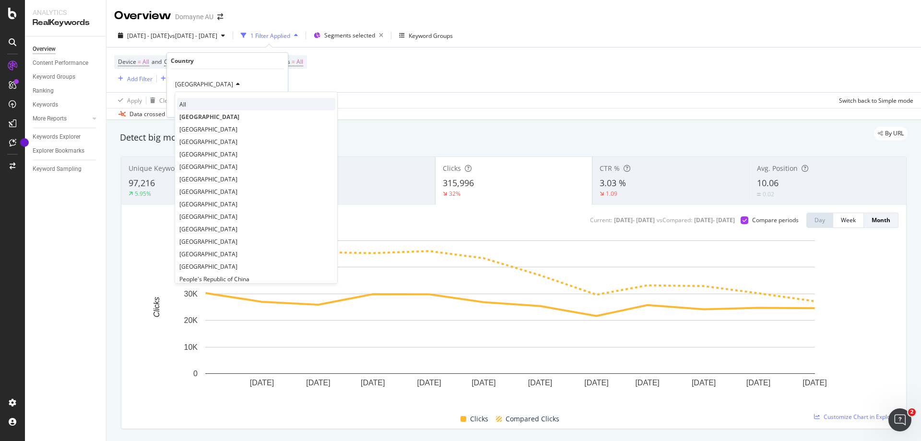
click at [199, 102] on div "All" at bounding box center [256, 104] width 158 height 12
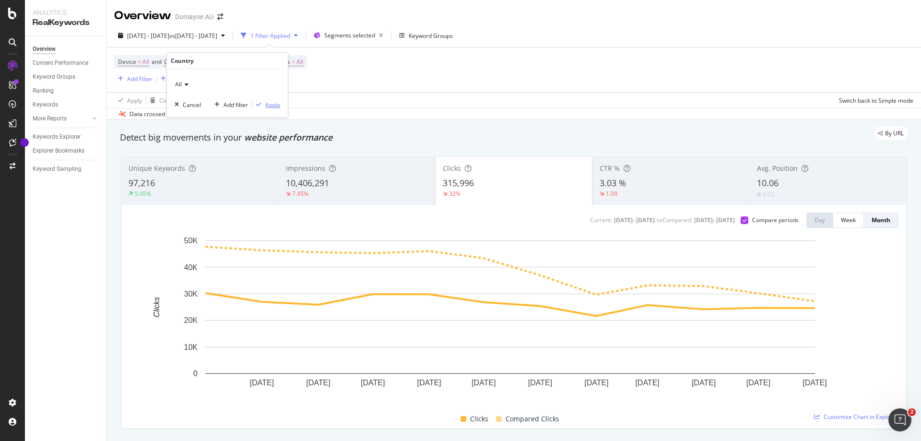
click at [273, 107] on div "Apply" at bounding box center [272, 105] width 15 height 8
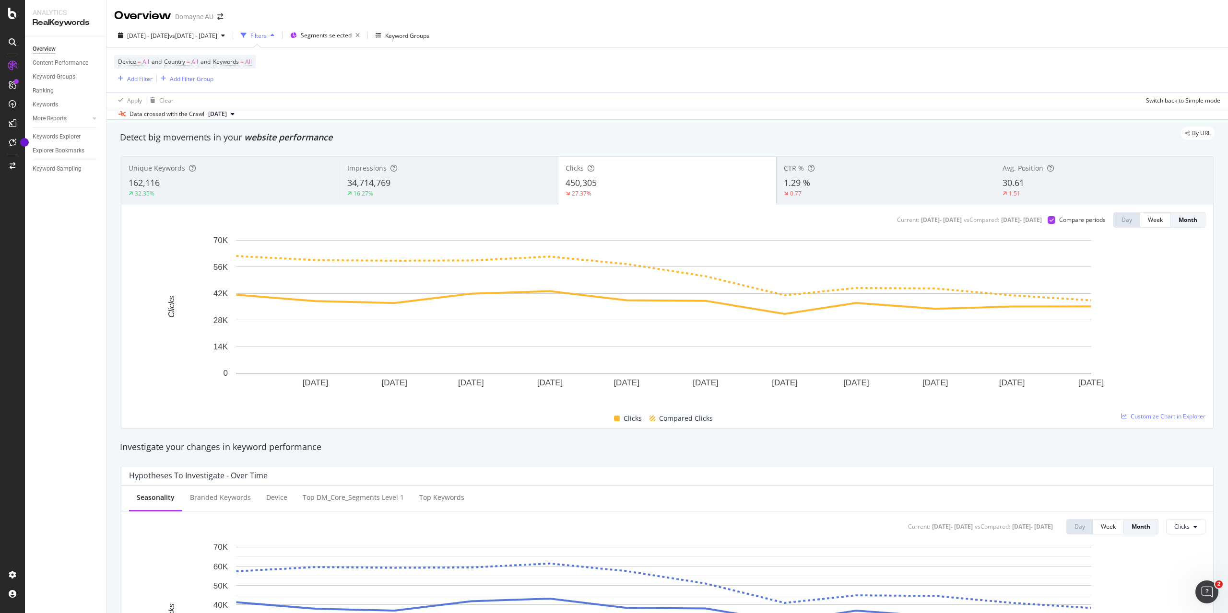
click at [267, 32] on div "Filters" at bounding box center [258, 36] width 16 height 8
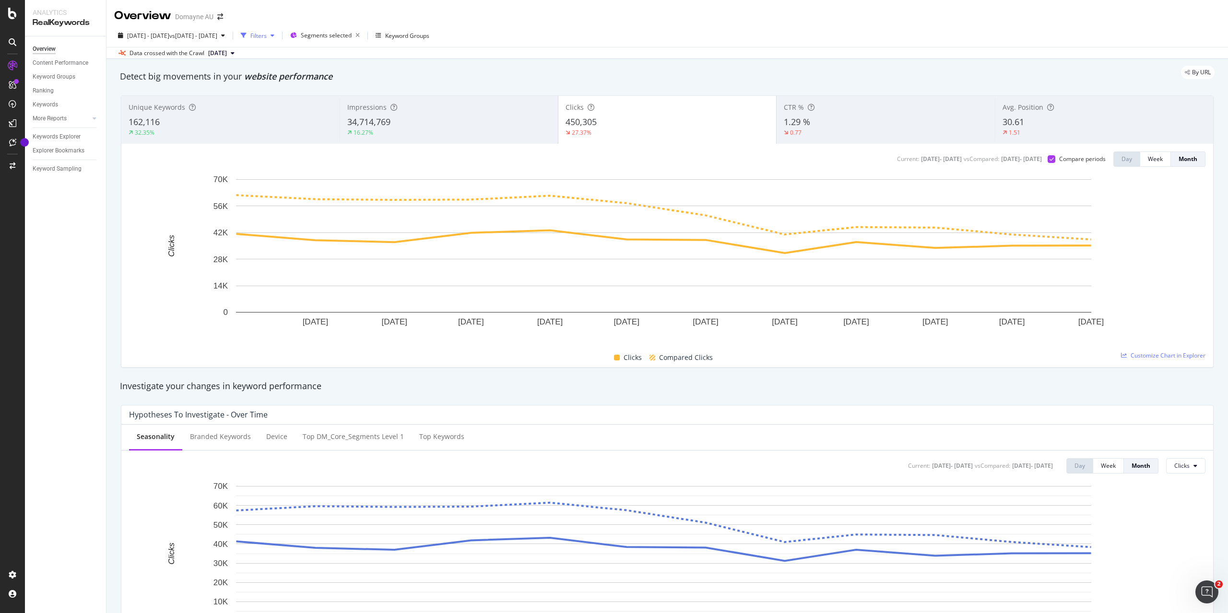
click at [267, 36] on div "Filters" at bounding box center [258, 36] width 16 height 8
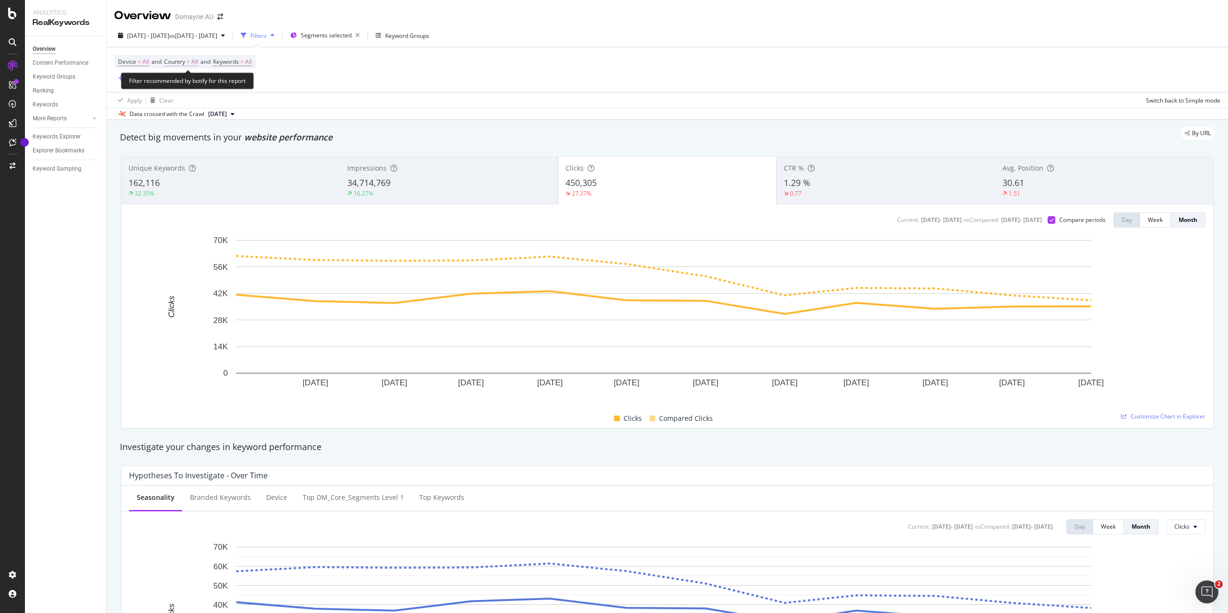
click at [198, 62] on span "All" at bounding box center [194, 61] width 7 height 13
click at [189, 83] on div "All" at bounding box center [228, 84] width 106 height 15
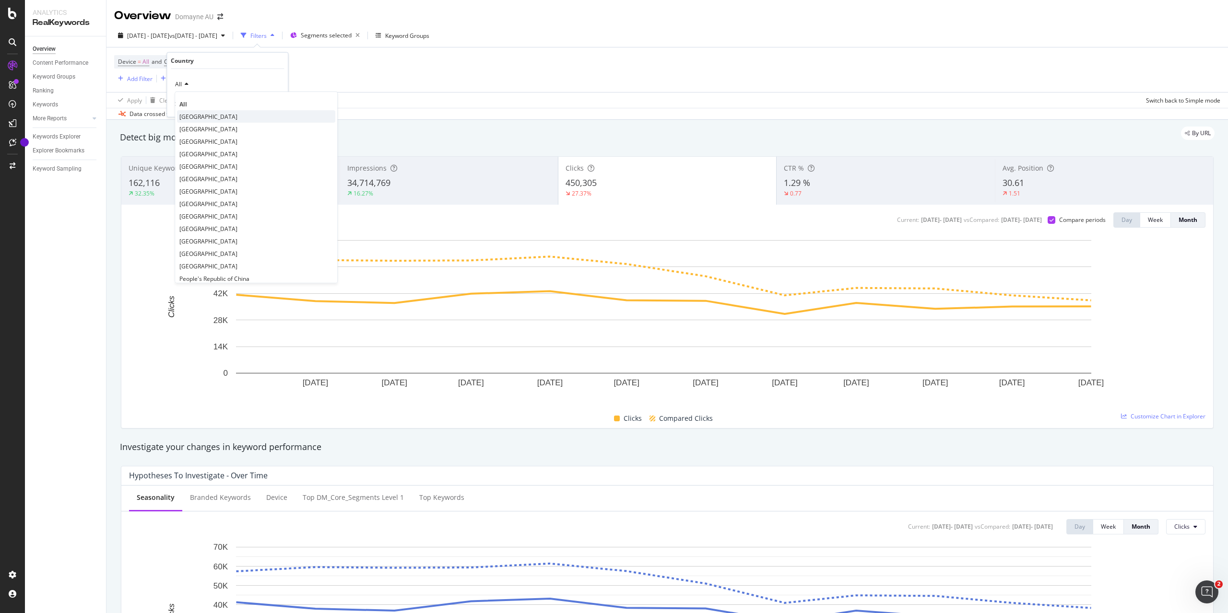
click at [199, 116] on span "[GEOGRAPHIC_DATA]" at bounding box center [208, 116] width 58 height 8
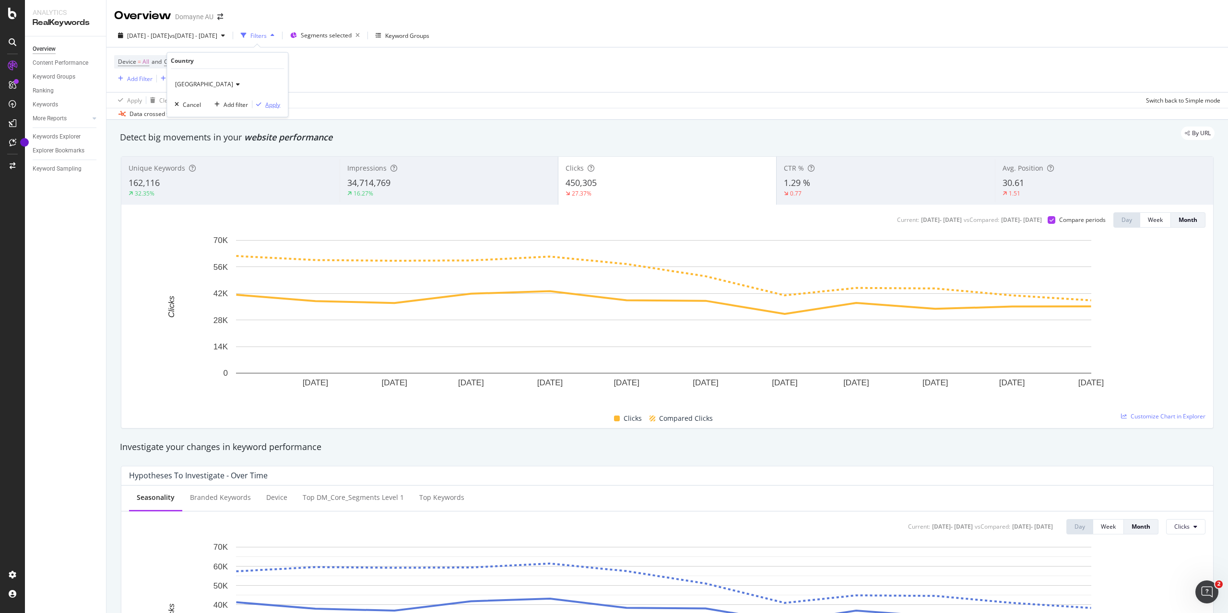
click at [275, 105] on div "Apply" at bounding box center [272, 104] width 15 height 8
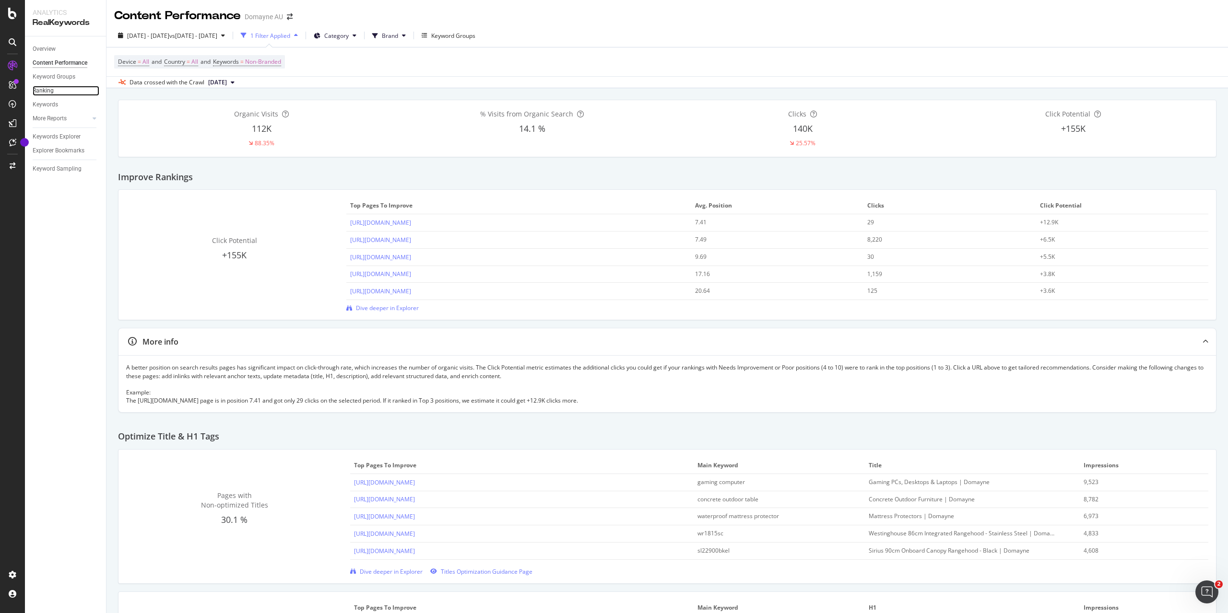
click at [55, 91] on link "Ranking" at bounding box center [66, 91] width 67 height 10
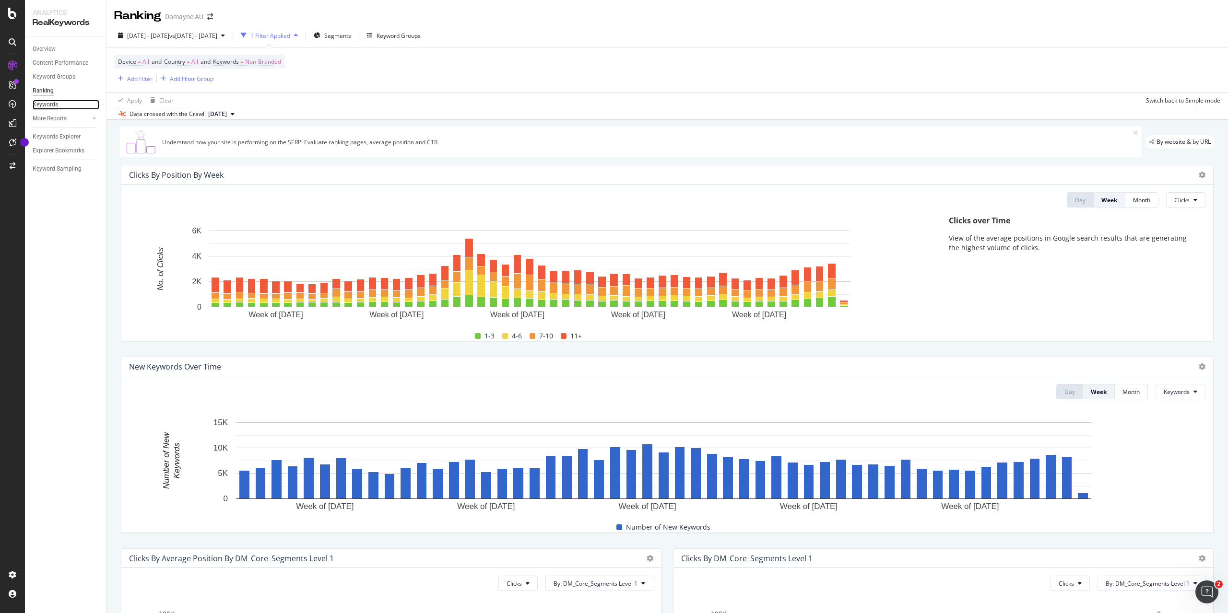
click at [53, 105] on div "Keywords" at bounding box center [45, 105] width 25 height 10
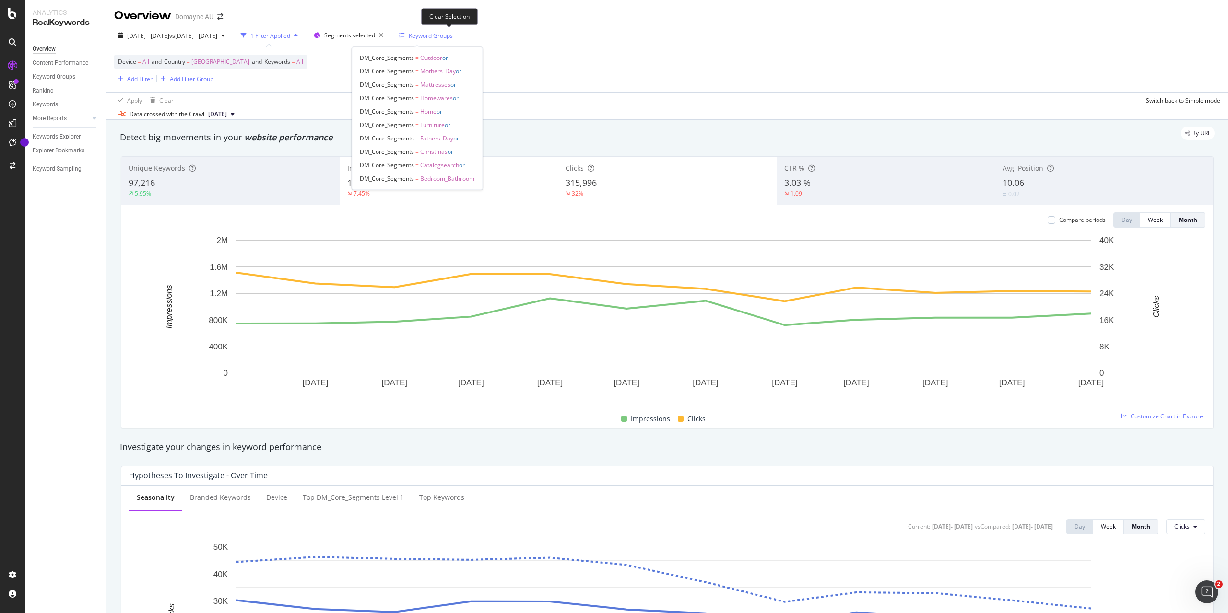
click at [387, 36] on icon "button" at bounding box center [381, 35] width 12 height 13
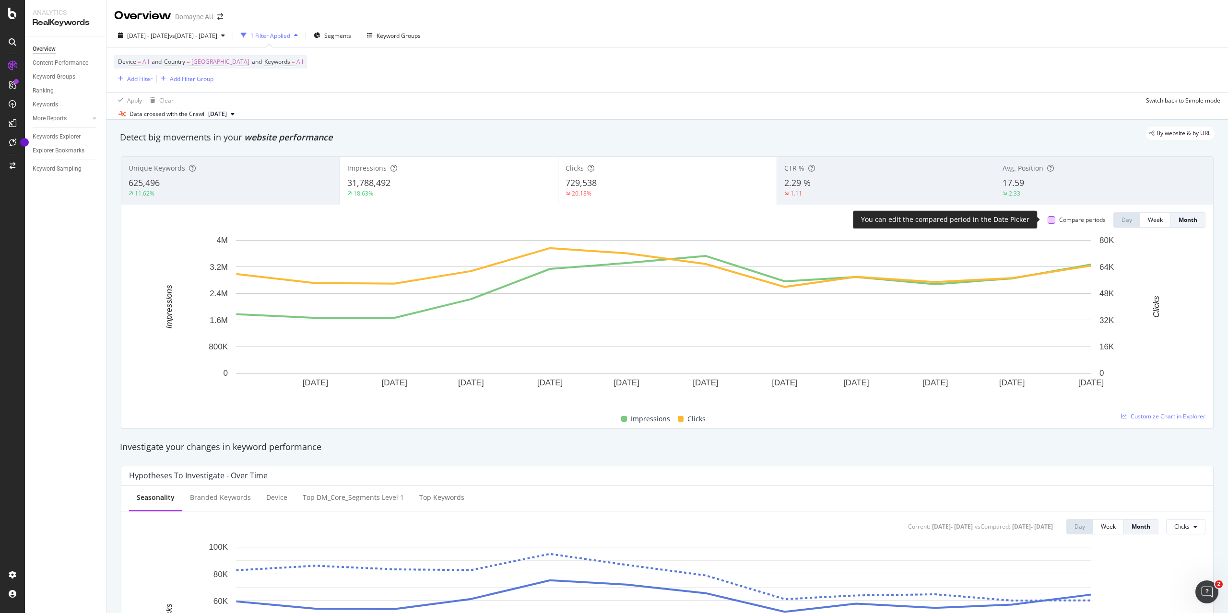
click at [1048, 220] on div at bounding box center [1052, 220] width 8 height 8
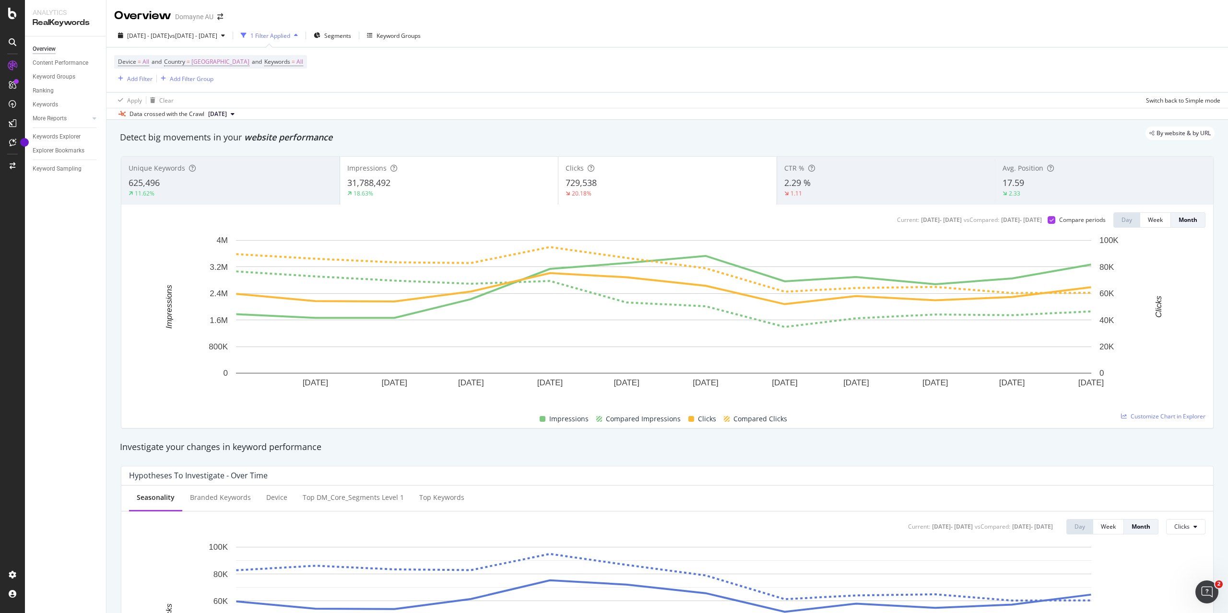
click at [528, 173] on div "Impressions" at bounding box center [449, 169] width 204 height 10
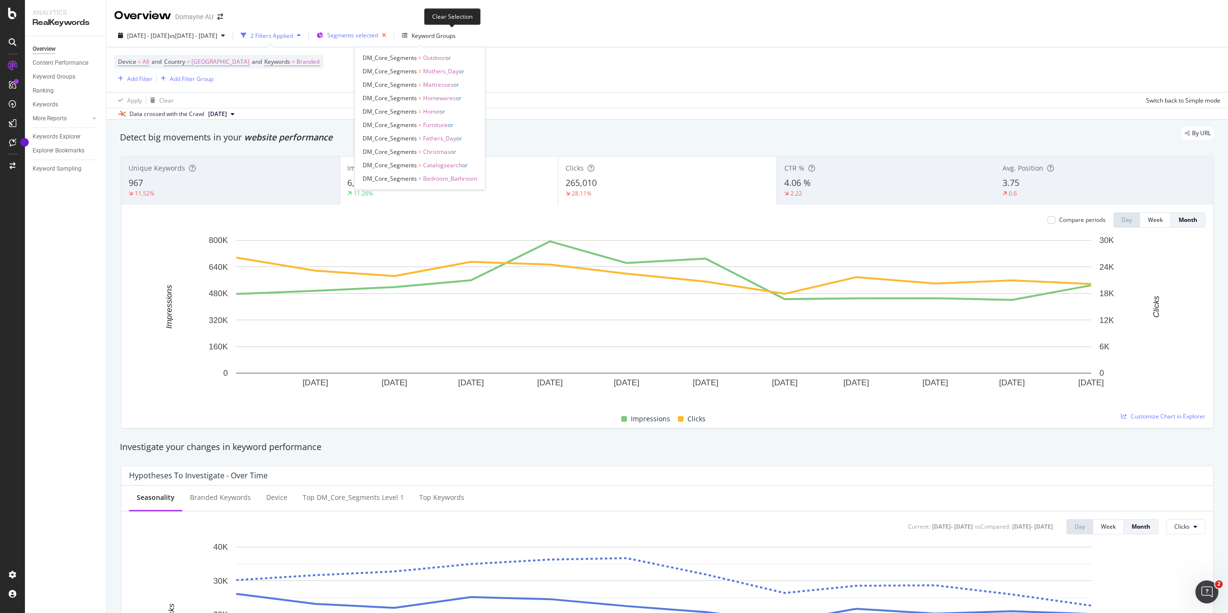
click at [390, 33] on icon "button" at bounding box center [384, 35] width 12 height 13
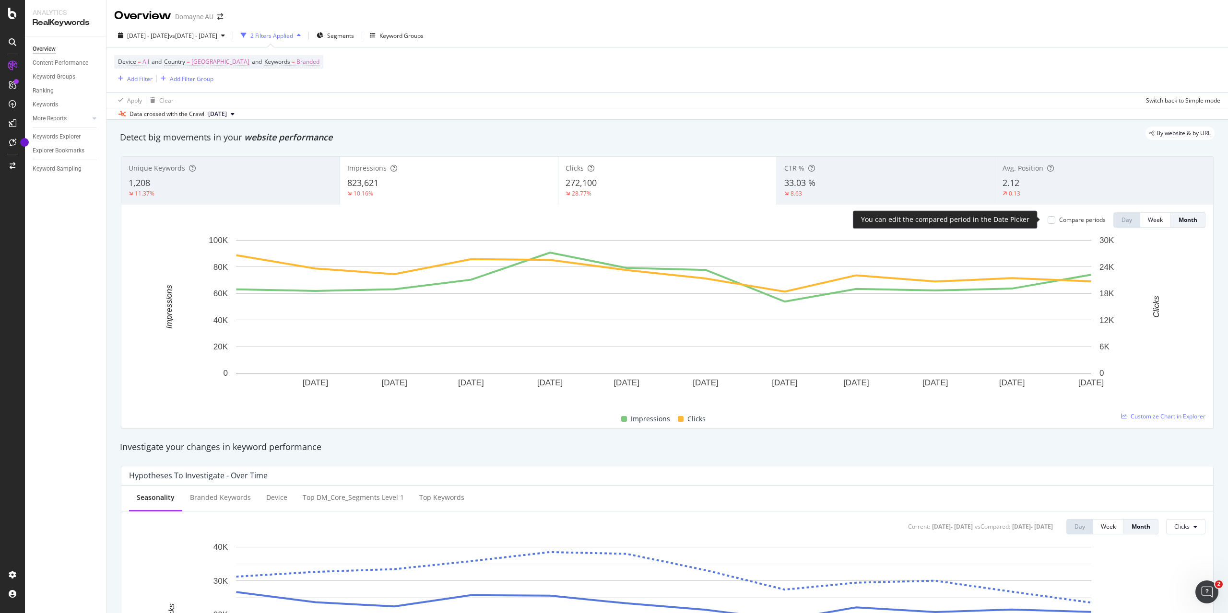
click at [1051, 220] on div "Compare periods" at bounding box center [1077, 220] width 58 height 8
click at [1048, 218] on div at bounding box center [1052, 220] width 8 height 8
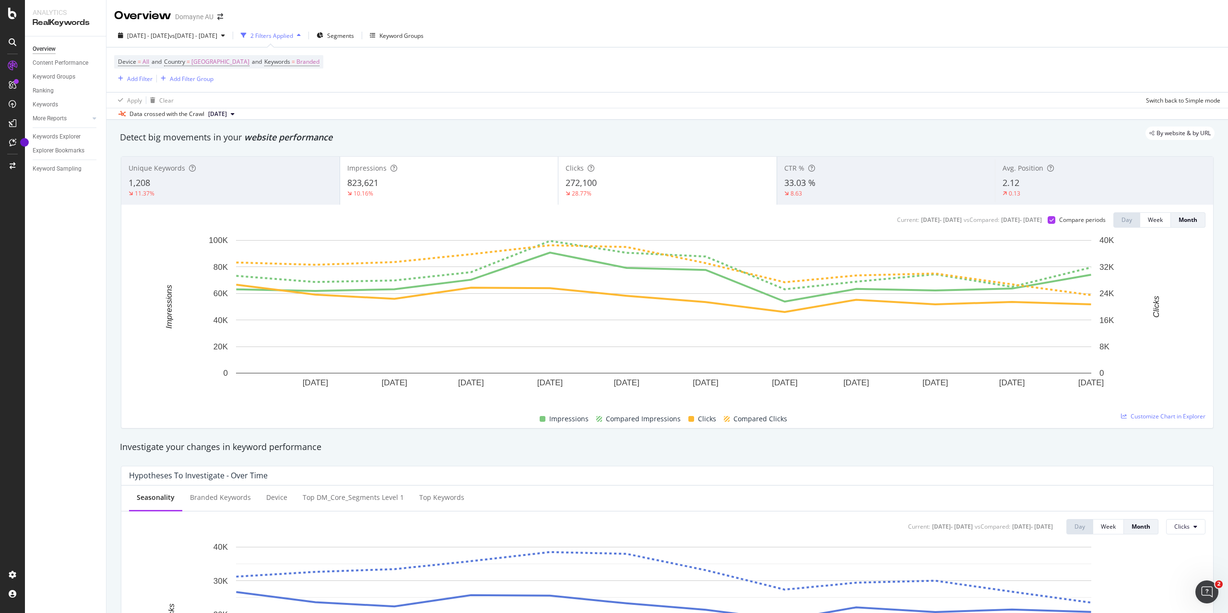
click at [624, 186] on div "272,100" at bounding box center [668, 183] width 204 height 12
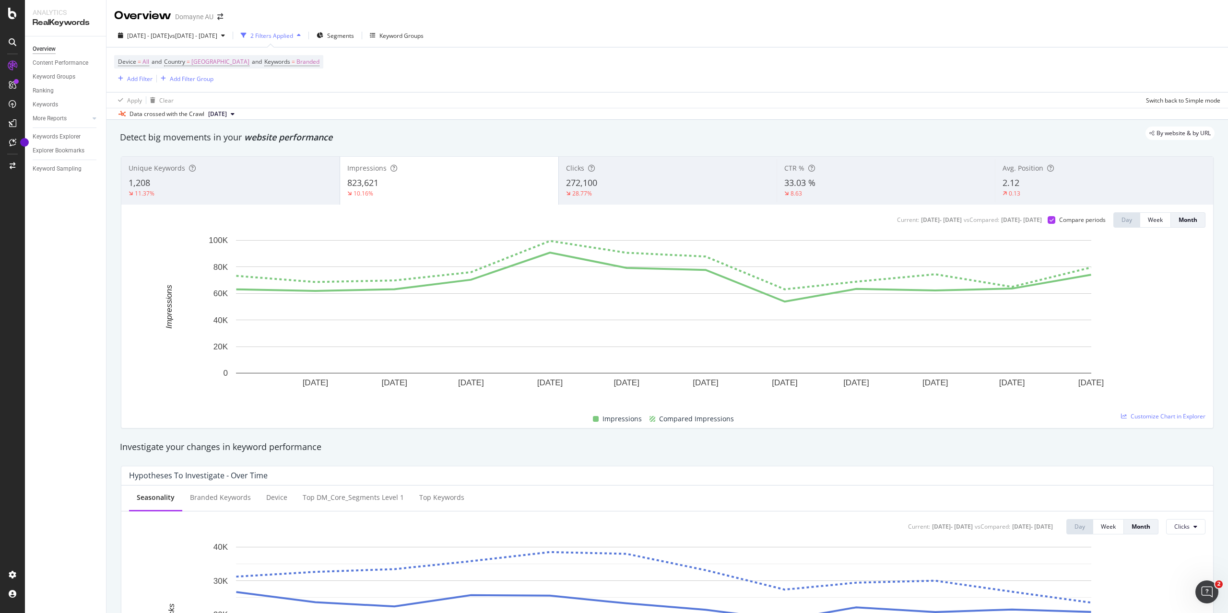
click at [628, 177] on div "272,100" at bounding box center [668, 183] width 204 height 12
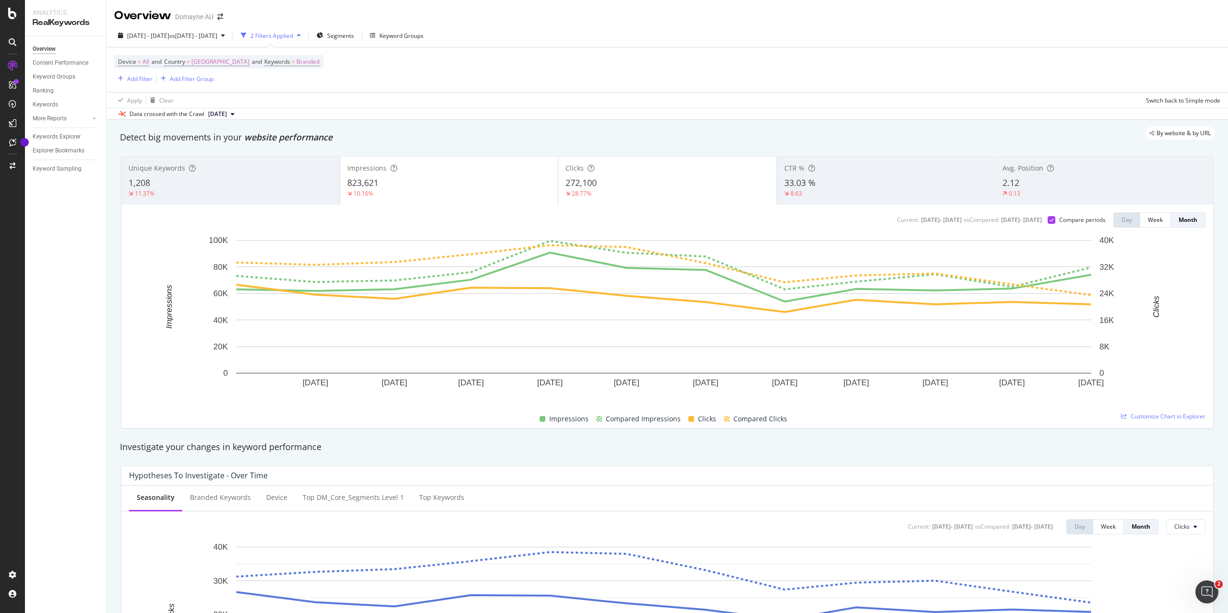
click at [483, 179] on div "823,621" at bounding box center [449, 183] width 204 height 12
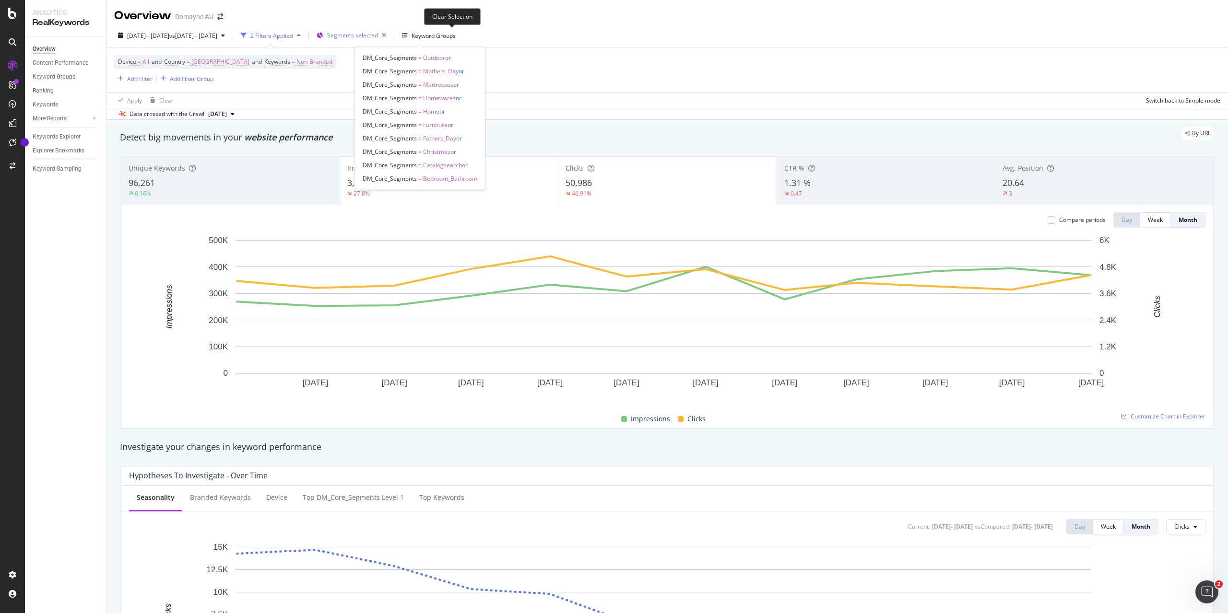
click at [390, 35] on icon "button" at bounding box center [384, 35] width 12 height 13
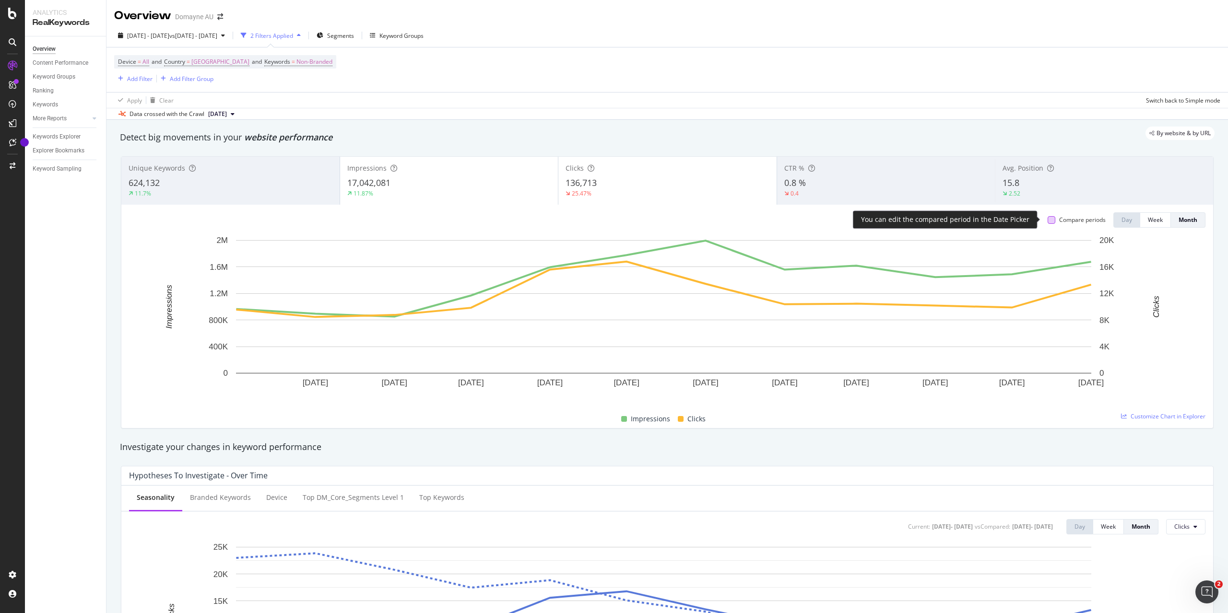
click at [1048, 219] on div at bounding box center [1052, 220] width 8 height 8
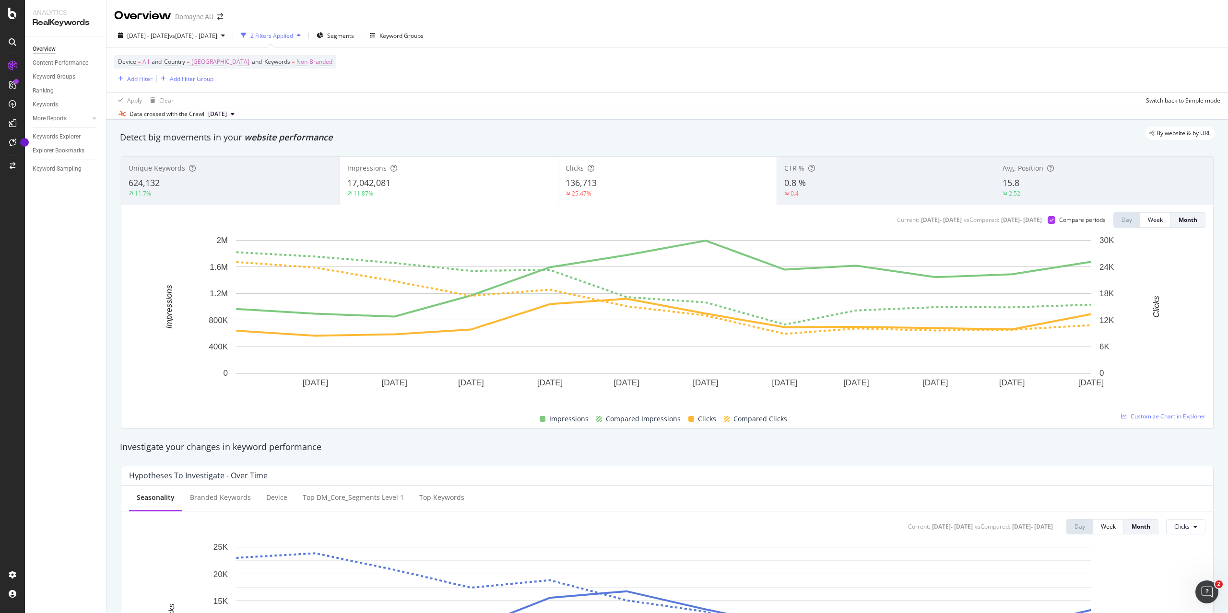
click at [637, 189] on div "25.47%" at bounding box center [668, 193] width 204 height 9
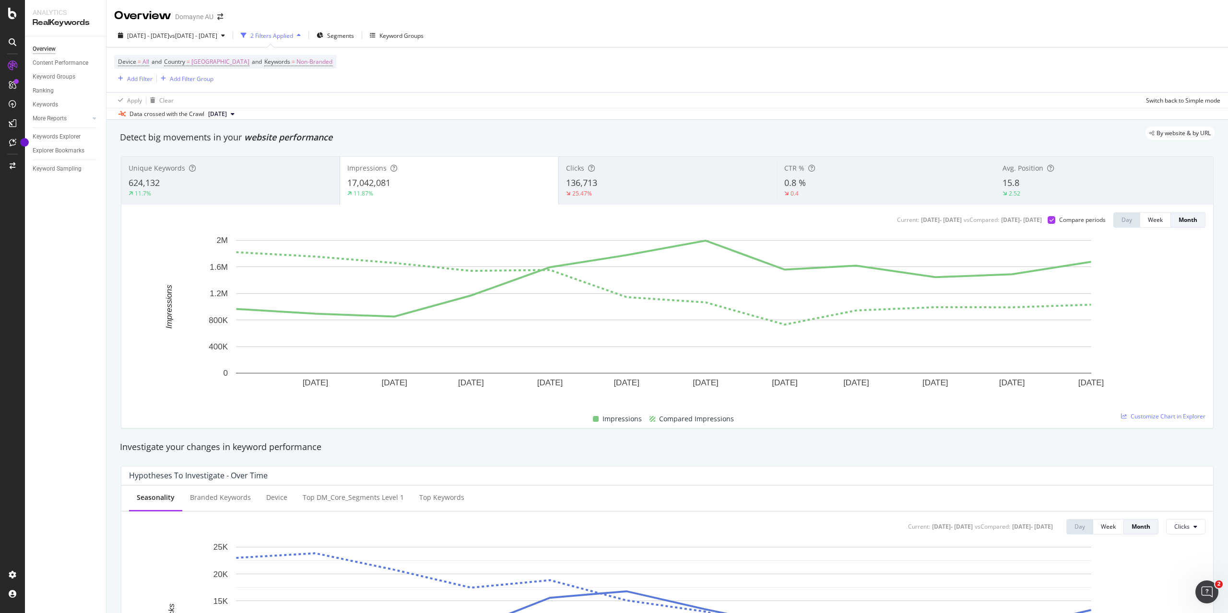
click at [693, 184] on div "136,713" at bounding box center [668, 183] width 204 height 12
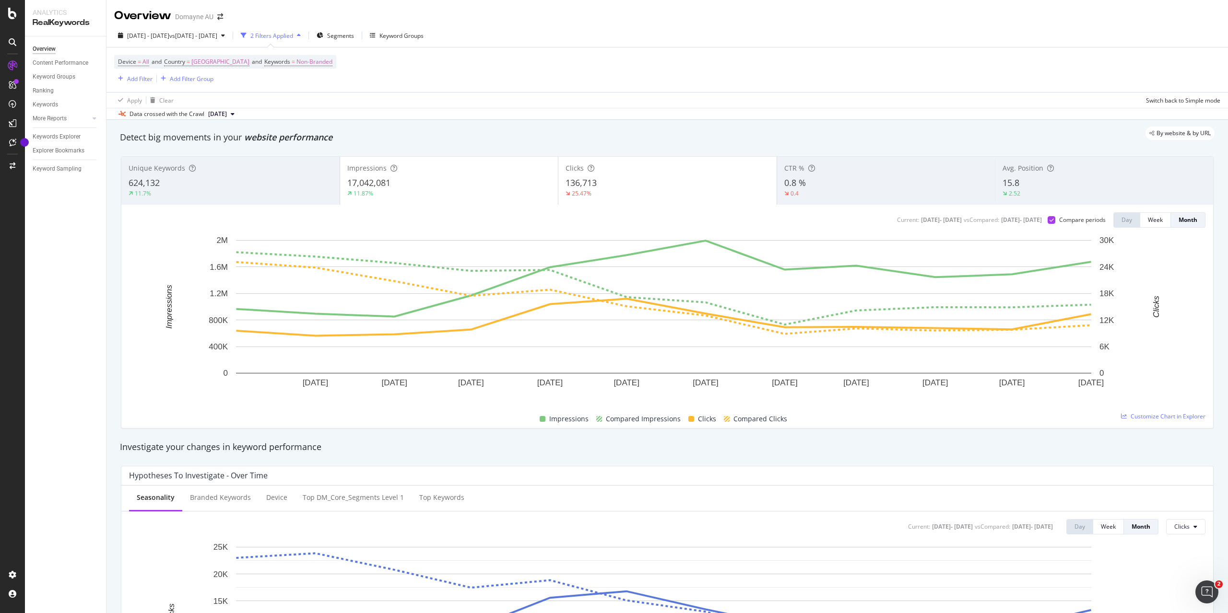
click at [511, 180] on div "17,042,081" at bounding box center [449, 183] width 204 height 12
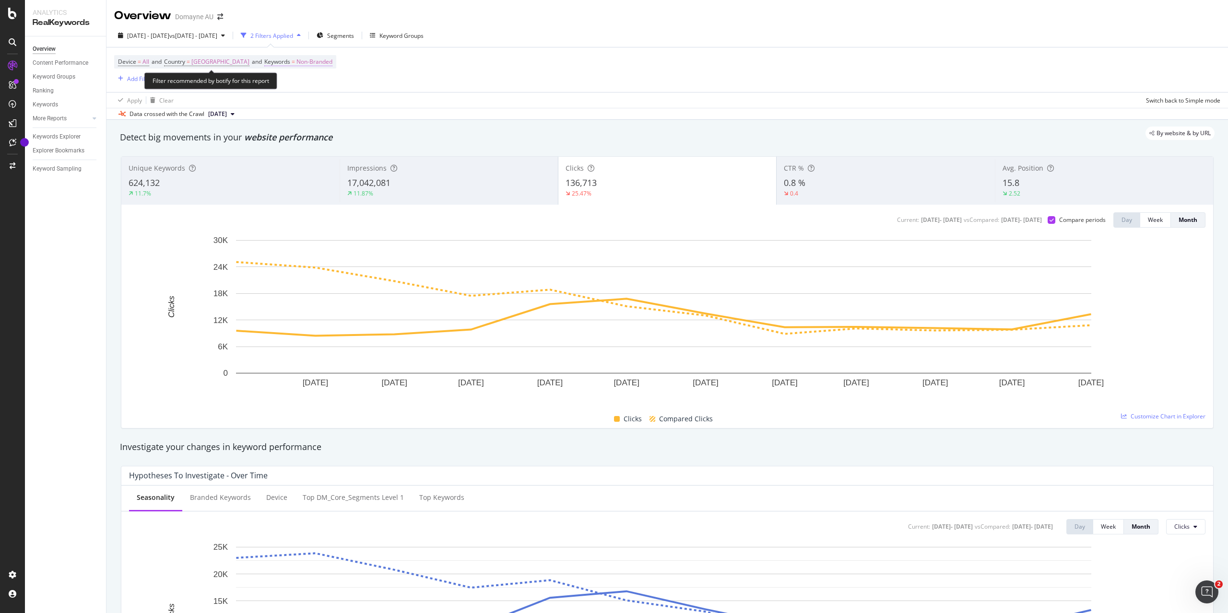
click at [264, 64] on span "Keywords" at bounding box center [277, 62] width 26 height 8
click at [268, 83] on span "Non-Branded" at bounding box center [264, 84] width 40 height 8
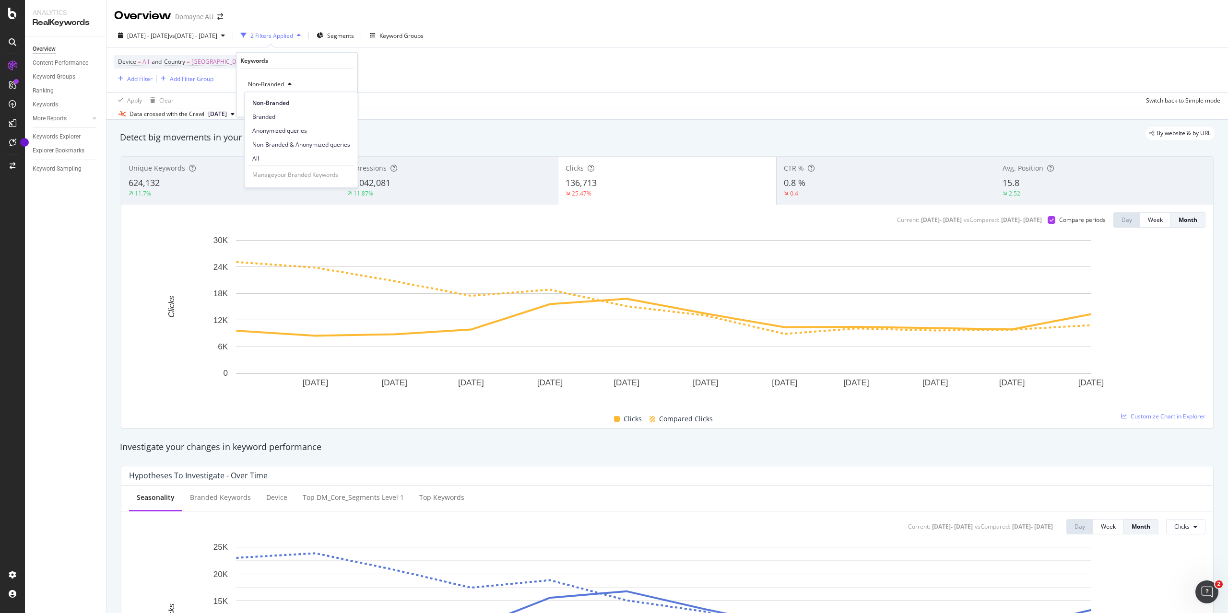
click at [414, 71] on div "Device = All and Country = Australia and Keywords = Non-Branded Add Filter Add …" at bounding box center [667, 69] width 1106 height 45
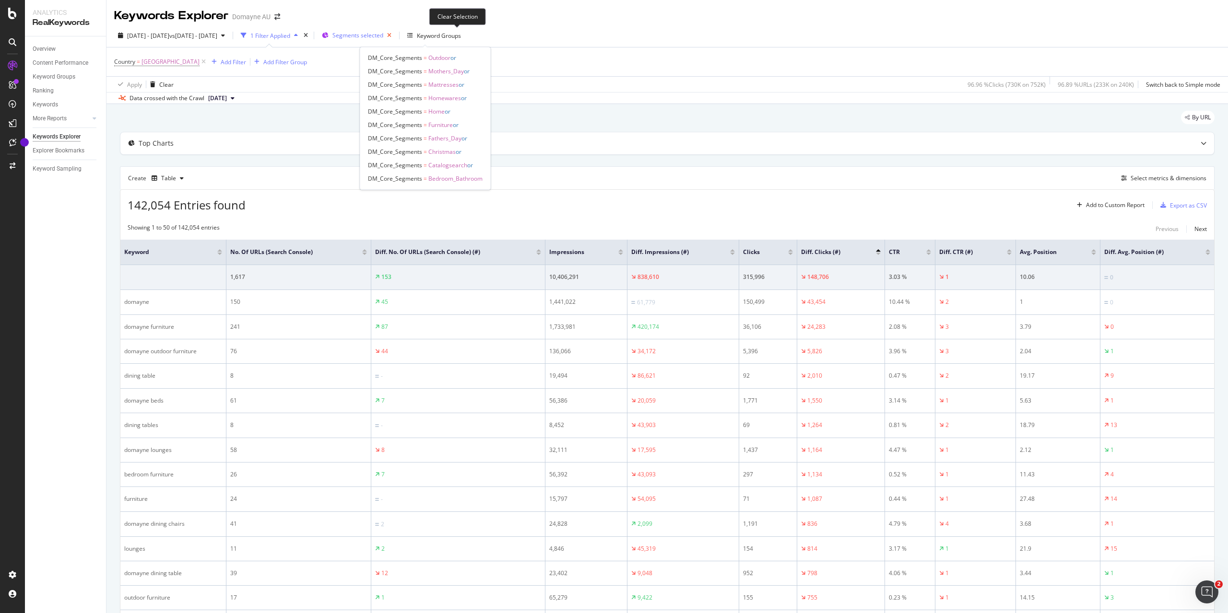
click at [395, 35] on icon "button" at bounding box center [389, 35] width 12 height 13
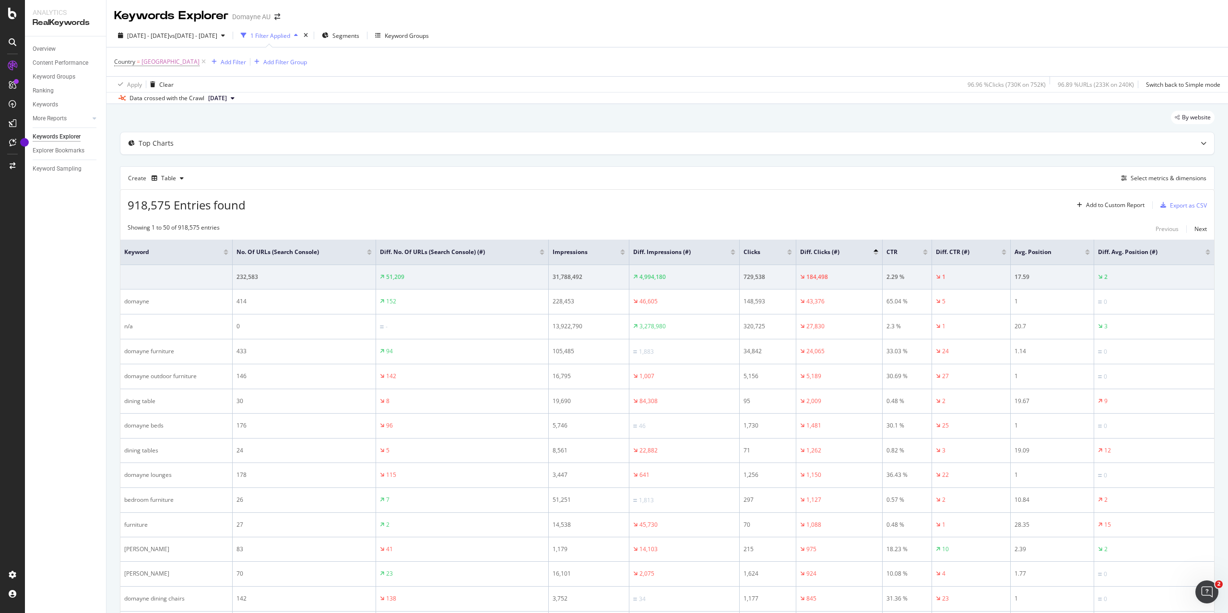
drag, startPoint x: 316, startPoint y: 251, endPoint x: 352, endPoint y: 214, distance: 51.6
click at [180, 178] on icon "button" at bounding box center [182, 179] width 4 height 6
click at [270, 119] on div "By website" at bounding box center [667, 121] width 1095 height 21
click at [270, 144] on div "Top Charts" at bounding box center [648, 144] width 1056 height 10
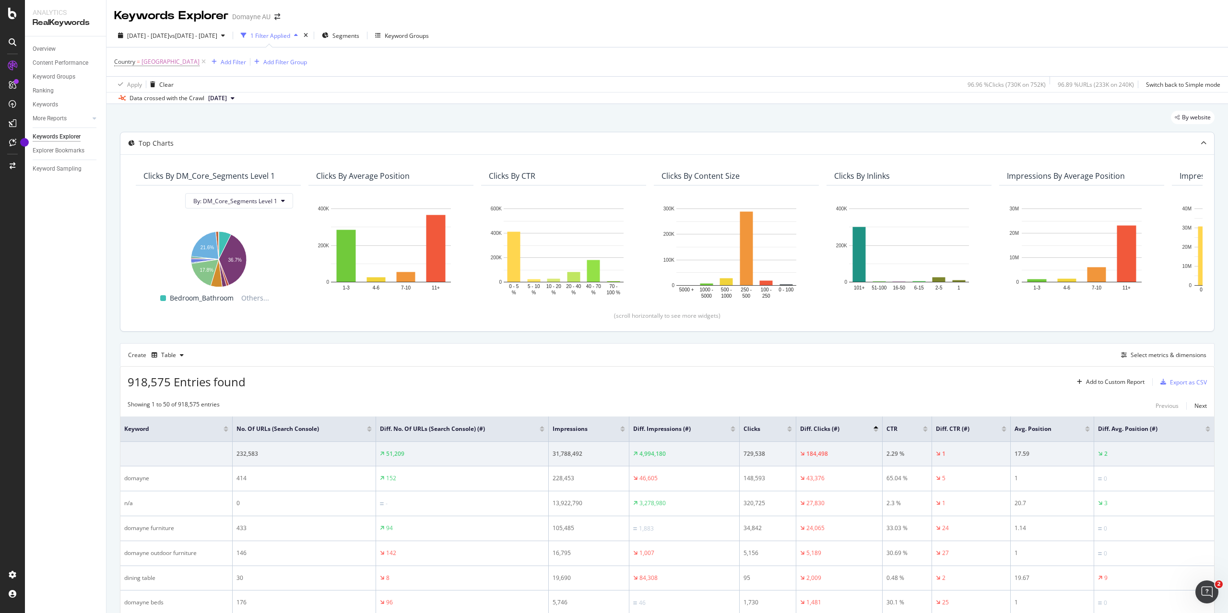
click at [269, 143] on div "Top Charts" at bounding box center [648, 144] width 1056 height 10
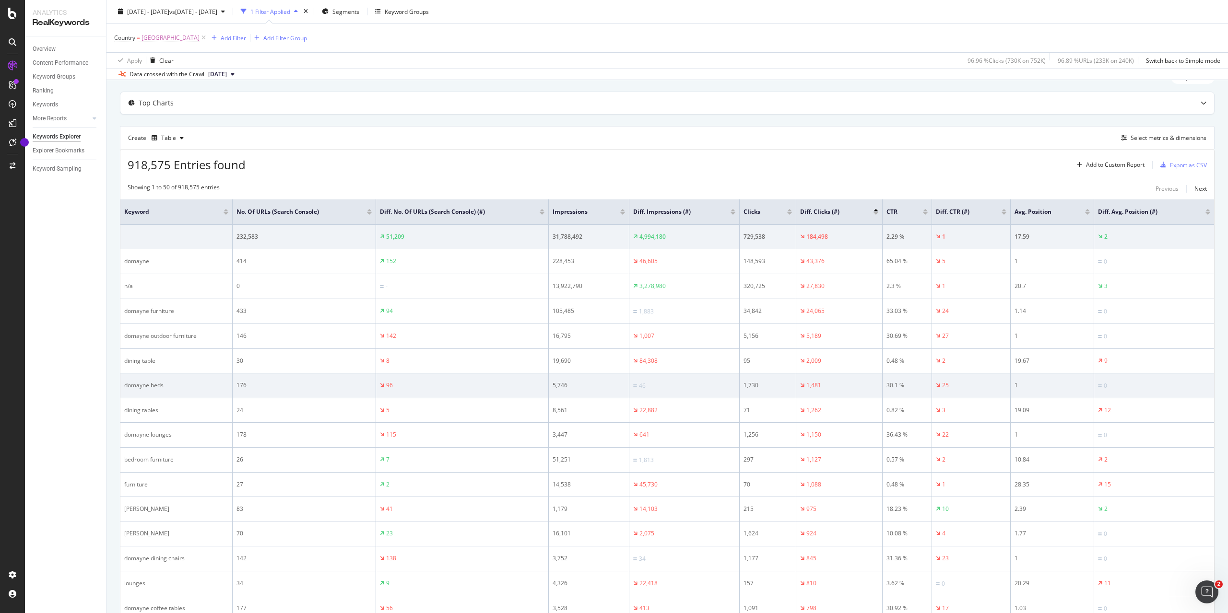
scroll to position [96, 0]
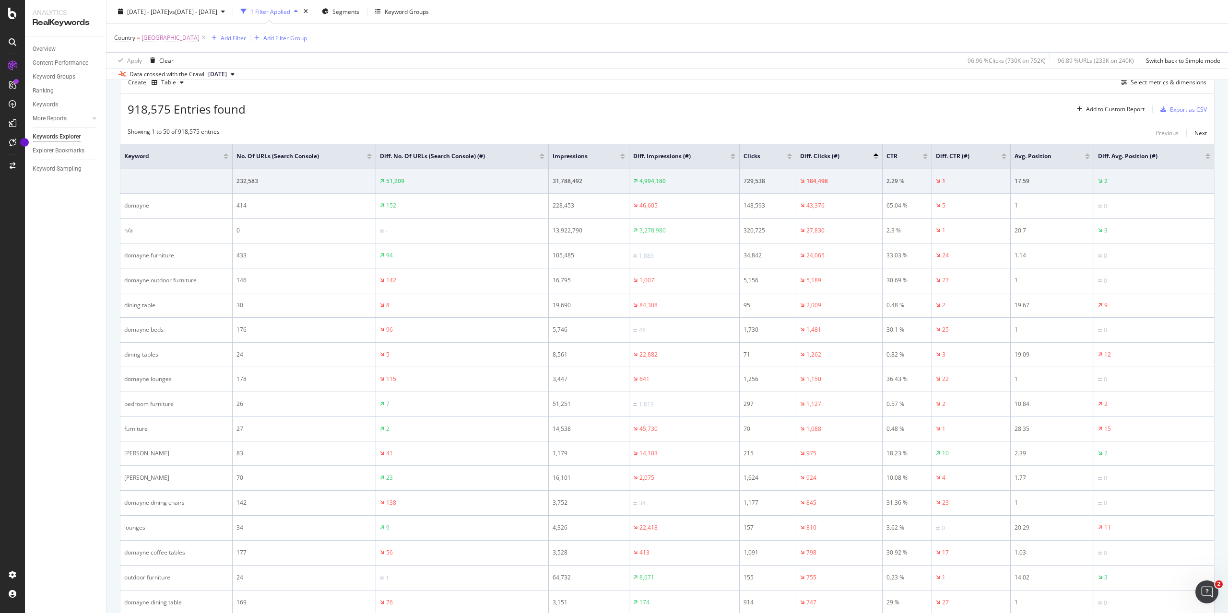
click at [221, 36] on div "Add Filter" at bounding box center [233, 38] width 25 height 8
click at [391, 54] on div "Apply Clear 96.96 % Clicks ( 730K on 752K ) 96.89 % URLs ( 233K on 240K ) Switc…" at bounding box center [666, 60] width 1121 height 16
click at [221, 35] on div "Add Filter" at bounding box center [233, 38] width 25 height 8
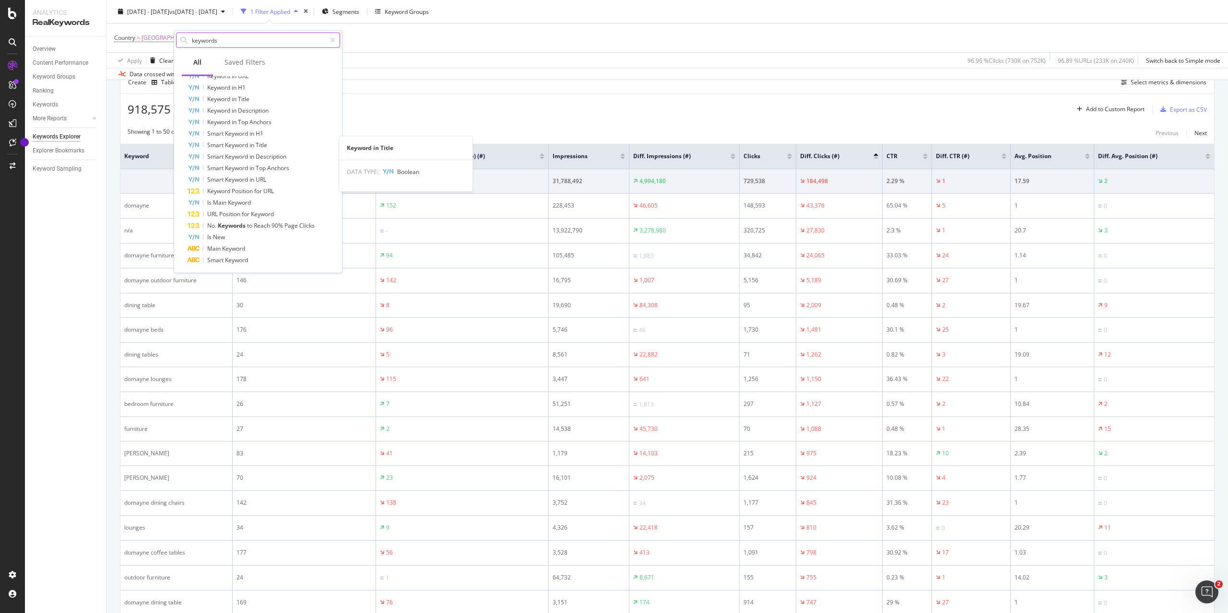
scroll to position [43, 0]
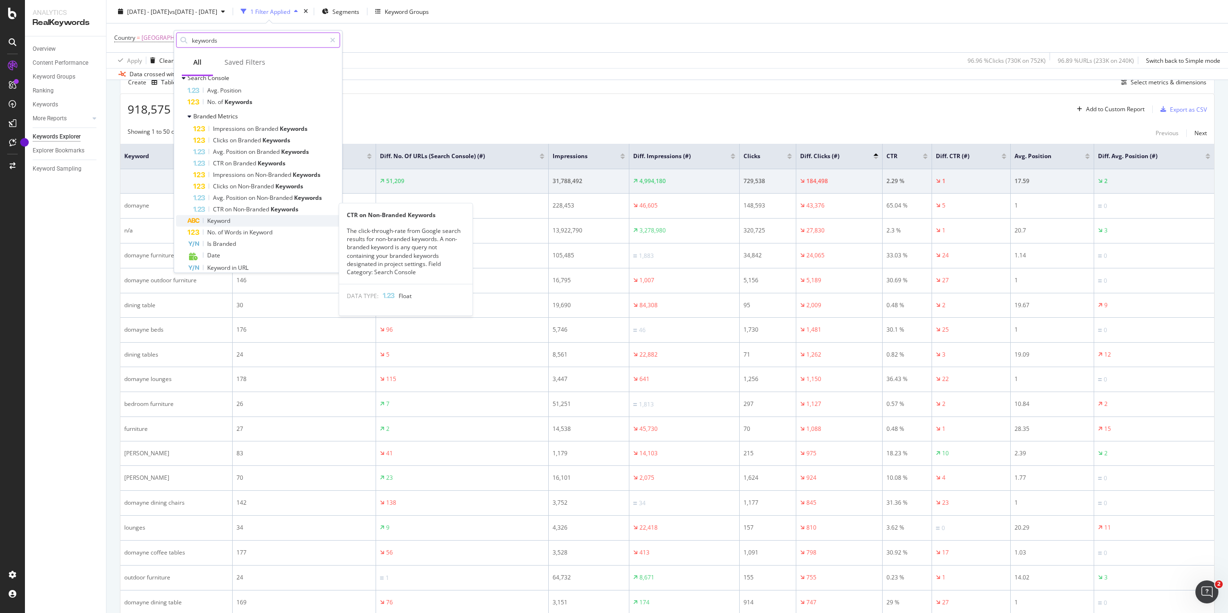
type input "keywords"
click at [243, 220] on div "Keyword" at bounding box center [264, 221] width 153 height 12
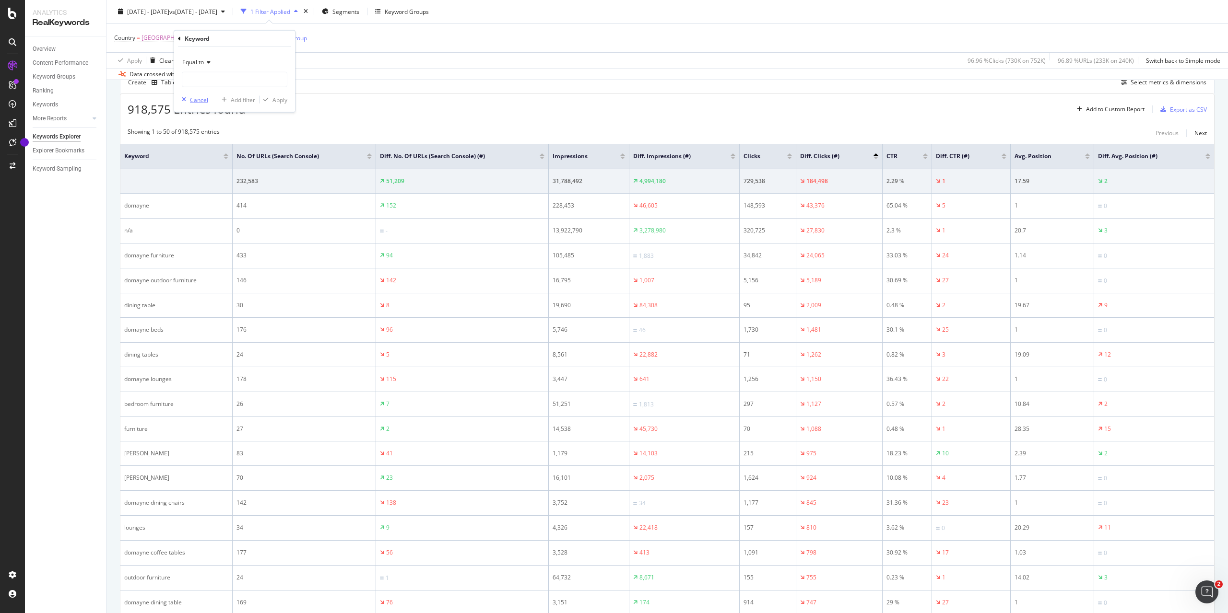
click at [198, 101] on div "Cancel" at bounding box center [199, 99] width 18 height 8
click at [221, 39] on div "Add Filter" at bounding box center [233, 38] width 25 height 8
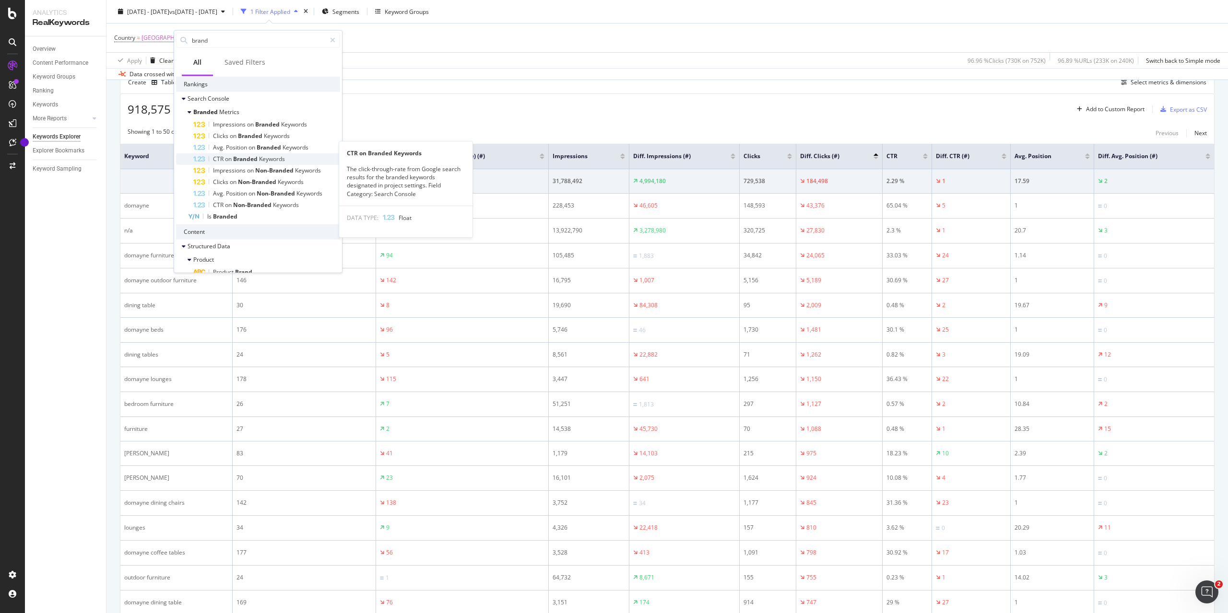
scroll to position [35, 0]
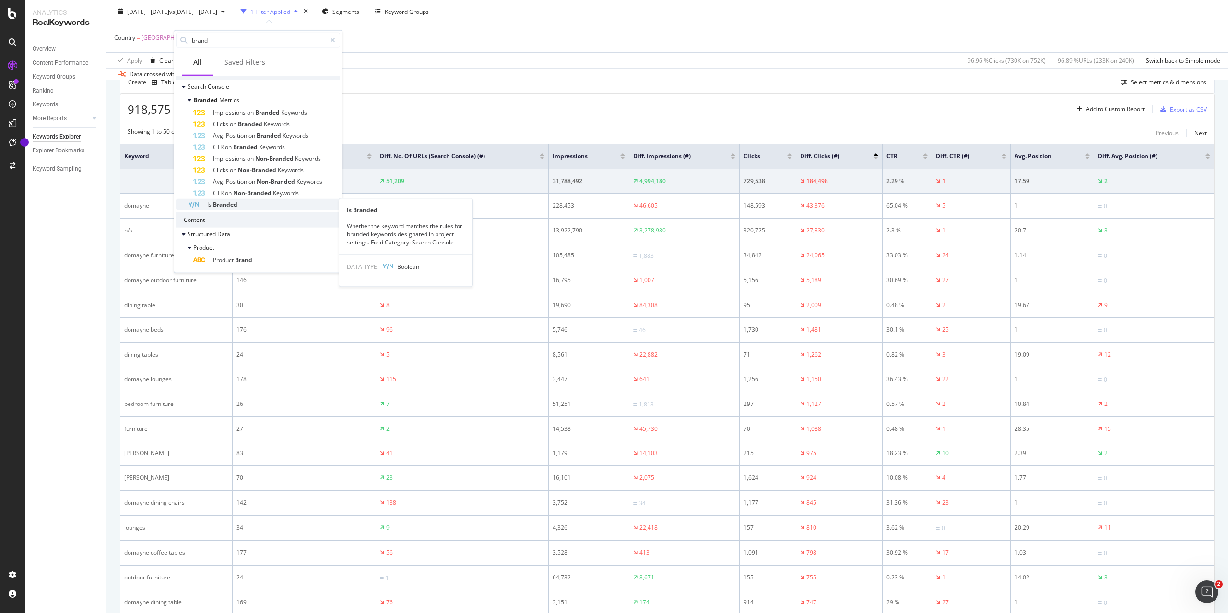
type input "brand"
click at [223, 206] on span "Branded" at bounding box center [225, 205] width 24 height 8
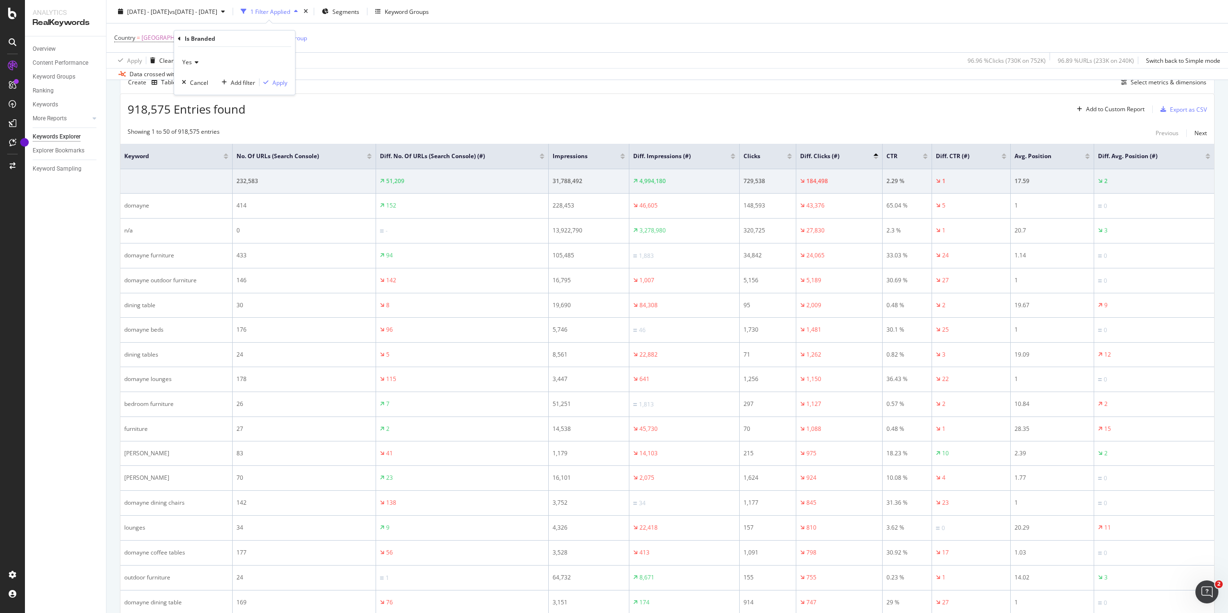
click at [192, 64] on icon at bounding box center [195, 62] width 7 height 6
click at [196, 96] on div "No" at bounding box center [235, 94] width 103 height 12
click at [281, 83] on div "Apply" at bounding box center [279, 82] width 15 height 8
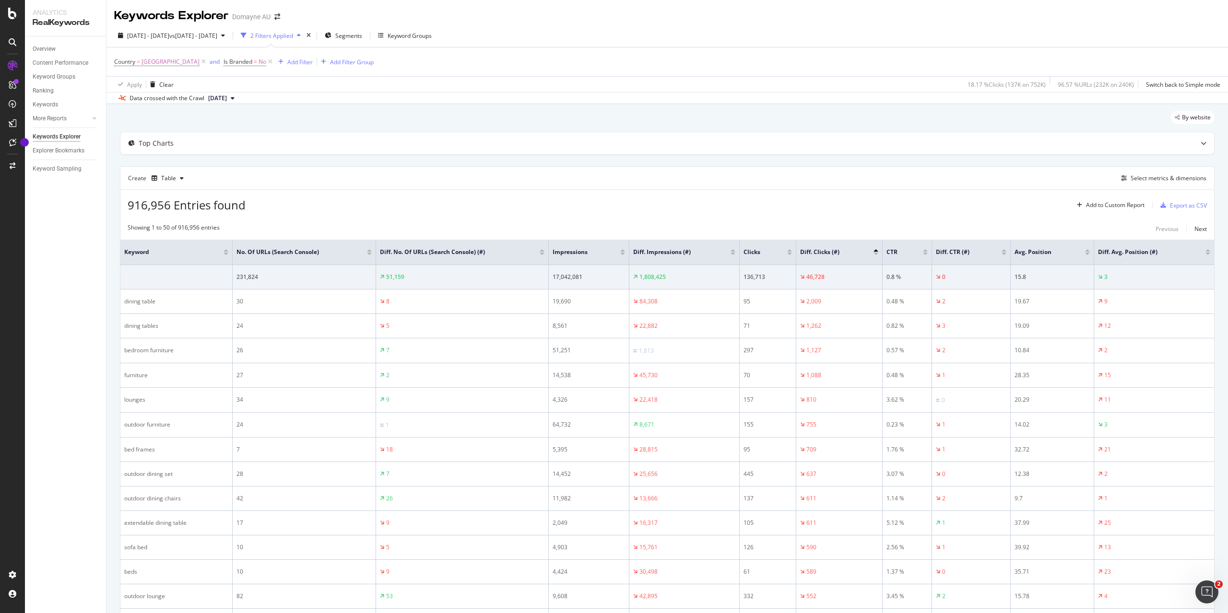
click at [789, 254] on div "Clicks" at bounding box center [767, 253] width 48 height 10
click at [789, 253] on div at bounding box center [789, 254] width 5 height 2
click at [1003, 254] on div at bounding box center [1004, 254] width 5 height 2
click at [875, 254] on div at bounding box center [875, 254] width 5 height 2
click at [876, 250] on div at bounding box center [875, 250] width 5 height 2
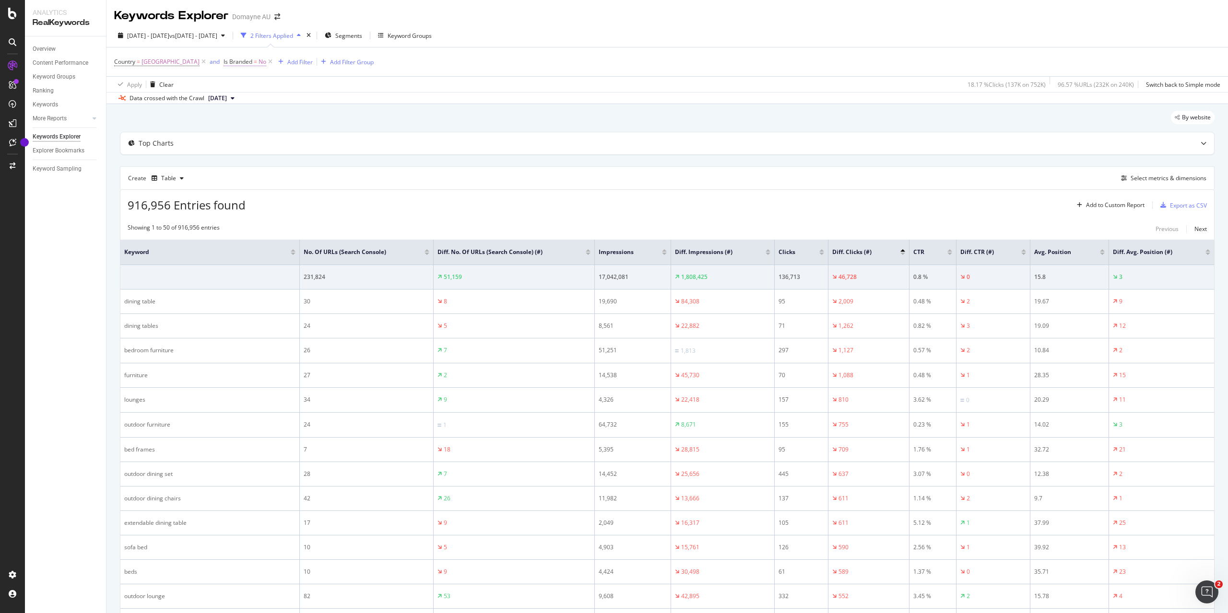
click at [259, 64] on span "No" at bounding box center [263, 61] width 8 height 13
click at [206, 82] on icon at bounding box center [209, 85] width 7 height 6
click at [212, 107] on div "Yes" at bounding box center [251, 104] width 103 height 12
click at [292, 102] on div "Apply" at bounding box center [295, 104] width 15 height 8
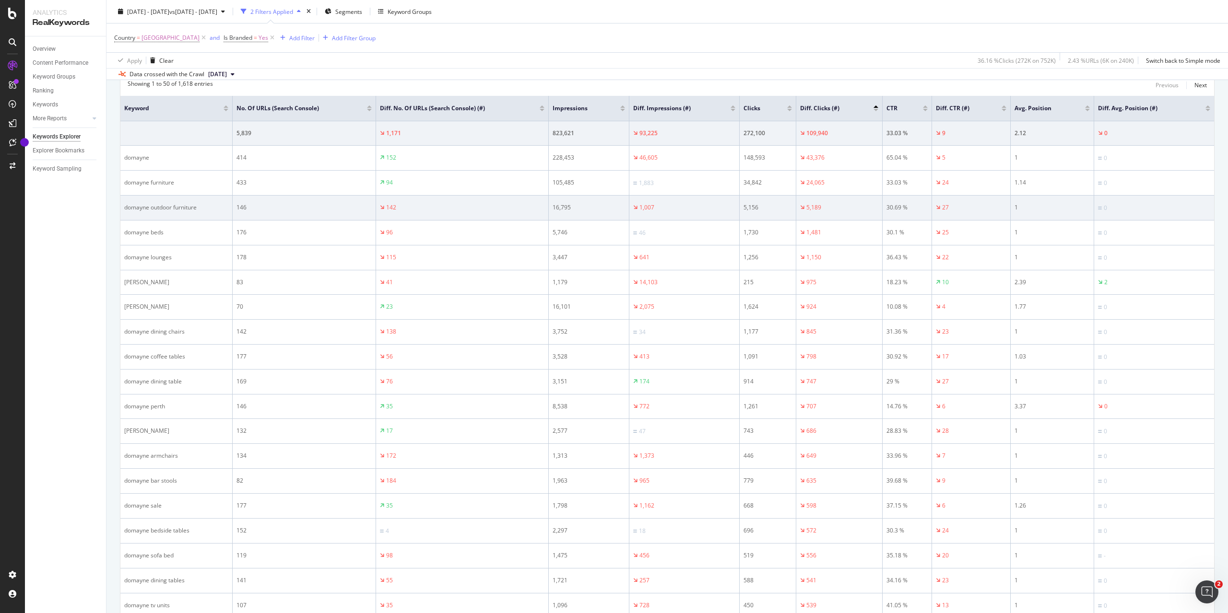
scroll to position [96, 0]
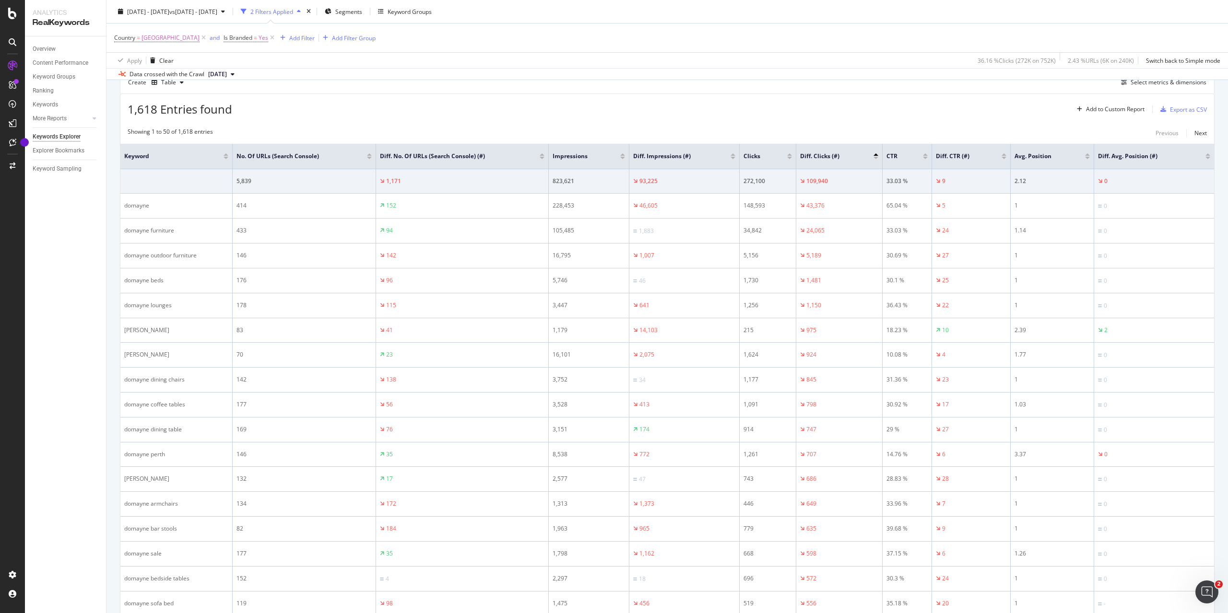
click at [791, 154] on div at bounding box center [789, 154] width 5 height 2
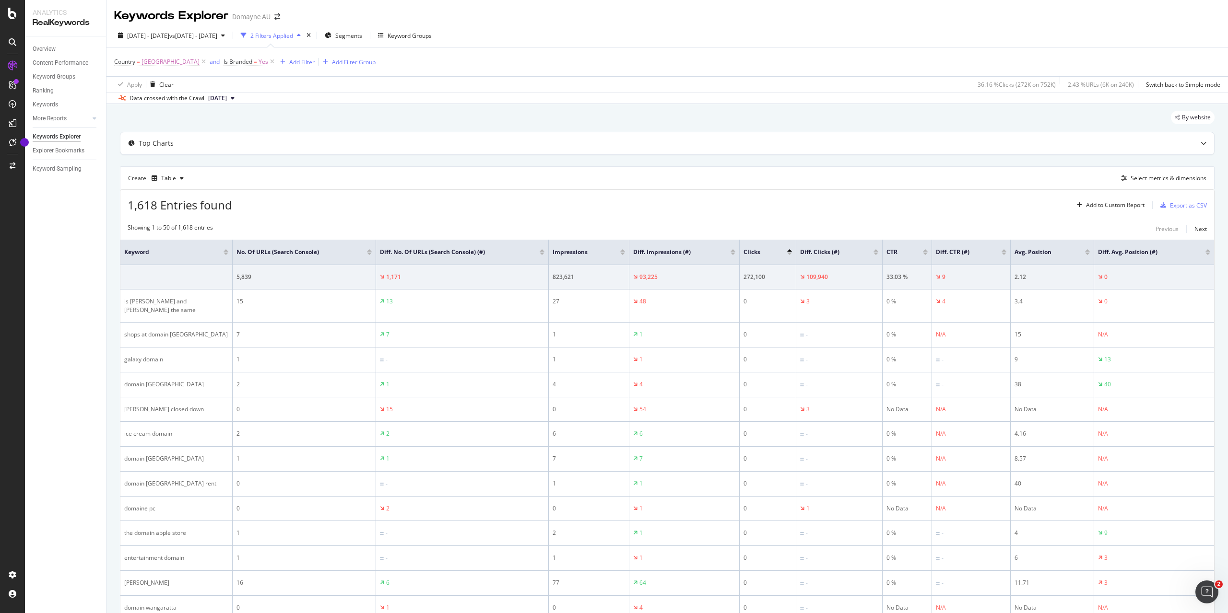
click at [790, 253] on div at bounding box center [789, 254] width 5 height 2
